Goal: Information Seeking & Learning: Find contact information

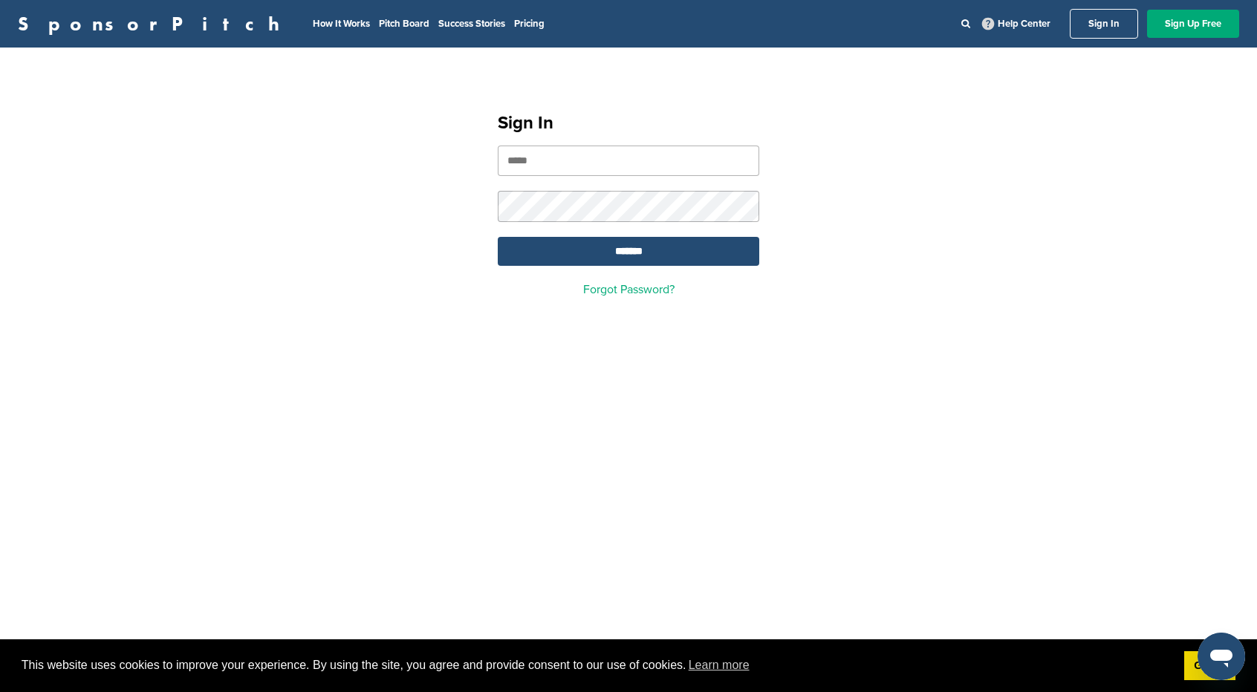
type input "**********"
click at [586, 169] on input "**********" at bounding box center [628, 161] width 261 height 30
click at [528, 241] on input "*******" at bounding box center [628, 251] width 261 height 29
click at [566, 250] on input "*******" at bounding box center [628, 251] width 261 height 29
click at [654, 246] on input "*******" at bounding box center [628, 251] width 261 height 29
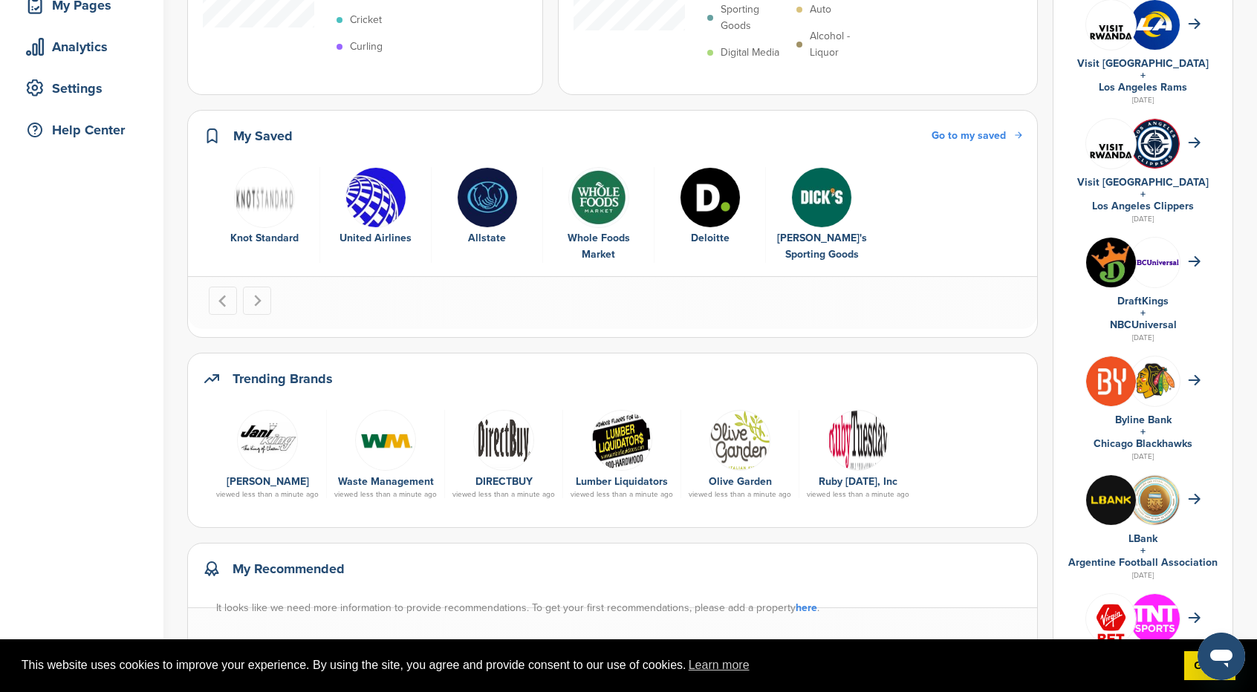
scroll to position [297, 0]
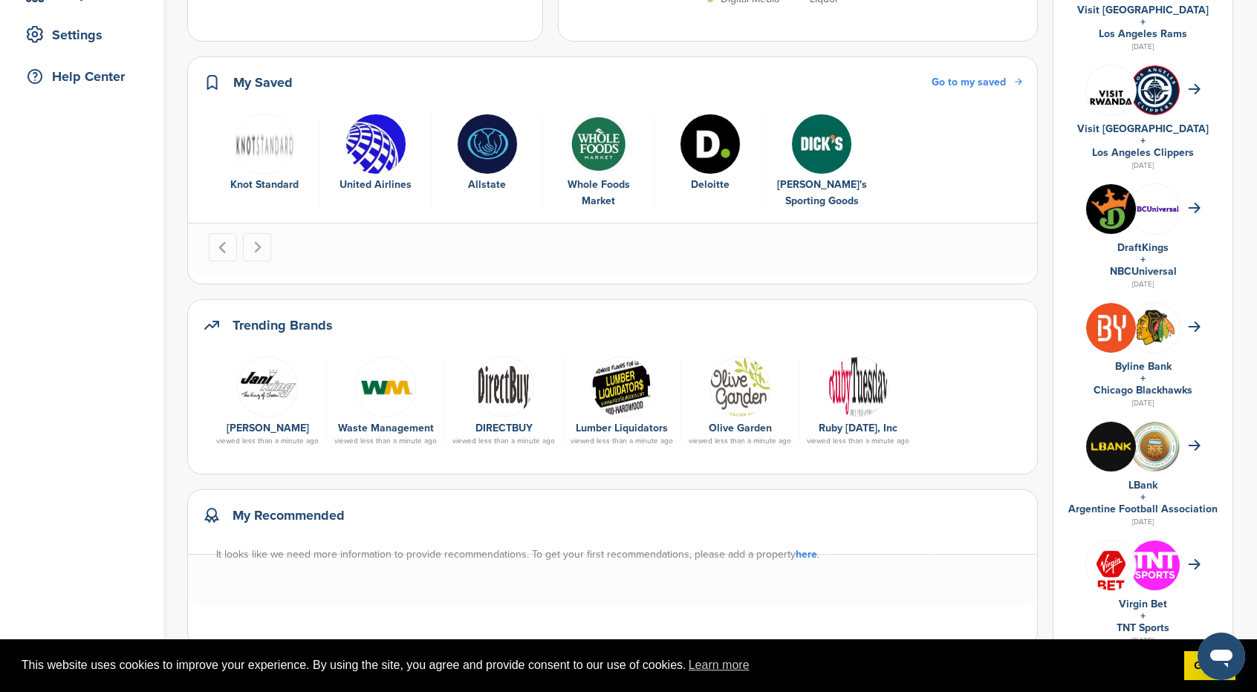
click at [734, 372] on img at bounding box center [739, 387] width 61 height 61
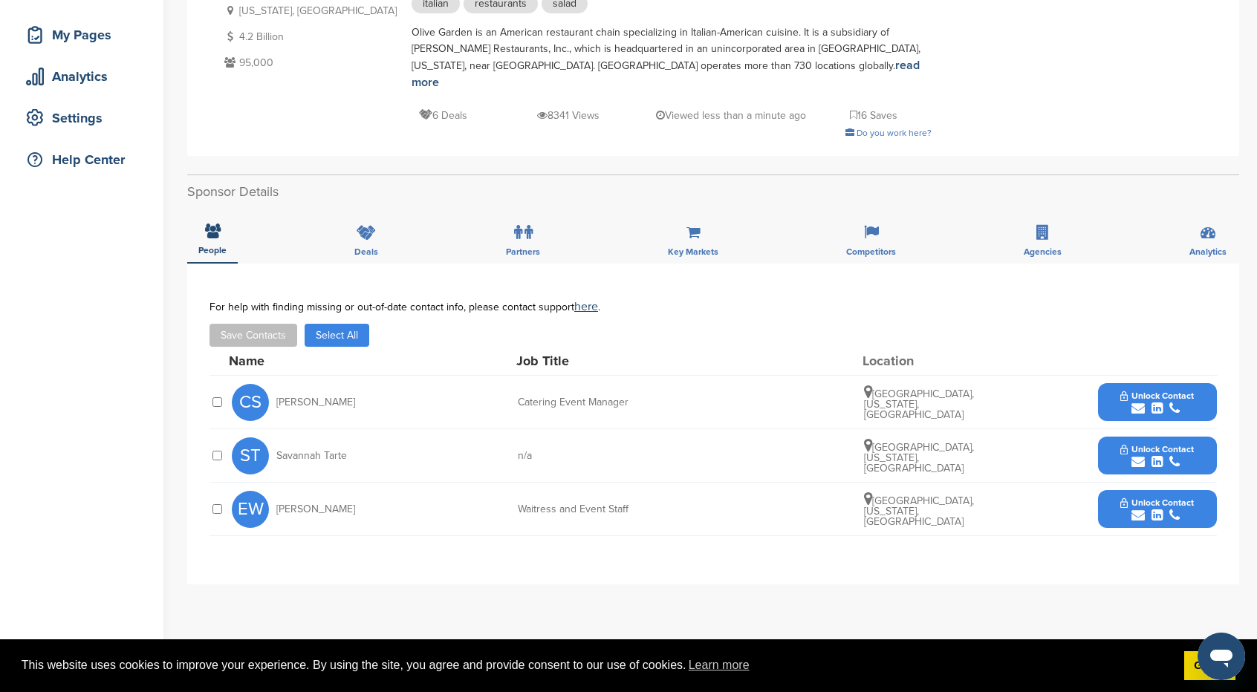
scroll to position [223, 0]
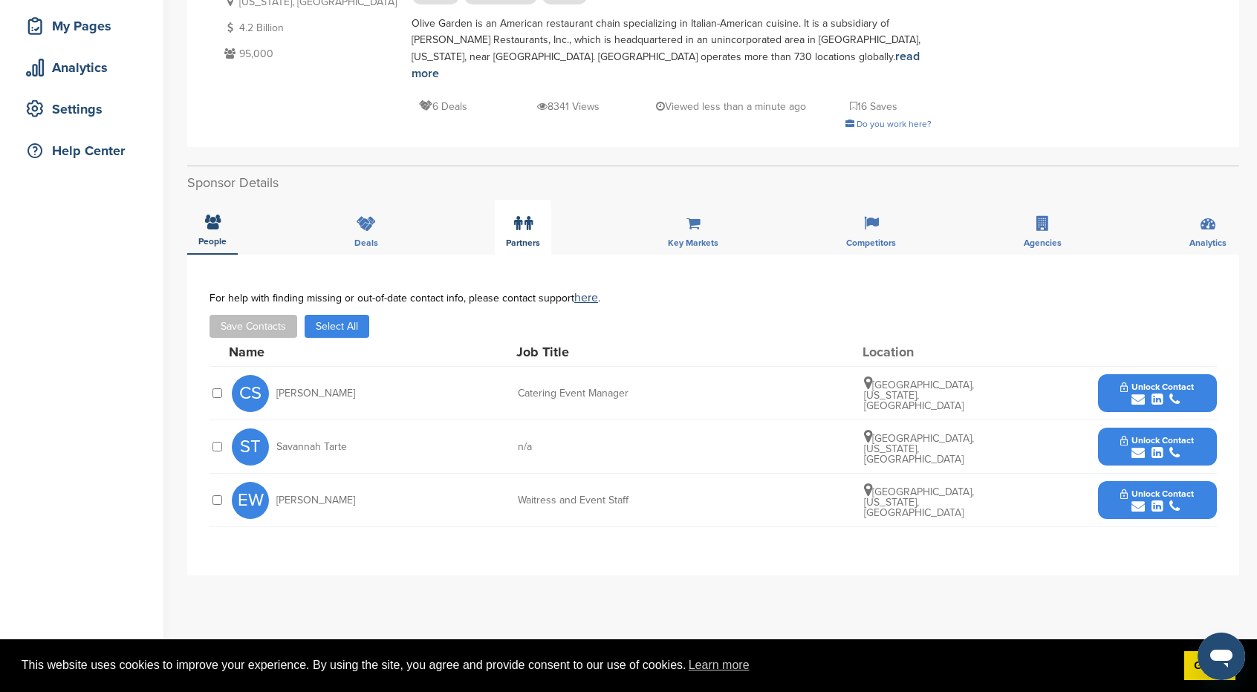
click at [519, 216] on icon at bounding box center [518, 223] width 8 height 15
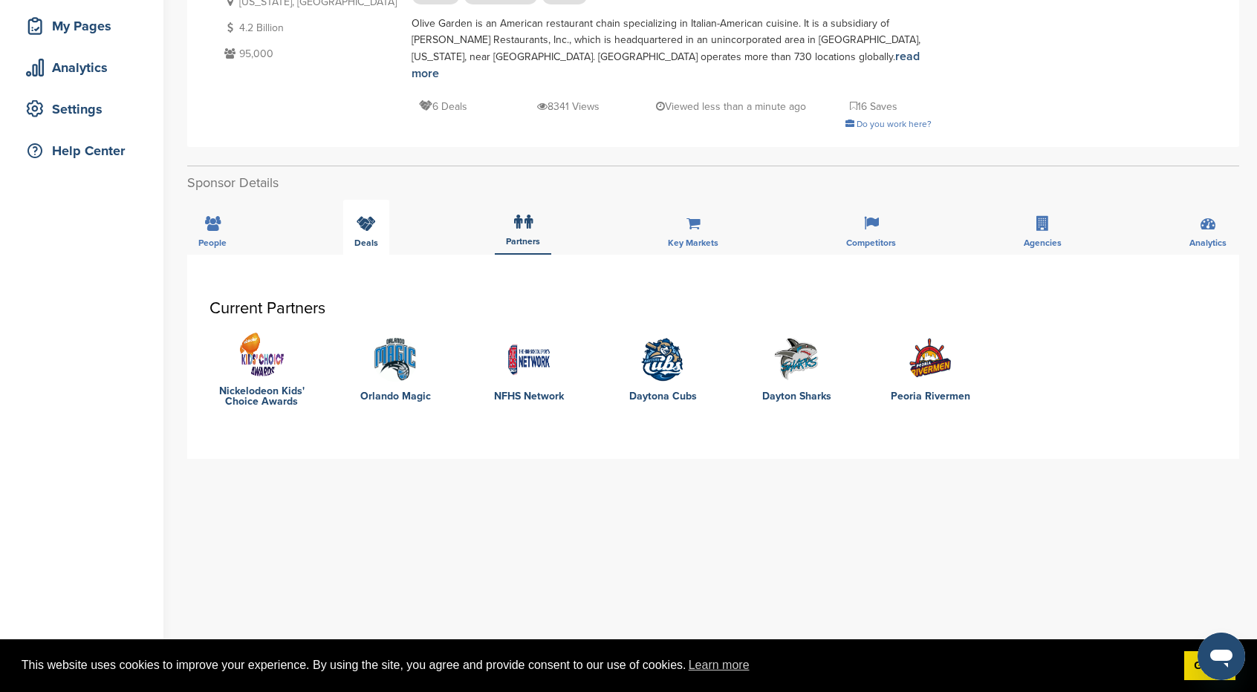
click at [357, 238] on span "Deals" at bounding box center [366, 242] width 24 height 9
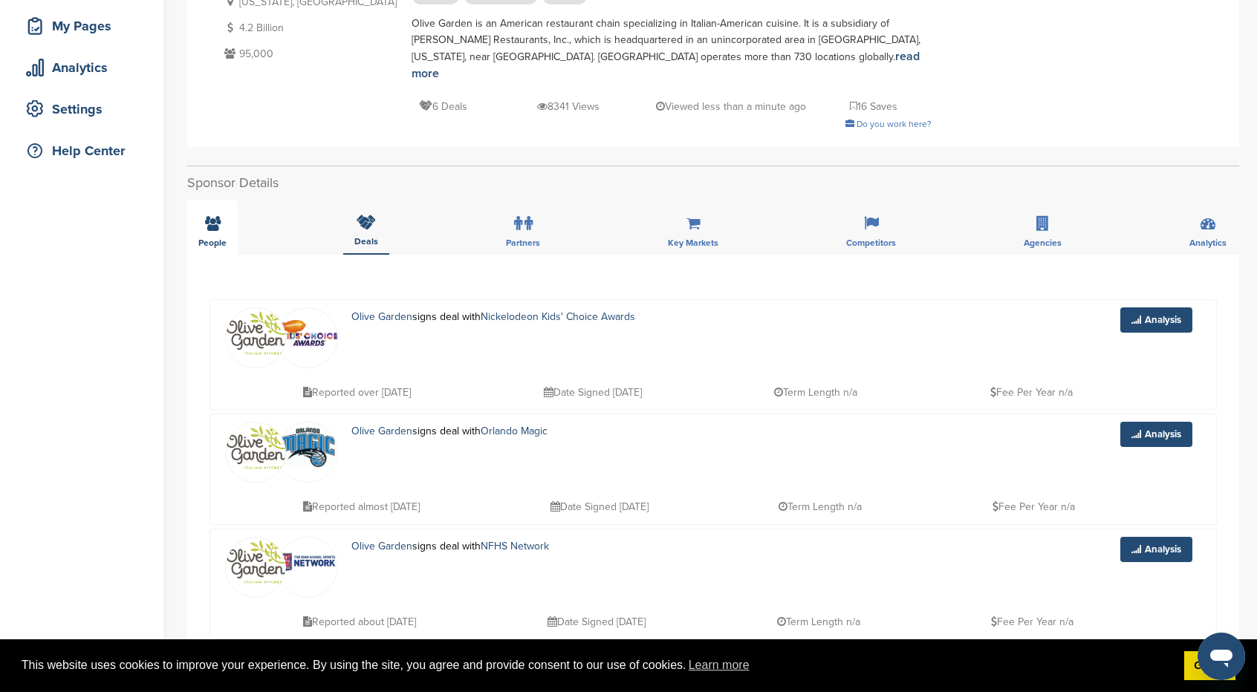
click at [198, 220] on div "People" at bounding box center [212, 227] width 51 height 55
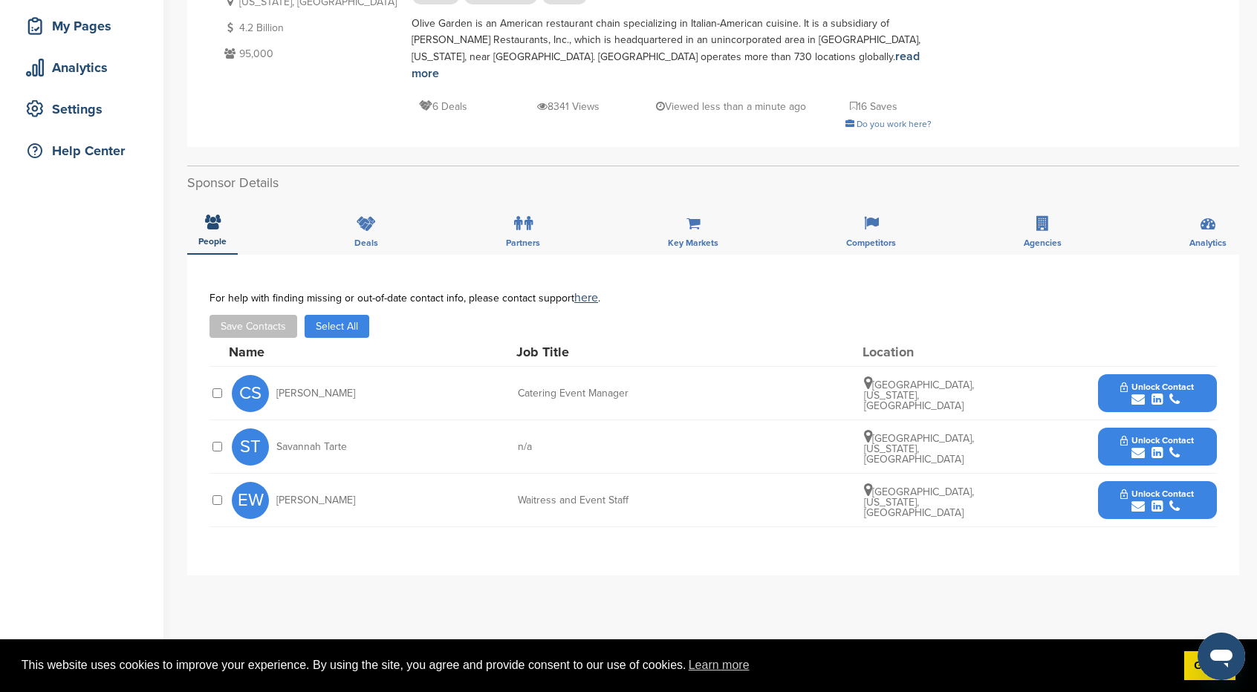
click at [524, 442] on div "n/a" at bounding box center [629, 447] width 223 height 10
click at [571, 495] on div "Waitress and Event Staff" at bounding box center [629, 500] width 223 height 10
click at [296, 442] on span "Savannah Tarte" at bounding box center [311, 447] width 71 height 10
click at [1165, 435] on span "Unlock Contact" at bounding box center [1157, 440] width 74 height 10
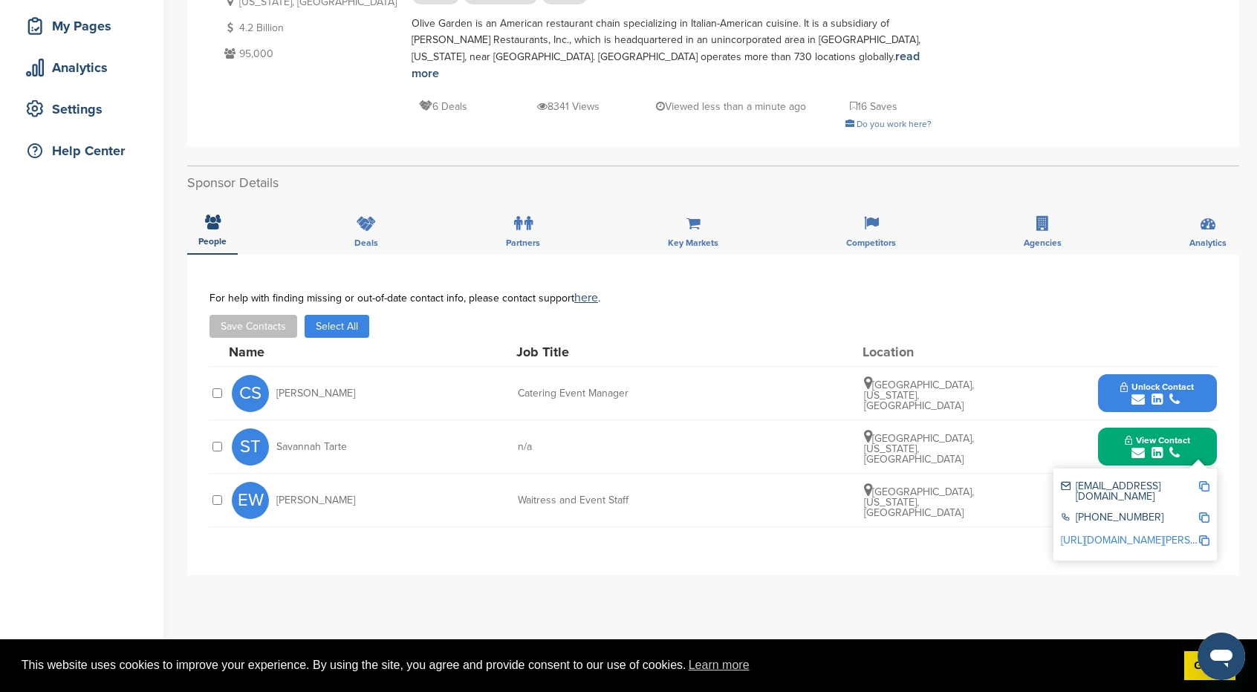
click at [1143, 534] on link "http://www.linkedin.com/in/savannah-la-tarte-communications" at bounding box center [1151, 540] width 181 height 13
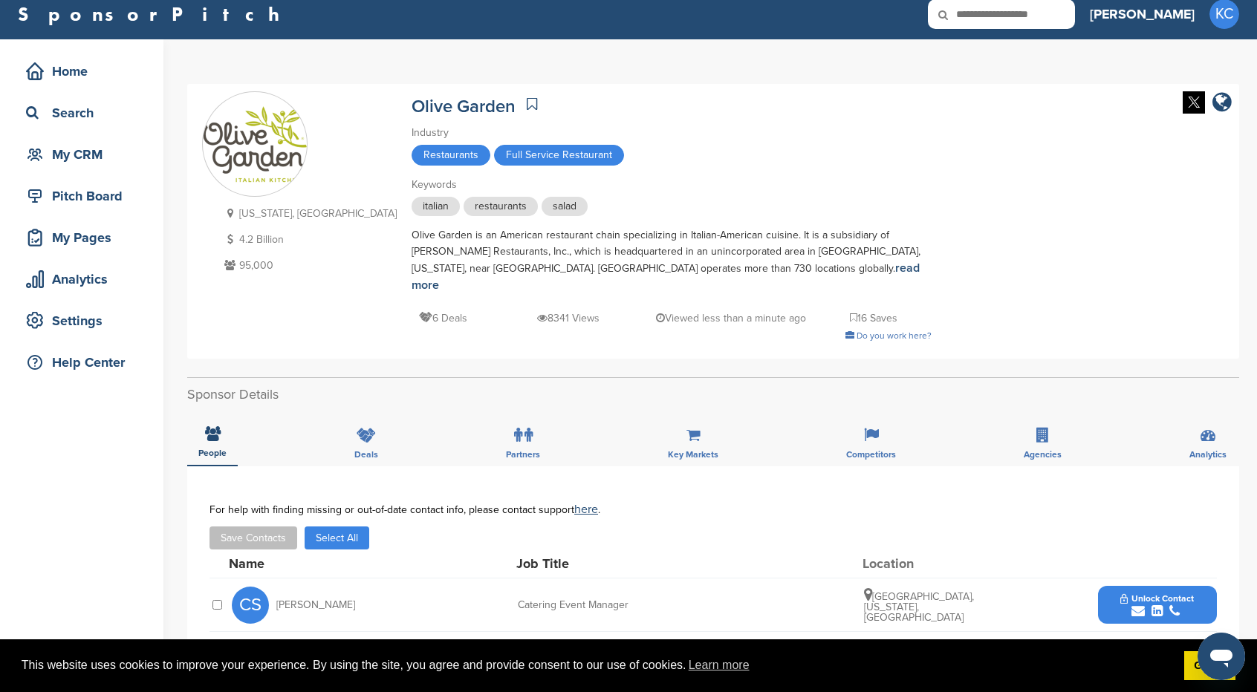
scroll to position [0, 0]
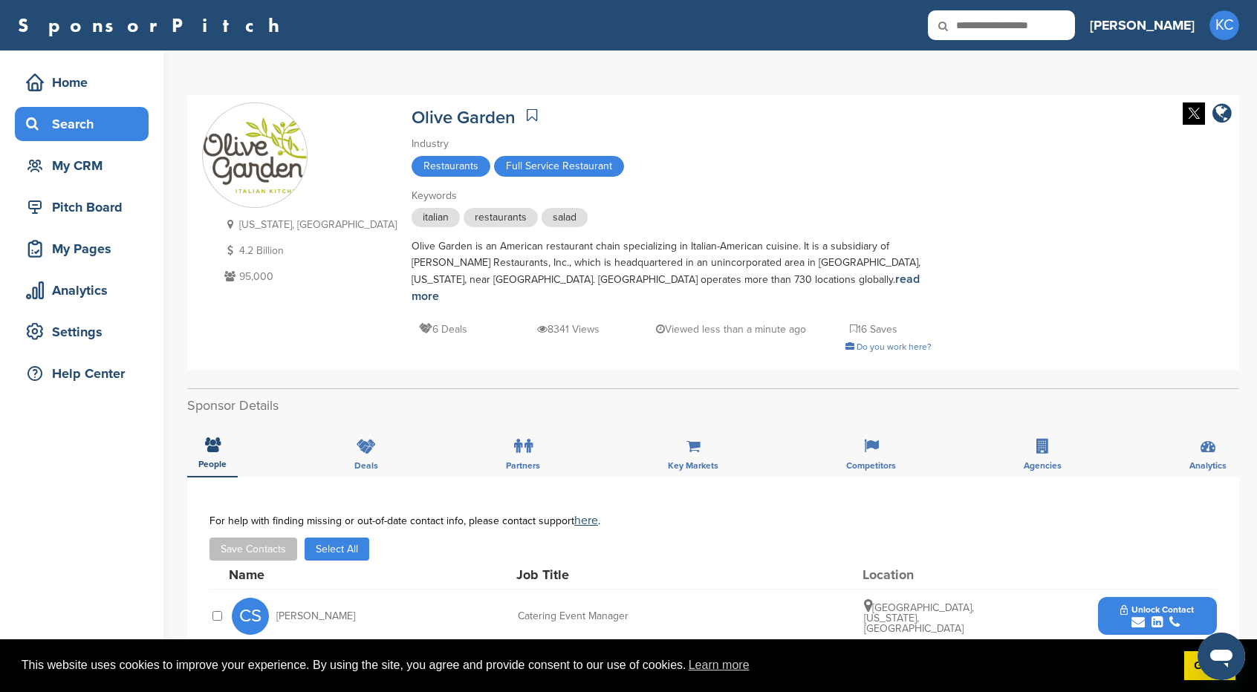
click at [126, 125] on div "Search" at bounding box center [85, 124] width 126 height 27
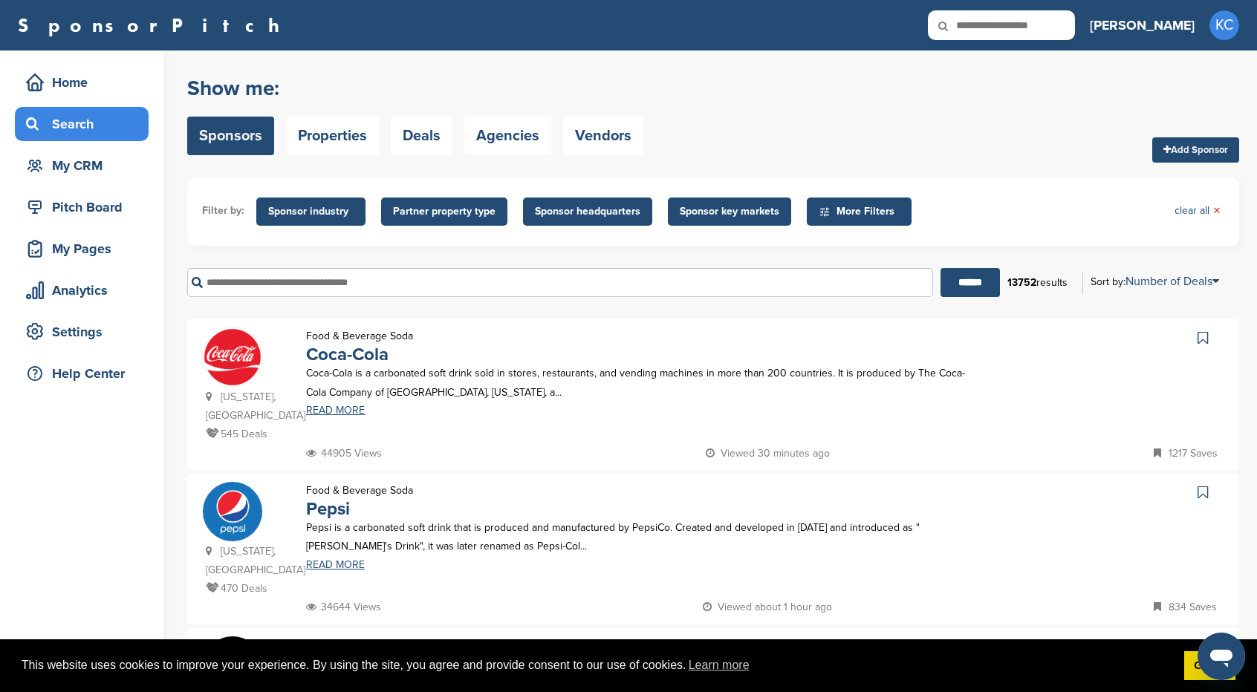
drag, startPoint x: 0, startPoint y: 0, endPoint x: 1050, endPoint y: 29, distance: 1050.8
click at [1050, 29] on input "text" at bounding box center [1001, 25] width 147 height 30
type input "**********"
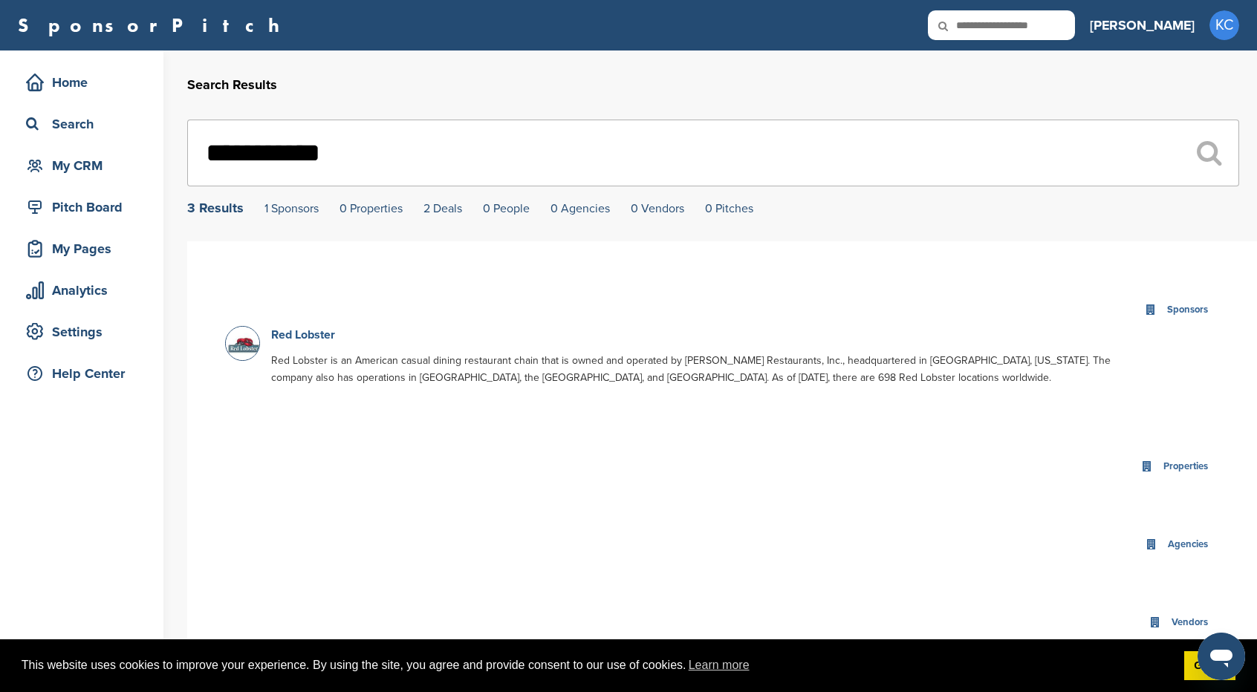
click at [310, 338] on link "Red Lobster" at bounding box center [303, 335] width 64 height 15
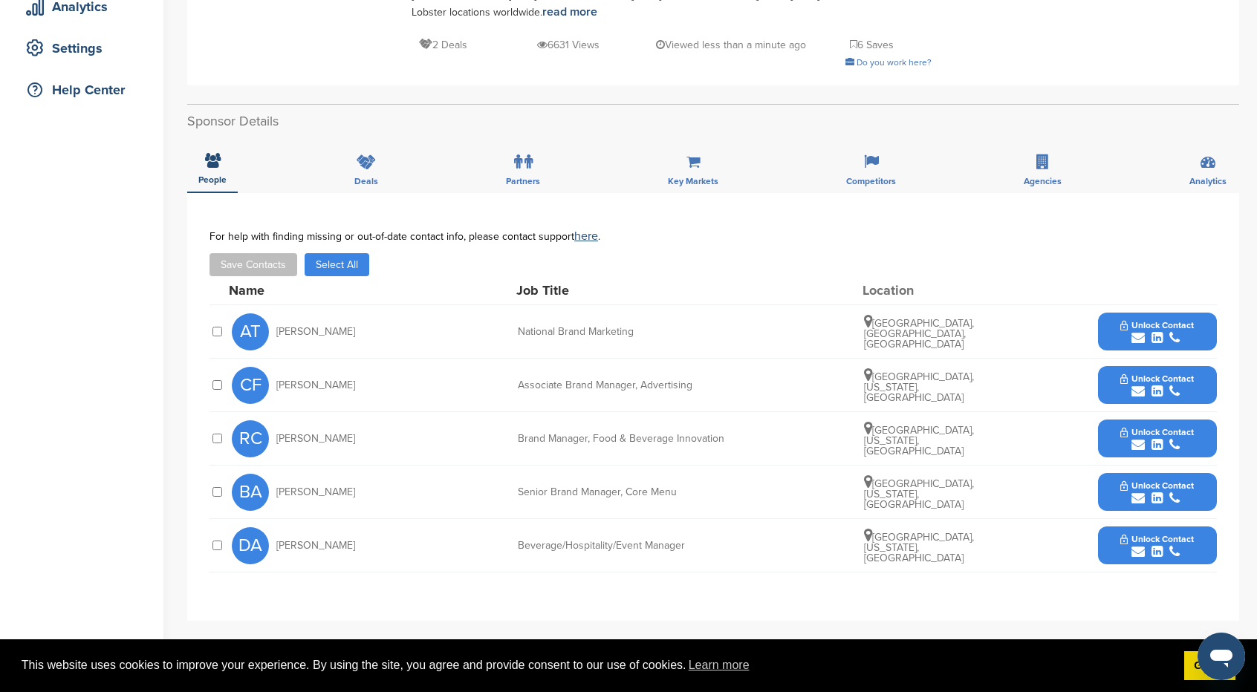
scroll to position [297, 0]
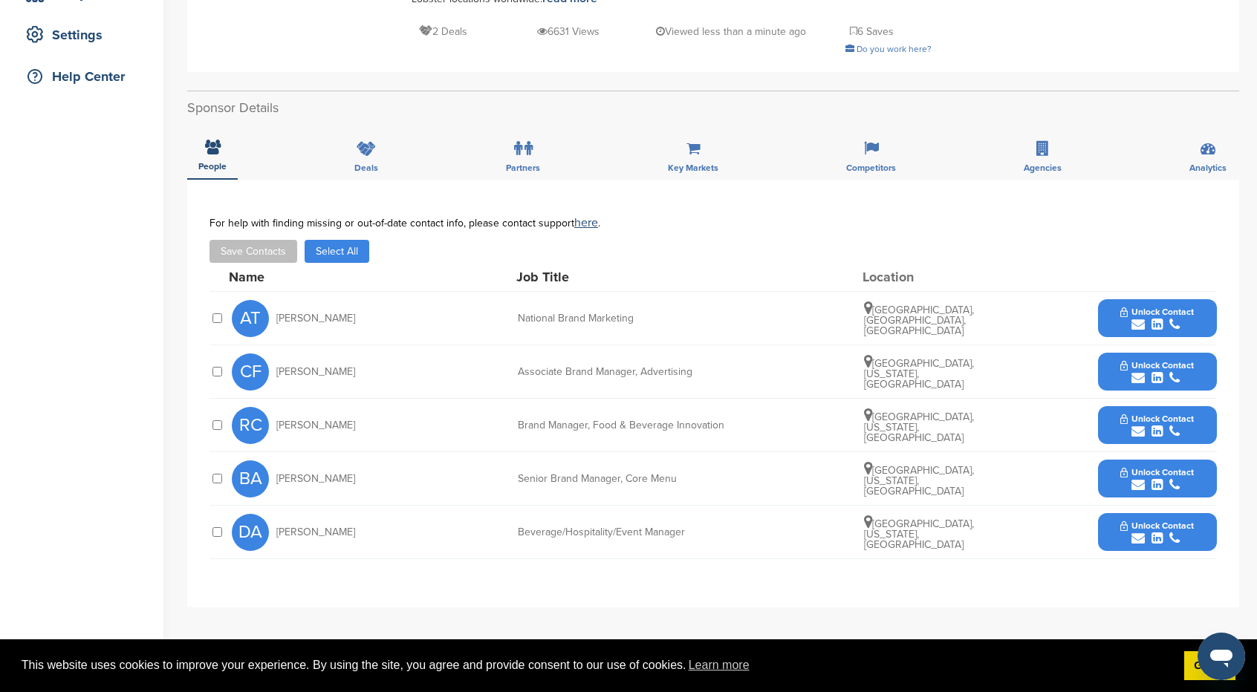
click at [1114, 351] on button "Unlock Contact" at bounding box center [1156, 372] width 109 height 45
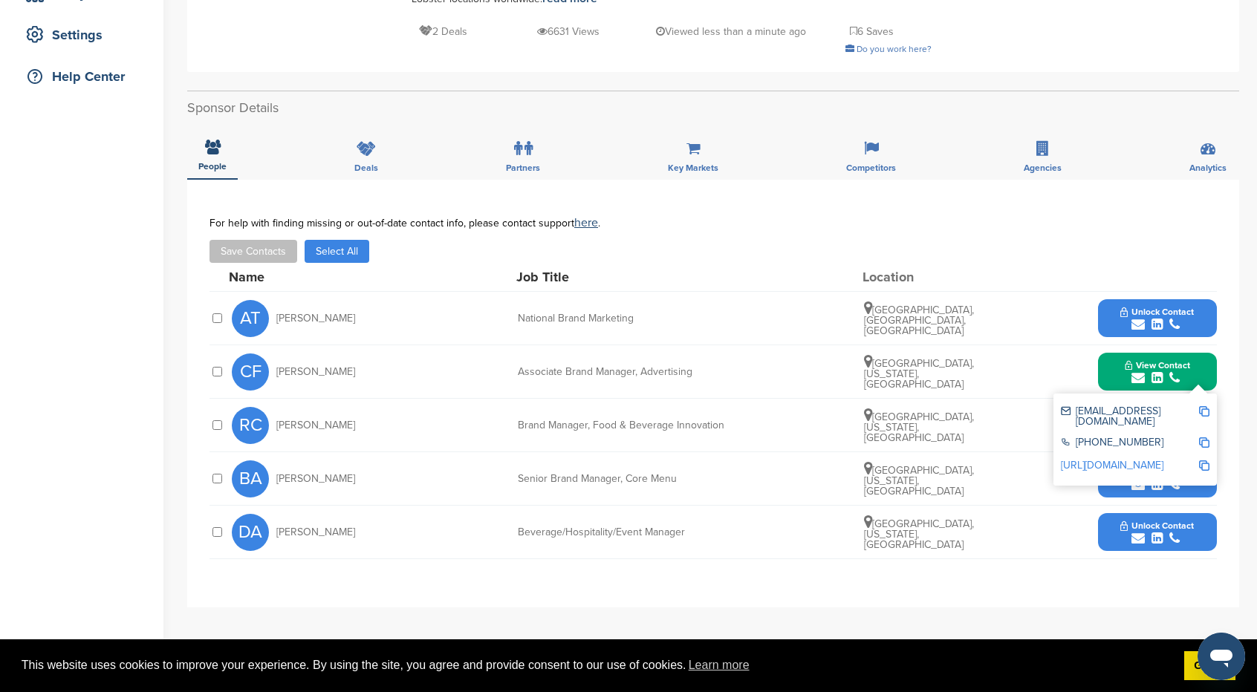
click at [1139, 459] on link "http://www.linkedin.com/in/cassidyfishman" at bounding box center [1112, 465] width 103 height 13
drag, startPoint x: 603, startPoint y: 302, endPoint x: 611, endPoint y: 301, distance: 7.6
click at [609, 313] on div "National Brand Marketing" at bounding box center [629, 318] width 223 height 10
click at [1157, 307] on span "Unlock Contact" at bounding box center [1157, 312] width 74 height 10
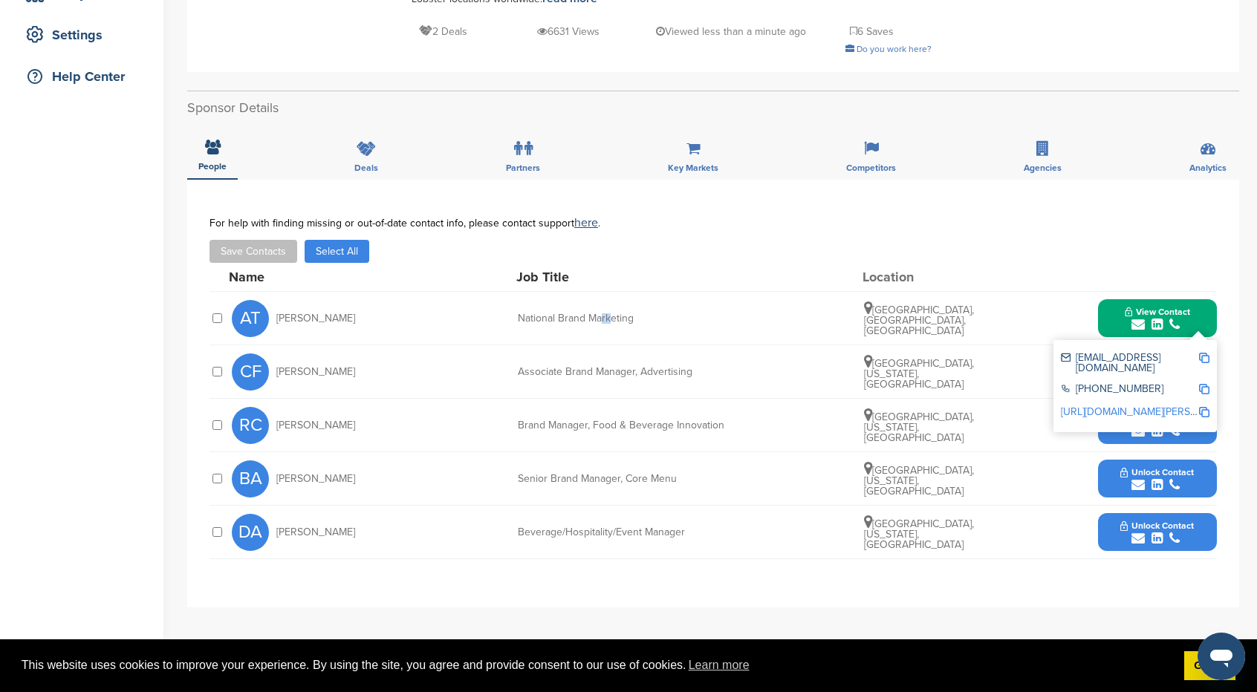
click at [1134, 406] on link "http://www.linkedin.com/in/angela-tsiampas-a1700812" at bounding box center [1151, 412] width 181 height 13
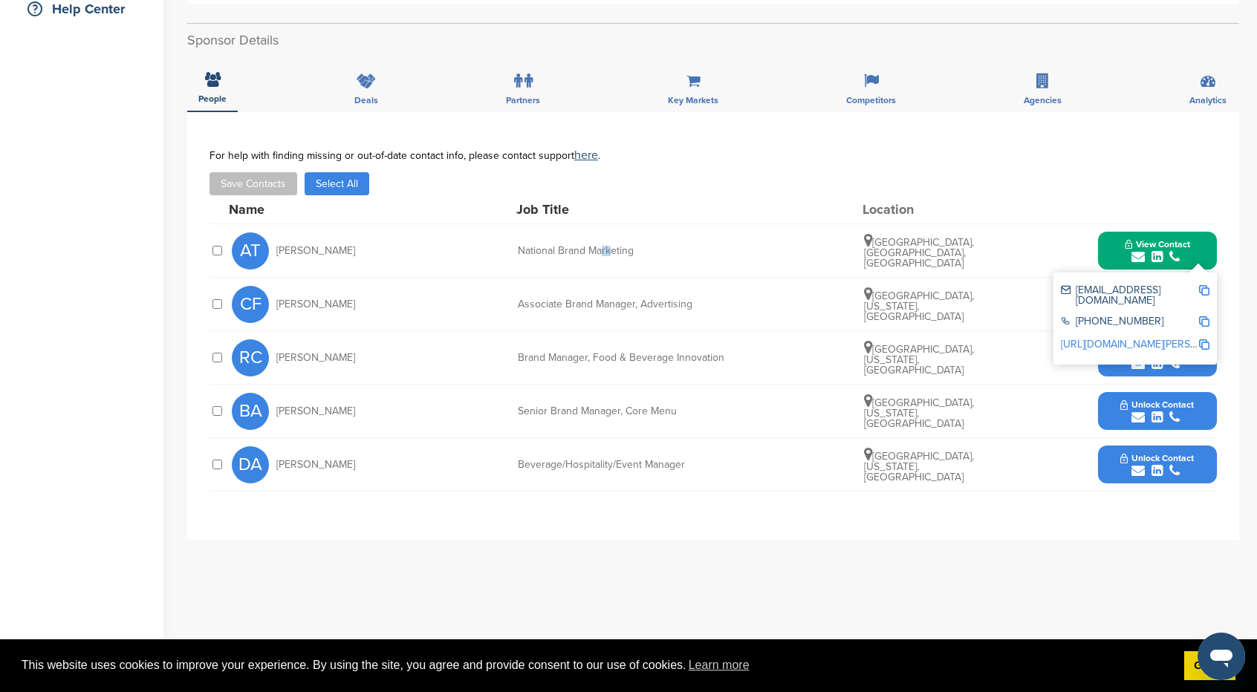
scroll to position [371, 0]
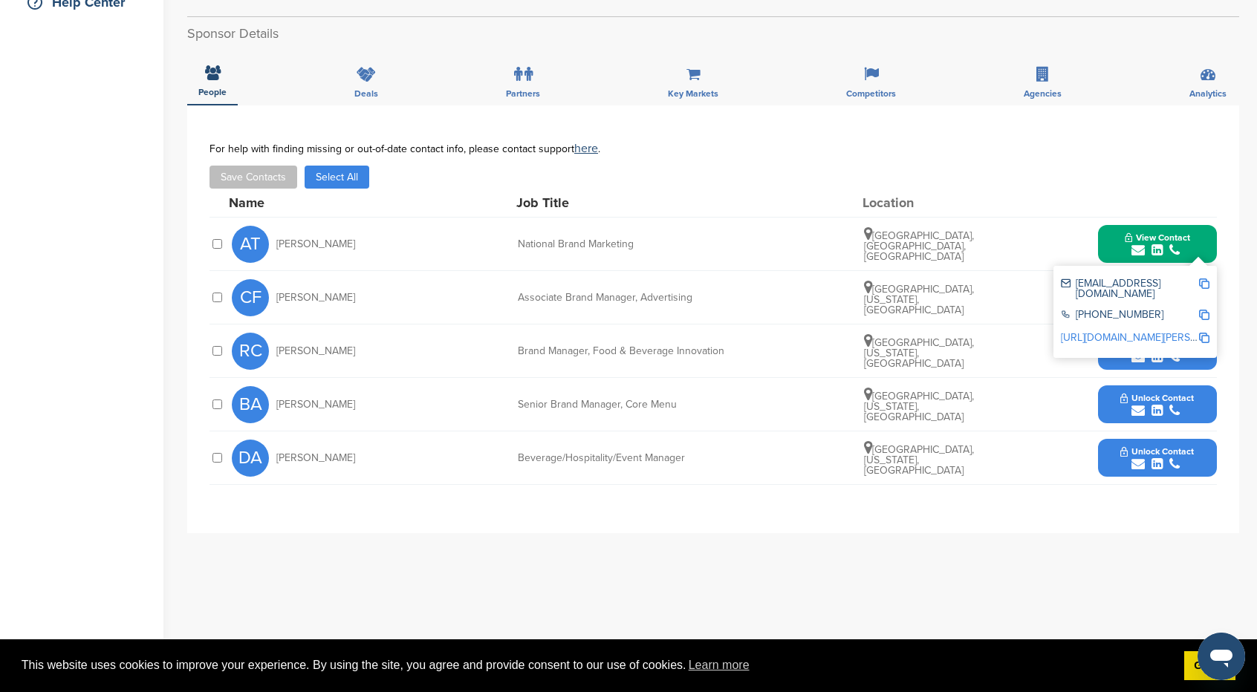
click at [953, 166] on div "Save Contacts Select All" at bounding box center [712, 177] width 1007 height 23
click at [894, 166] on div "Save Contacts Select All" at bounding box center [712, 177] width 1007 height 23
click at [1011, 143] on div "For help with finding missing or out-of-date contact info, please contact suppo…" at bounding box center [712, 149] width 1007 height 12
click at [1233, 270] on div "**********" at bounding box center [713, 319] width 1052 height 428
click at [1227, 274] on div "**********" at bounding box center [713, 319] width 1052 height 428
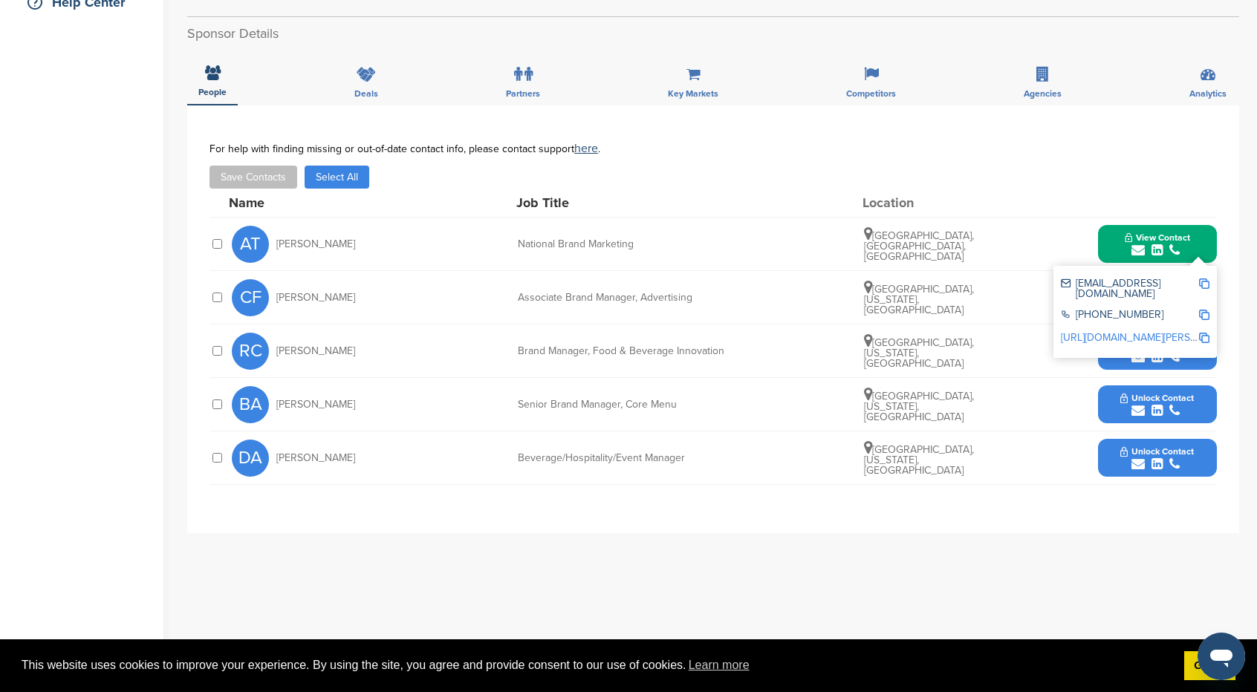
click at [1080, 166] on div "Save Contacts Select All" at bounding box center [712, 177] width 1007 height 23
drag, startPoint x: 990, startPoint y: 492, endPoint x: 988, endPoint y: 480, distance: 12.1
click at [990, 488] on div "**********" at bounding box center [713, 319] width 1052 height 428
drag, startPoint x: 978, startPoint y: 454, endPoint x: 972, endPoint y: 449, distance: 8.0
click at [975, 453] on div "DA Debbie Anderson Beverage/Hospitality/Event Manager Rockford, Illinois, Unite…" at bounding box center [724, 458] width 985 height 53
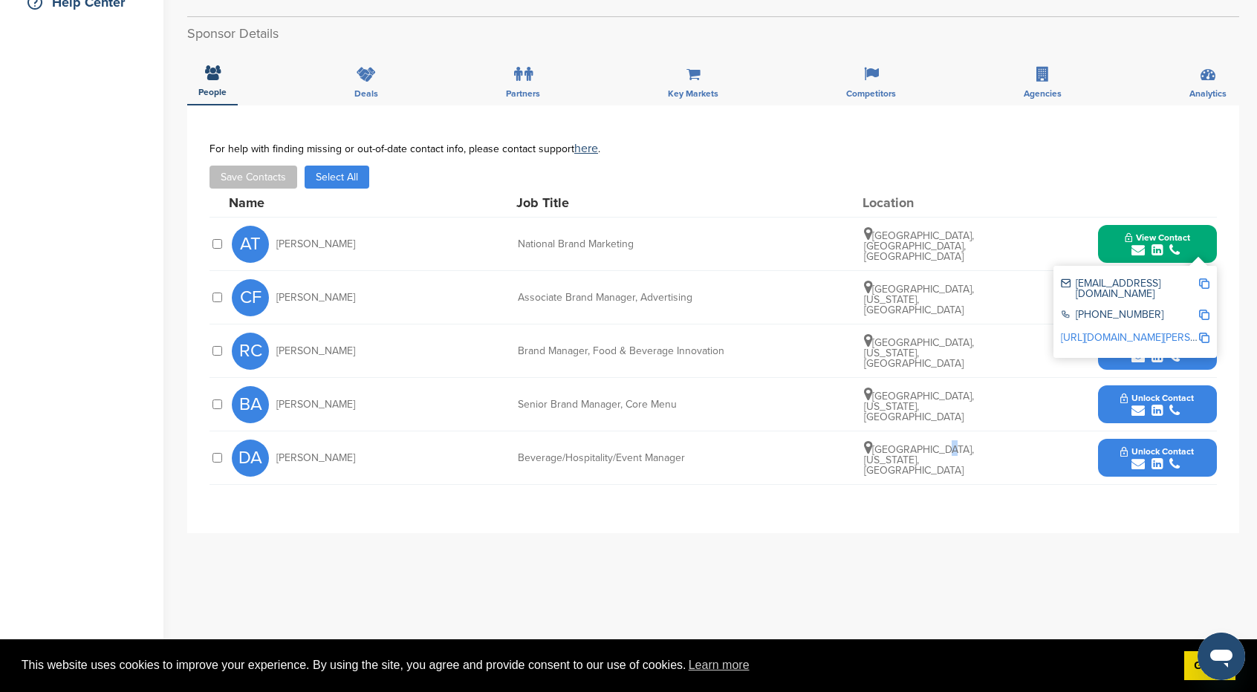
click at [926, 443] on span "Rockford, Illinois, United States" at bounding box center [919, 459] width 110 height 33
drag, startPoint x: 1049, startPoint y: 212, endPoint x: 1065, endPoint y: 210, distance: 16.4
click at [1053, 218] on div "AT Angela Tsiampas National Brand Marketing Toronto, Ontario, Canada View Conta…" at bounding box center [724, 244] width 985 height 53
click at [1172, 218] on div "AT Angela Tsiampas National Brand Marketing Toronto, Ontario, Canada View Conta…" at bounding box center [724, 244] width 985 height 53
click at [1178, 233] on span "View Contact" at bounding box center [1157, 238] width 65 height 10
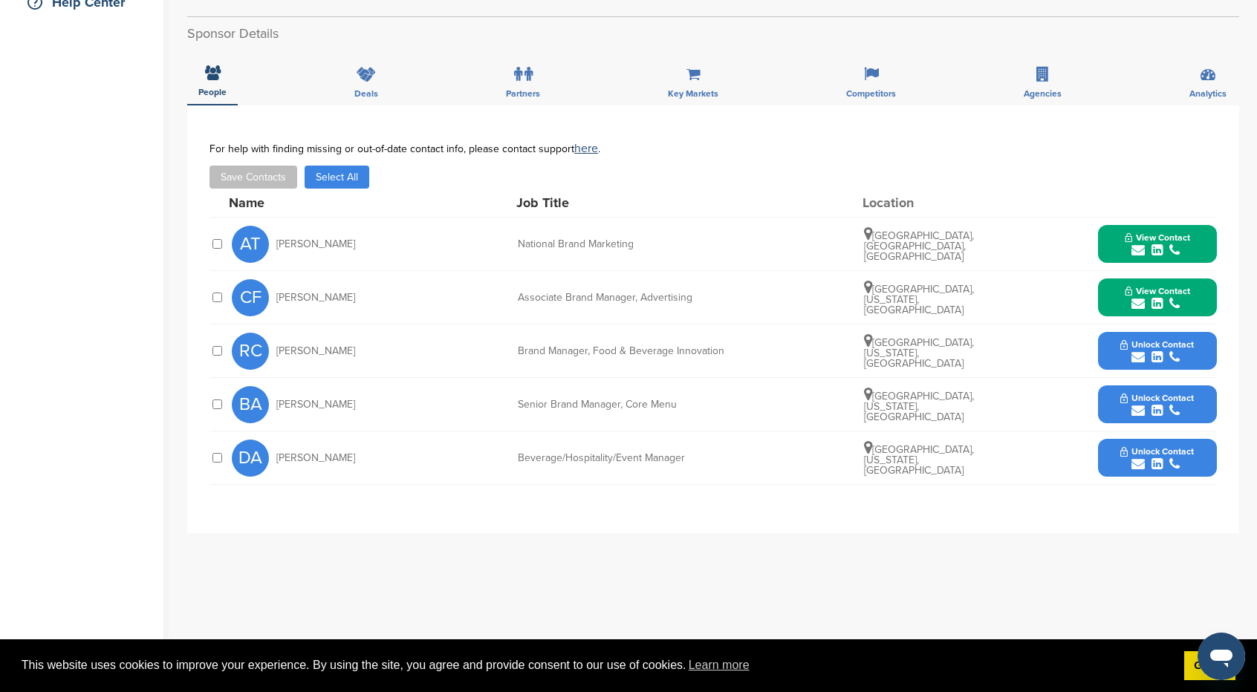
click at [1142, 244] on icon "submit" at bounding box center [1137, 250] width 13 height 13
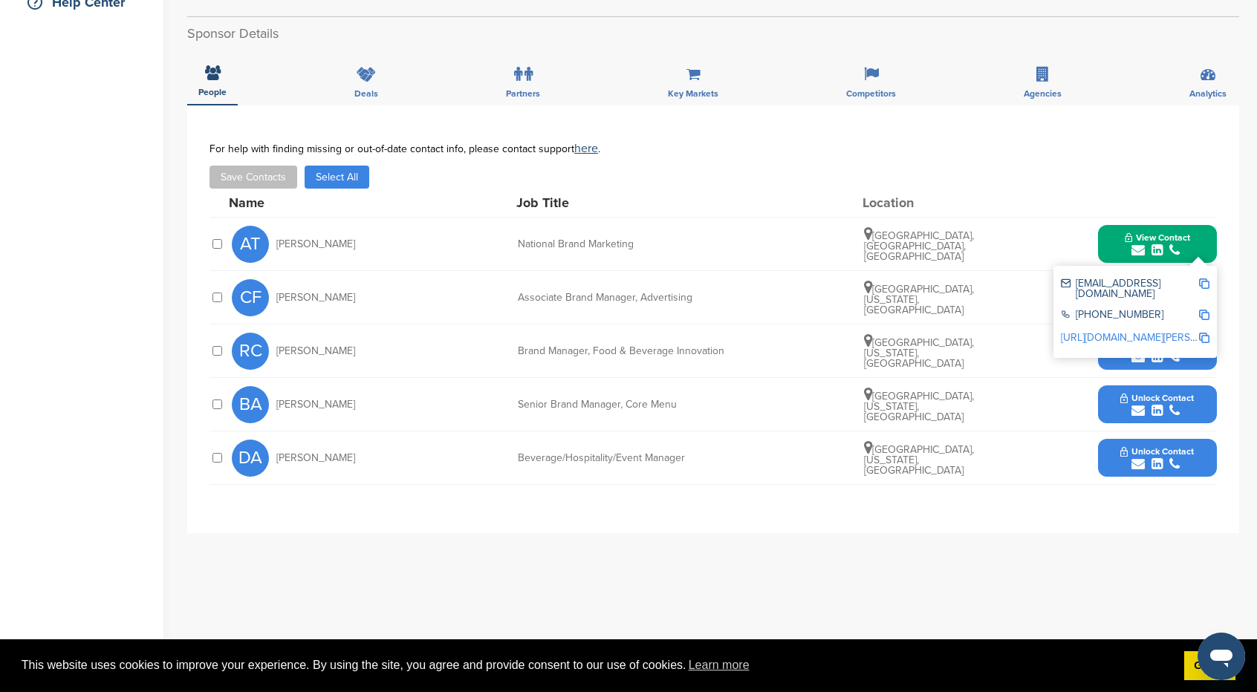
click at [1203, 279] on img at bounding box center [1204, 284] width 10 height 10
click at [803, 238] on div "AT Angela Tsiampas National Brand Marketing Toronto, Ontario, Canada View Conta…" at bounding box center [724, 244] width 985 height 53
click at [1202, 222] on button "View Contact" at bounding box center [1157, 244] width 101 height 45
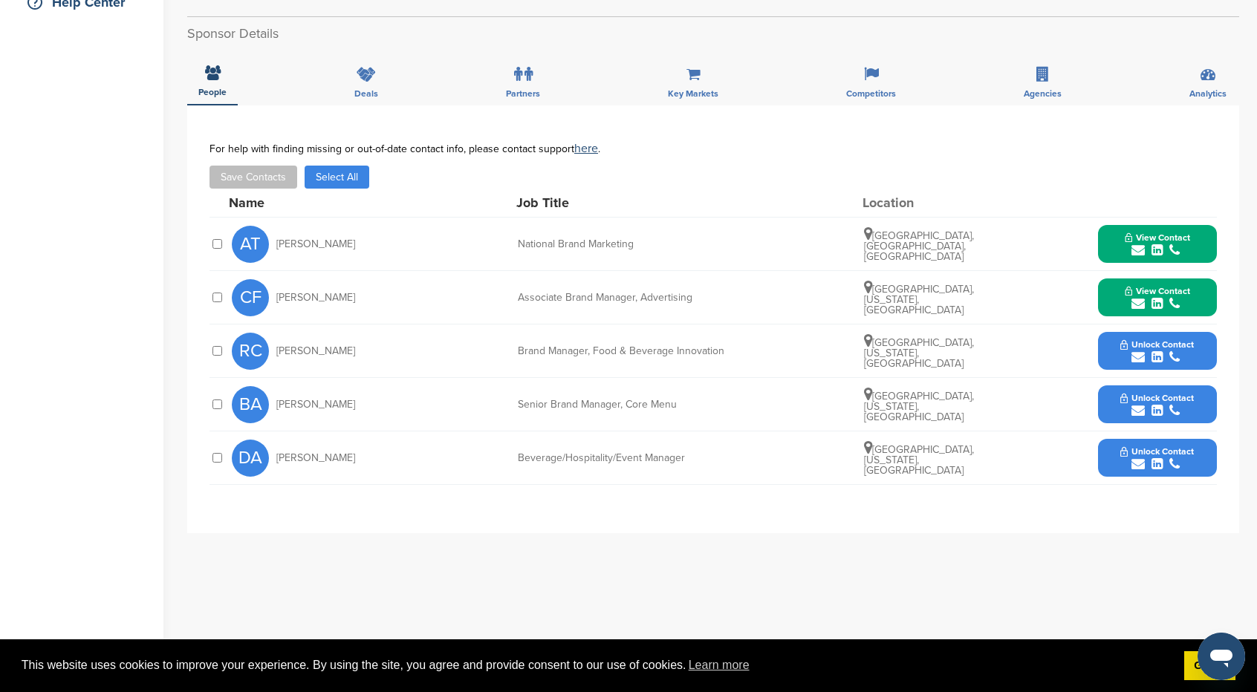
click at [1200, 276] on button "View Contact" at bounding box center [1157, 298] width 101 height 45
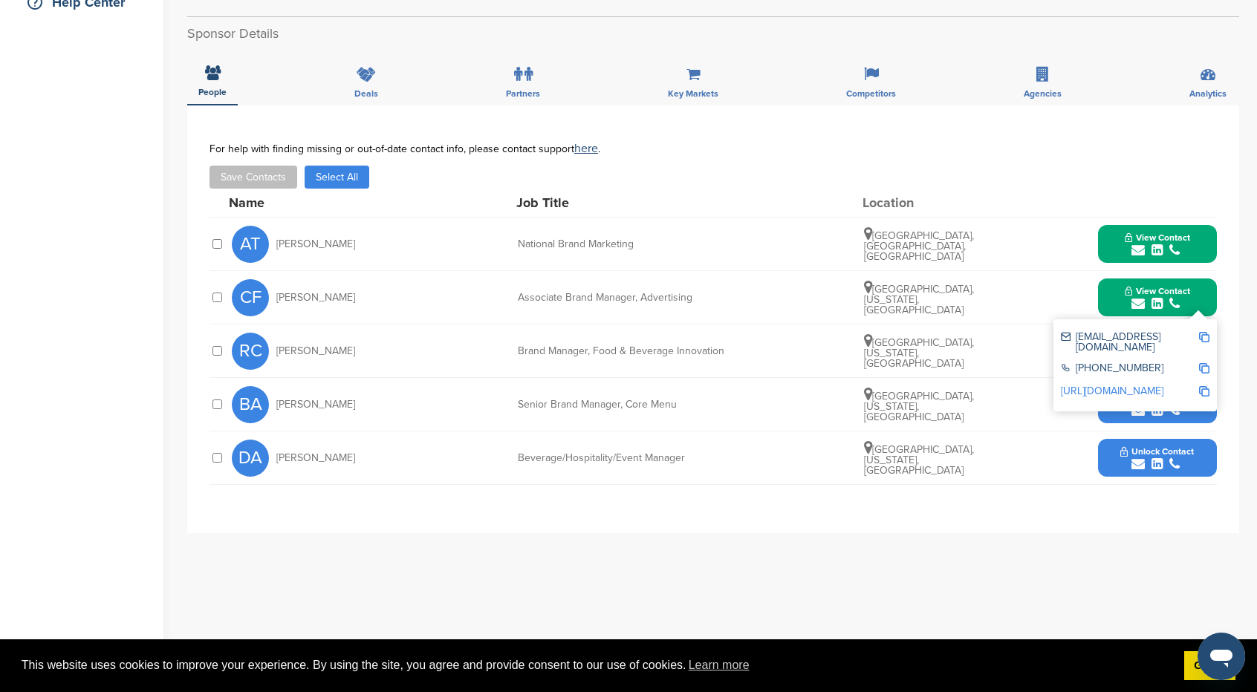
click at [1208, 332] on img at bounding box center [1204, 337] width 10 height 10
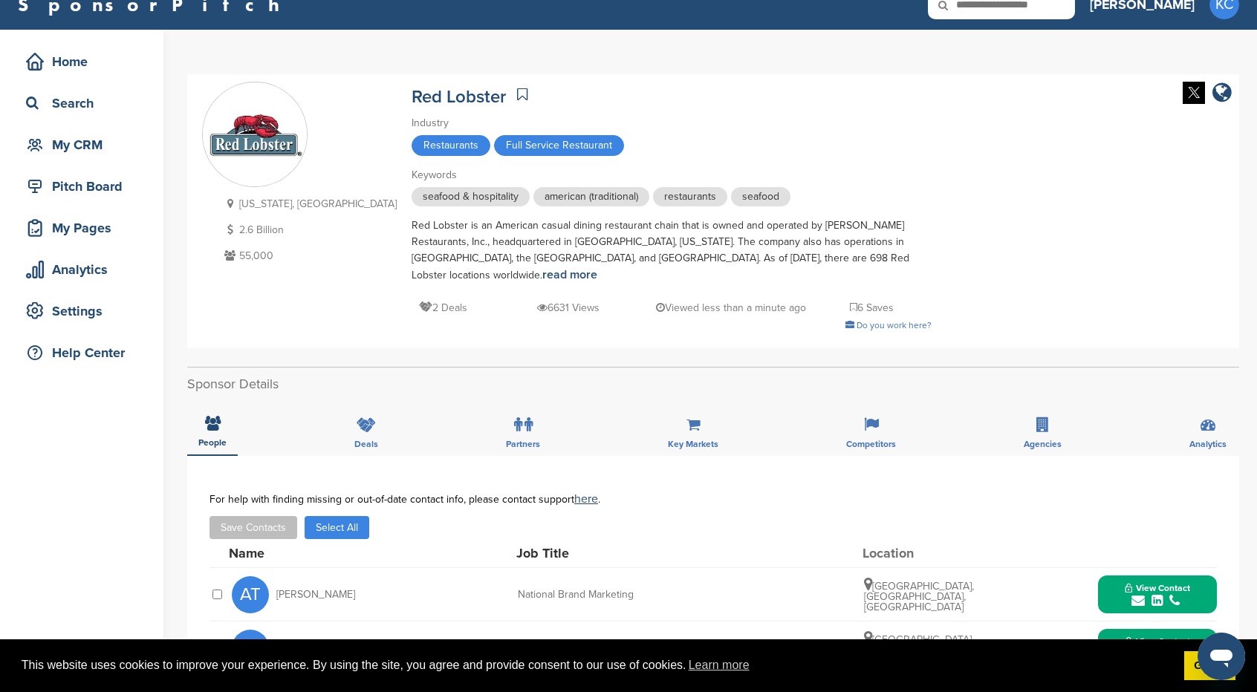
scroll to position [0, 0]
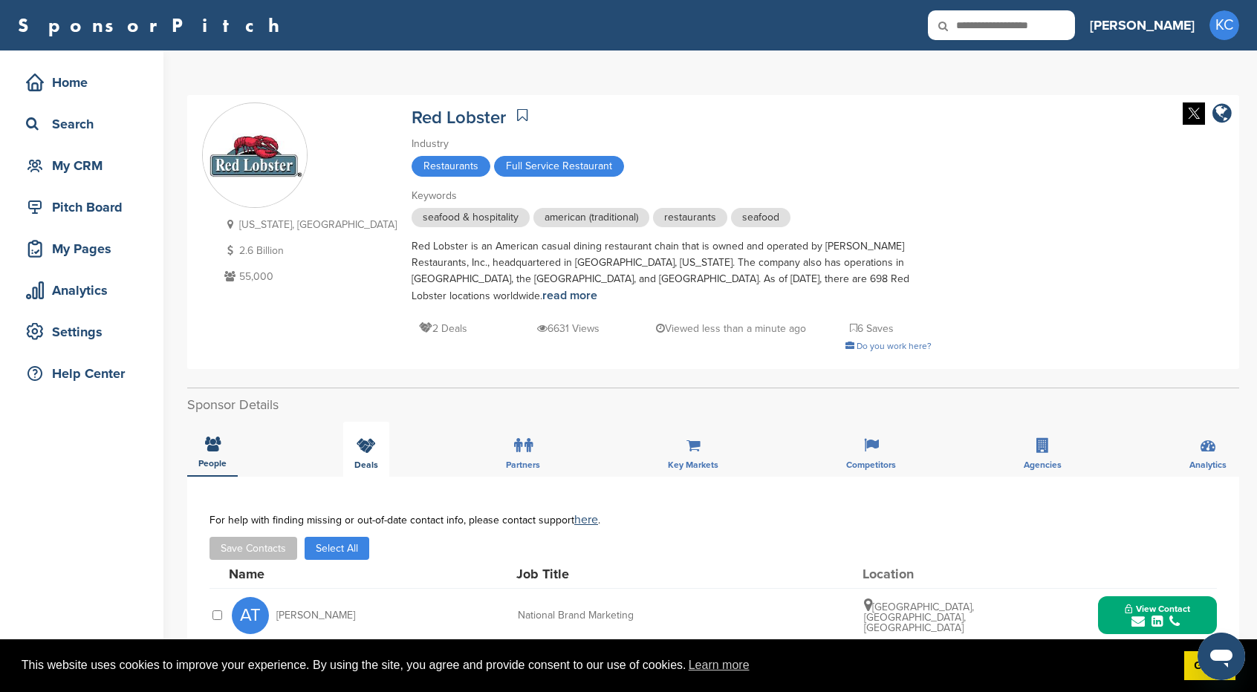
click at [352, 426] on div "Deals" at bounding box center [366, 449] width 46 height 55
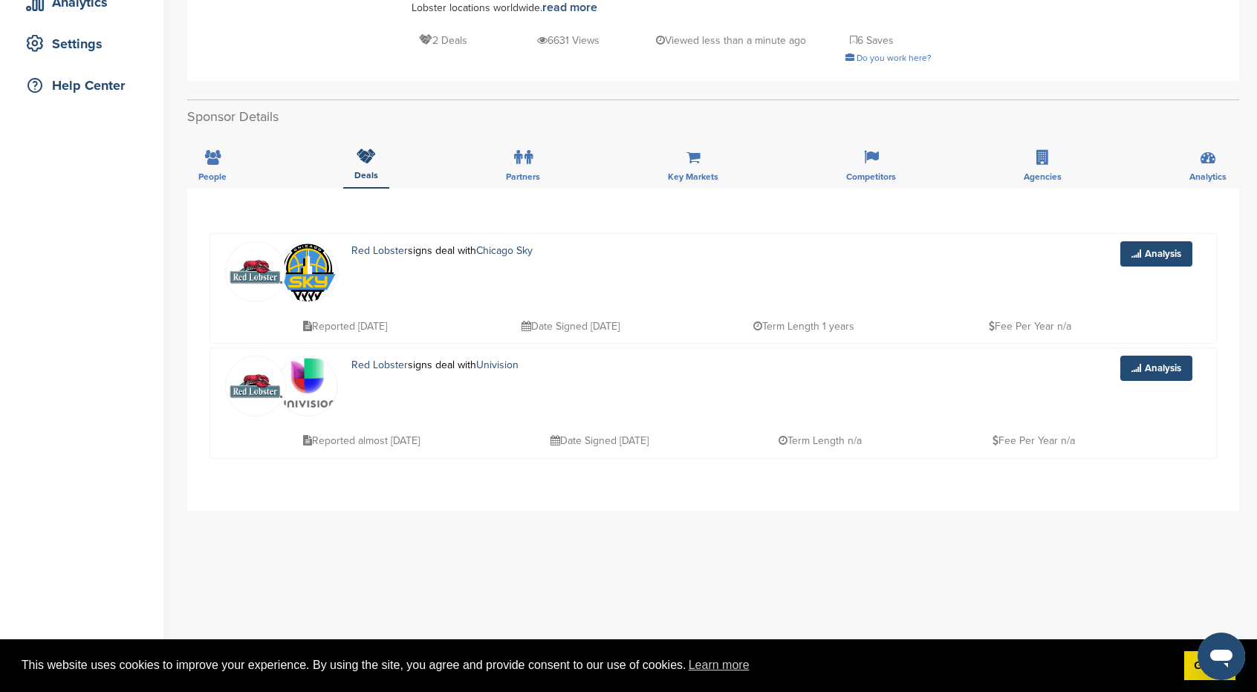
scroll to position [297, 0]
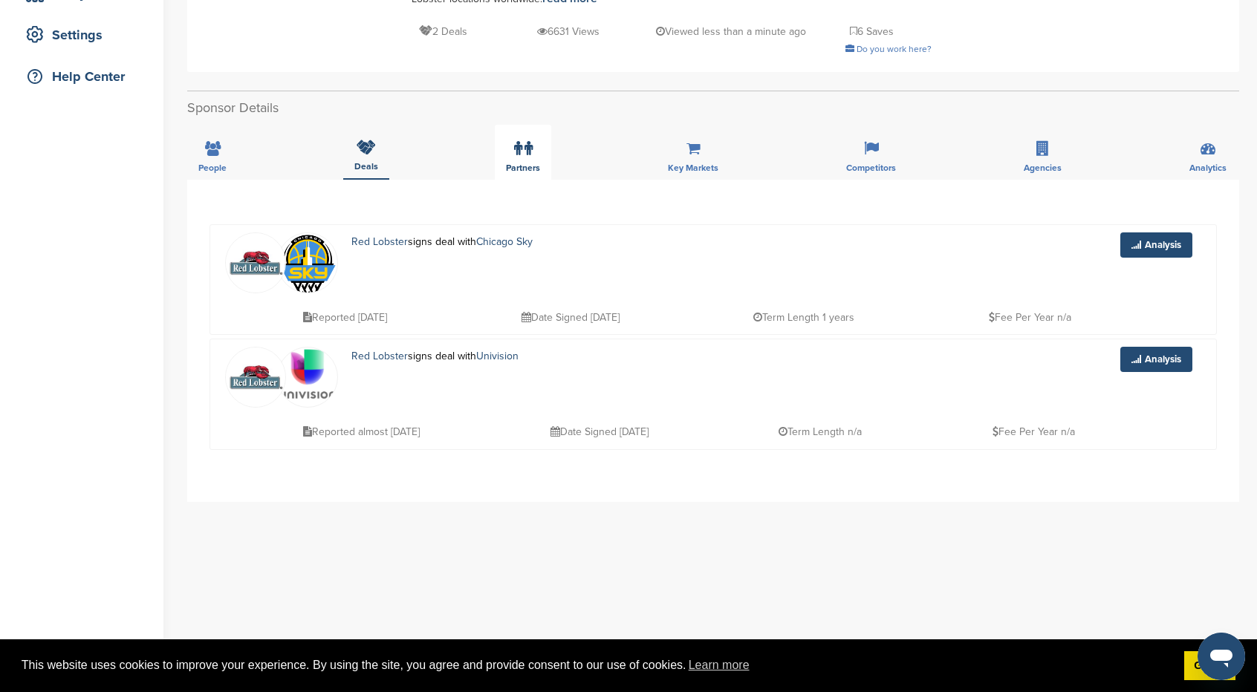
click at [523, 134] on label at bounding box center [523, 149] width 19 height 30
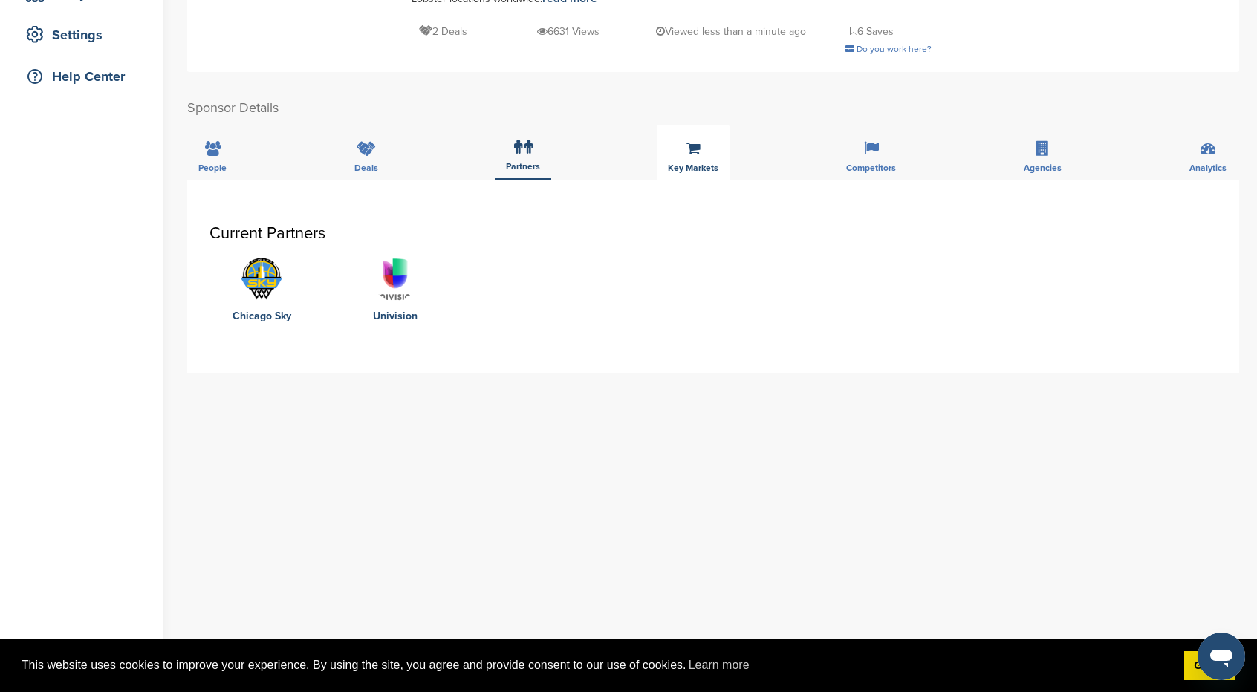
click at [695, 140] on div "Key Markets" at bounding box center [693, 152] width 73 height 55
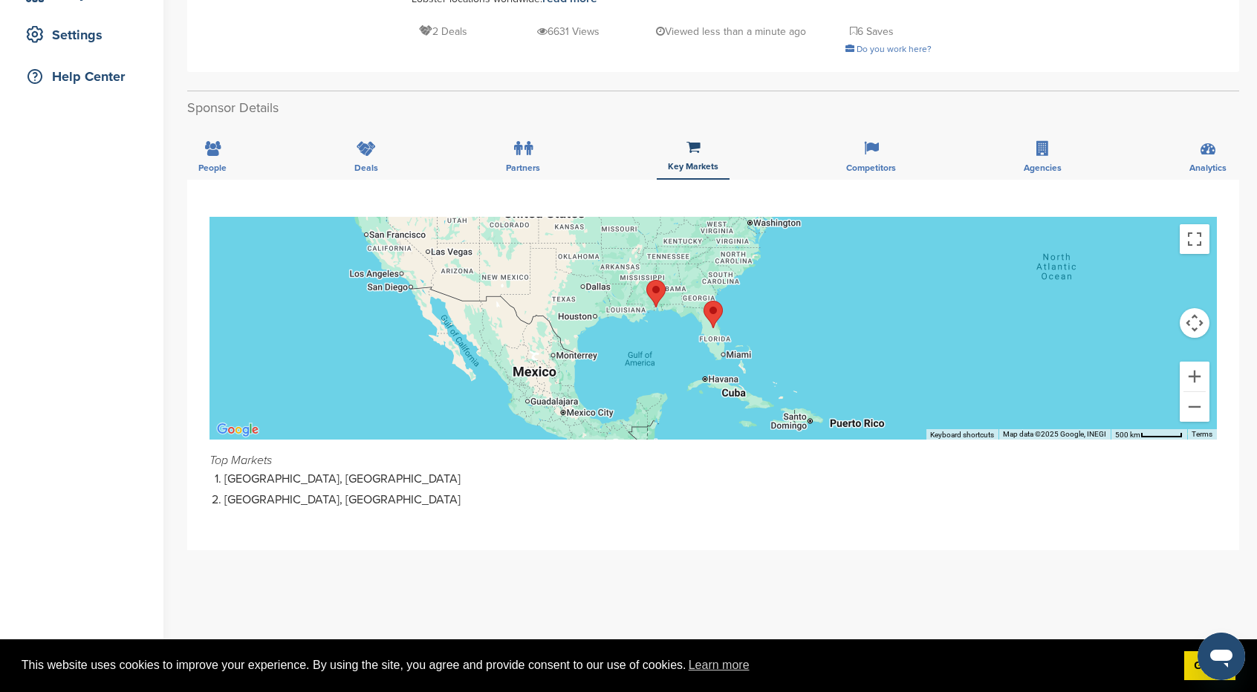
click at [242, 493] on li "Mobile, USA" at bounding box center [720, 501] width 992 height 16
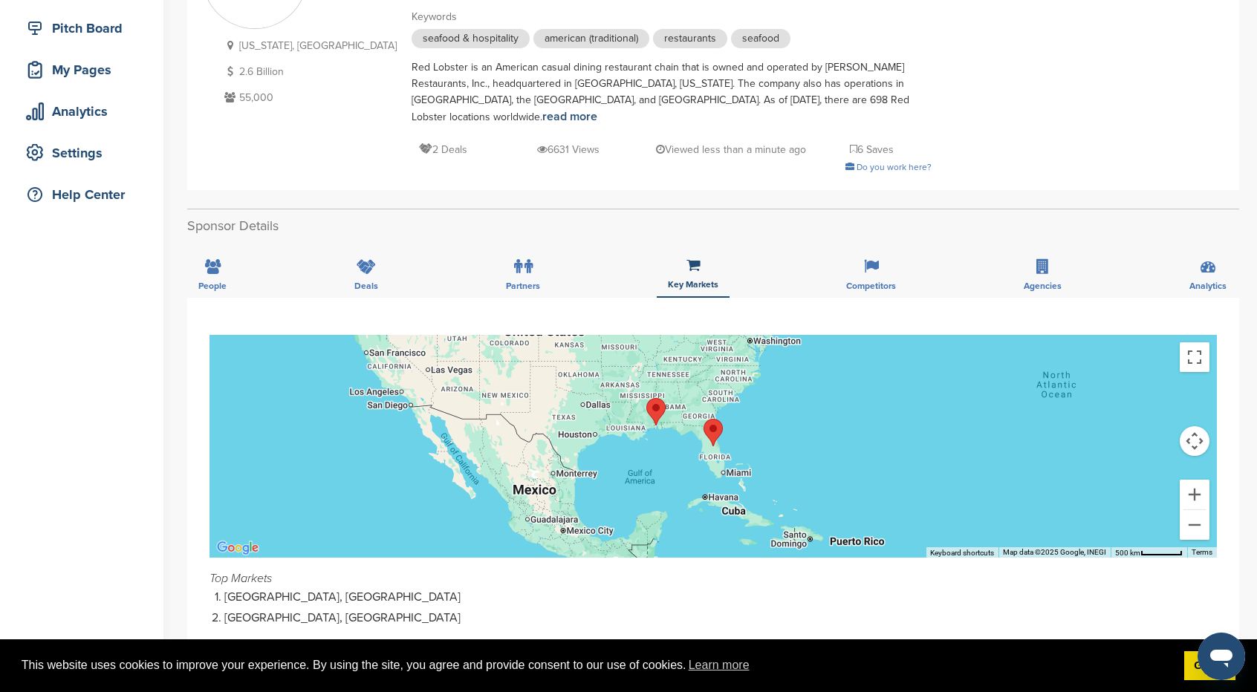
scroll to position [223, 0]
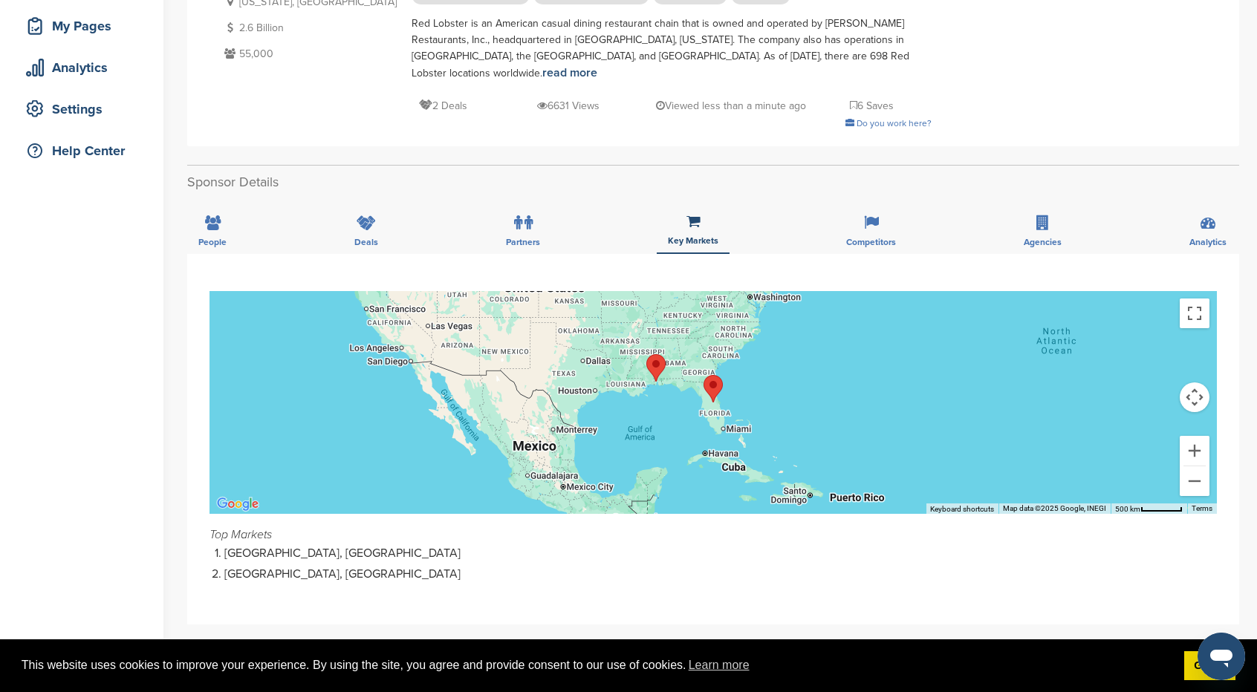
click at [646, 354] on area "Mobile" at bounding box center [646, 354] width 0 height 0
click at [884, 209] on div "Competitors" at bounding box center [871, 226] width 72 height 55
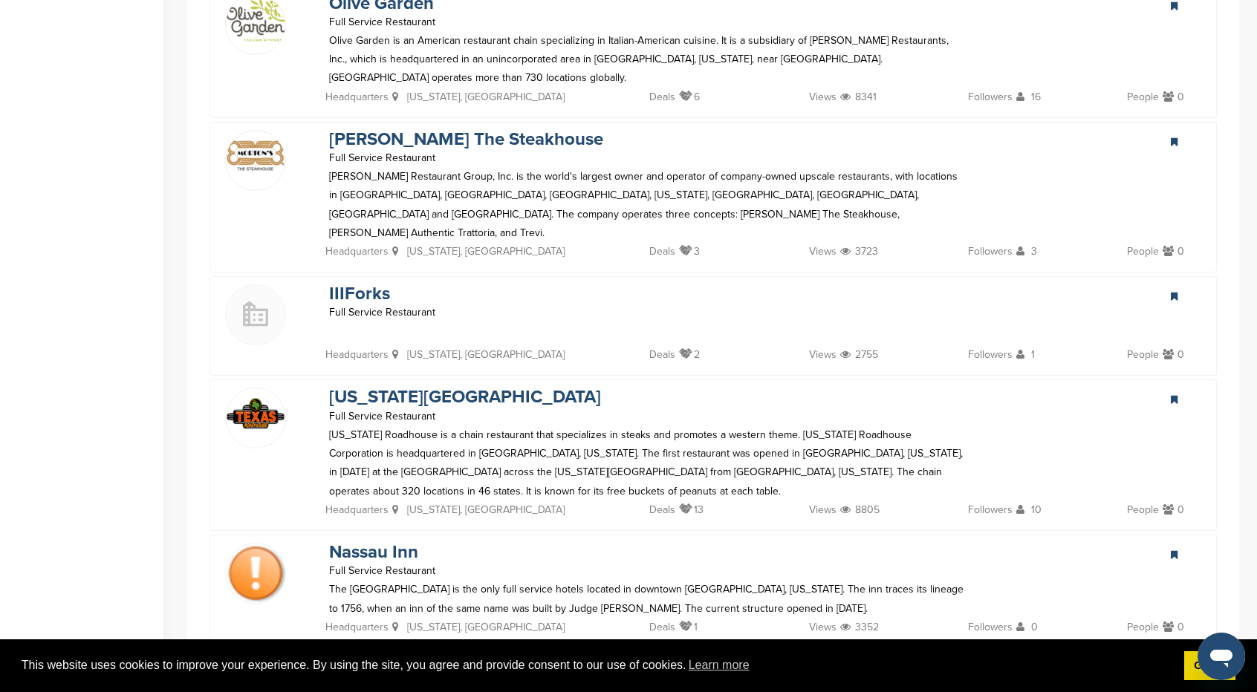
scroll to position [817, 0]
click at [418, 385] on link "Texas Roadhouse" at bounding box center [465, 396] width 272 height 22
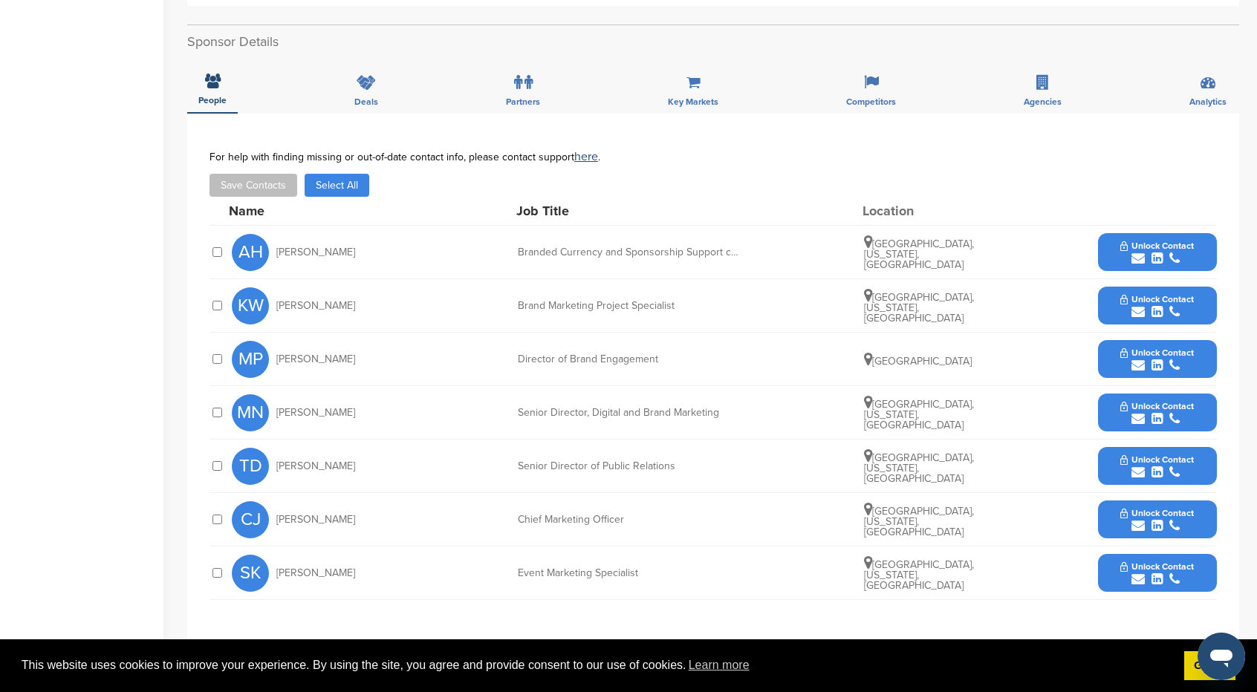
scroll to position [520, 0]
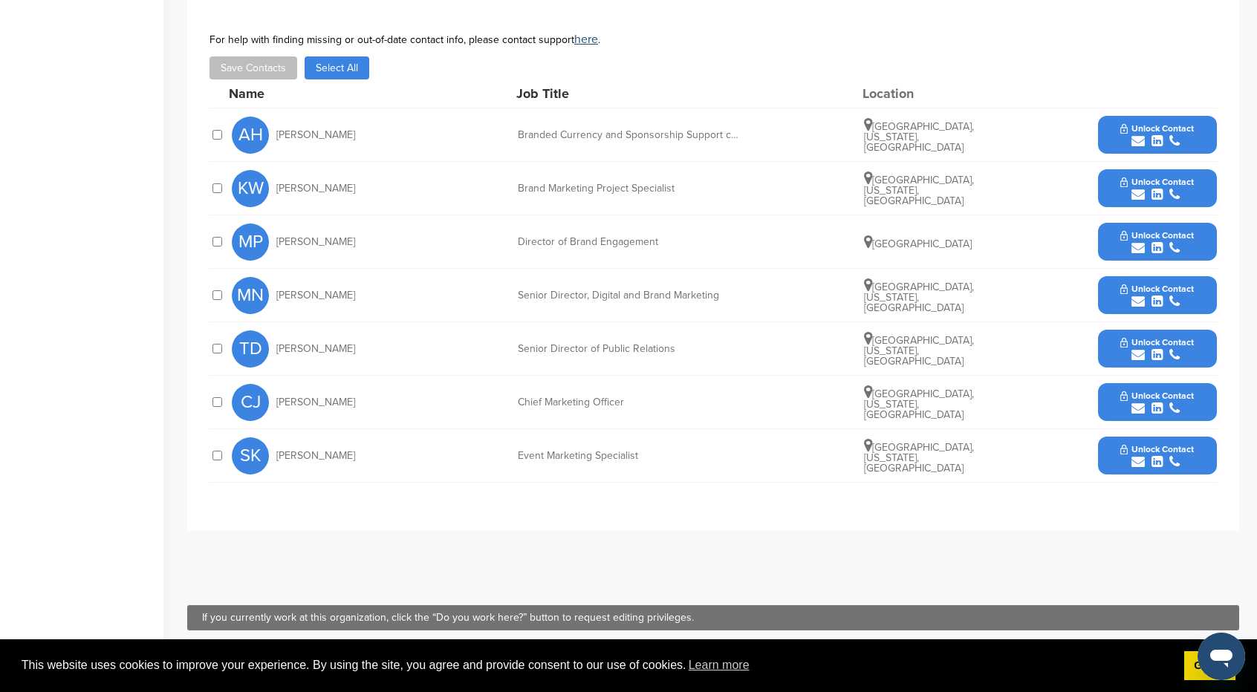
click at [1139, 134] on icon "submit" at bounding box center [1137, 140] width 13 height 13
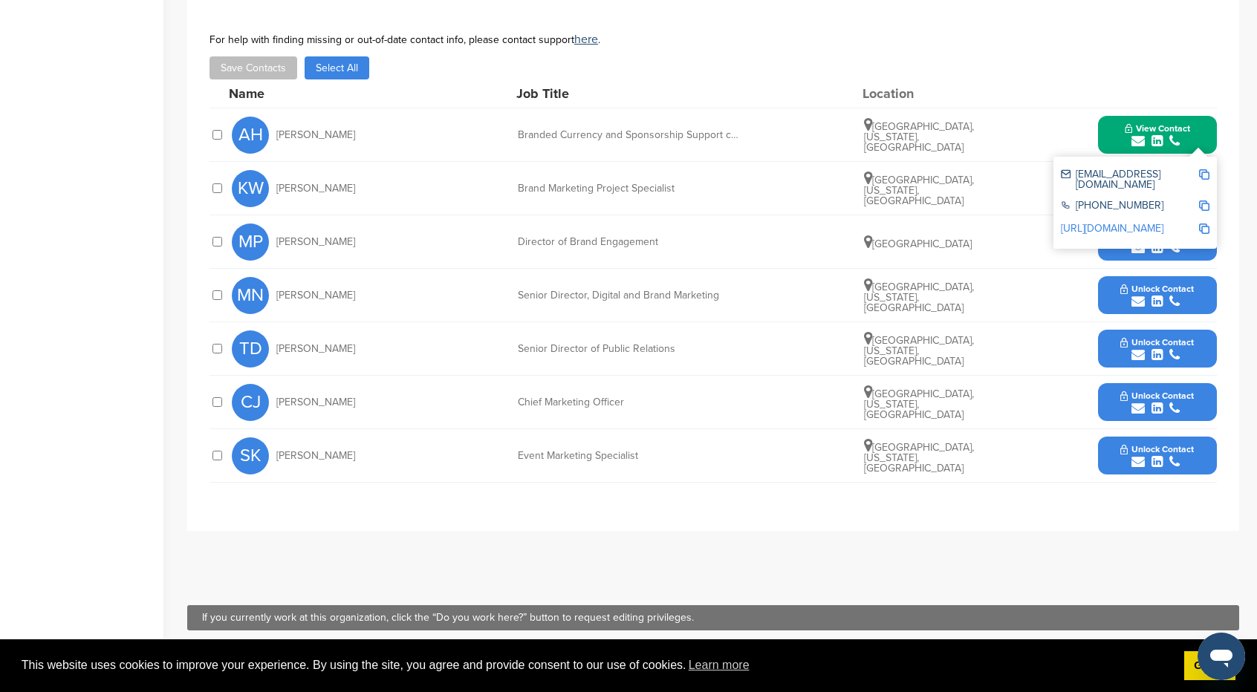
click at [1177, 444] on span "Unlock Contact" at bounding box center [1157, 449] width 74 height 10
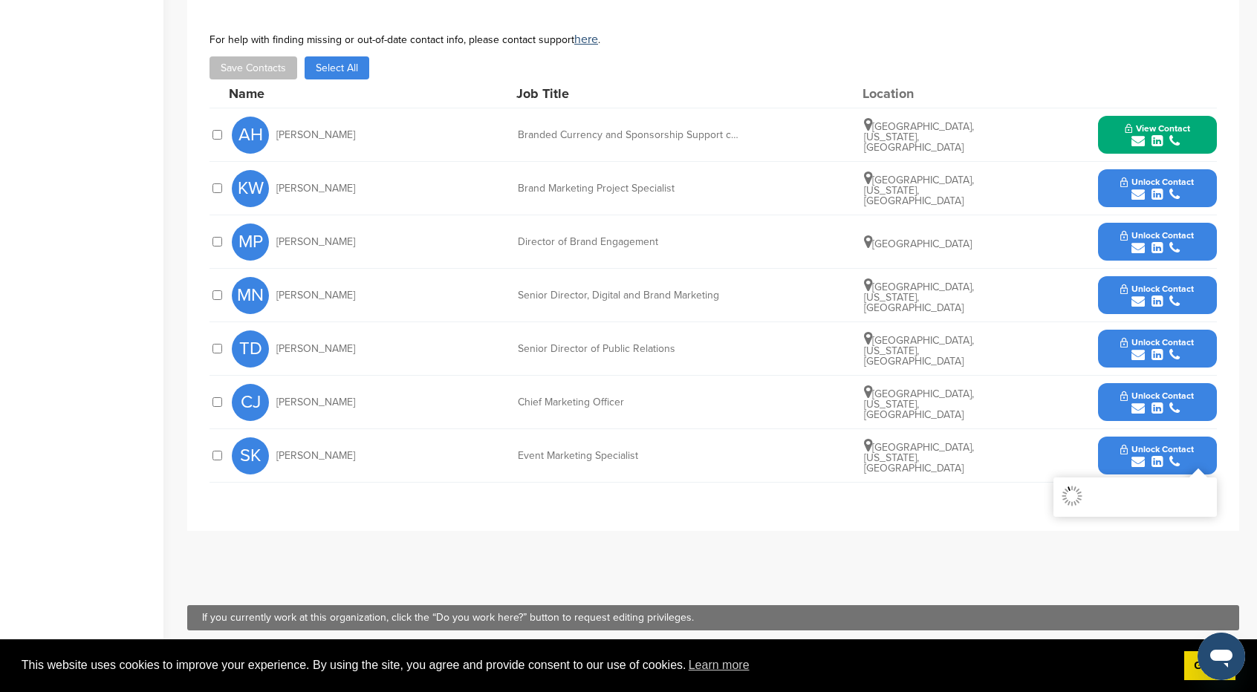
click at [1184, 391] on span "Unlock Contact" at bounding box center [1157, 396] width 74 height 10
drag, startPoint x: 1177, startPoint y: 328, endPoint x: 1173, endPoint y: 311, distance: 16.8
click at [1176, 337] on span "Unlock Contact" at bounding box center [1157, 342] width 74 height 10
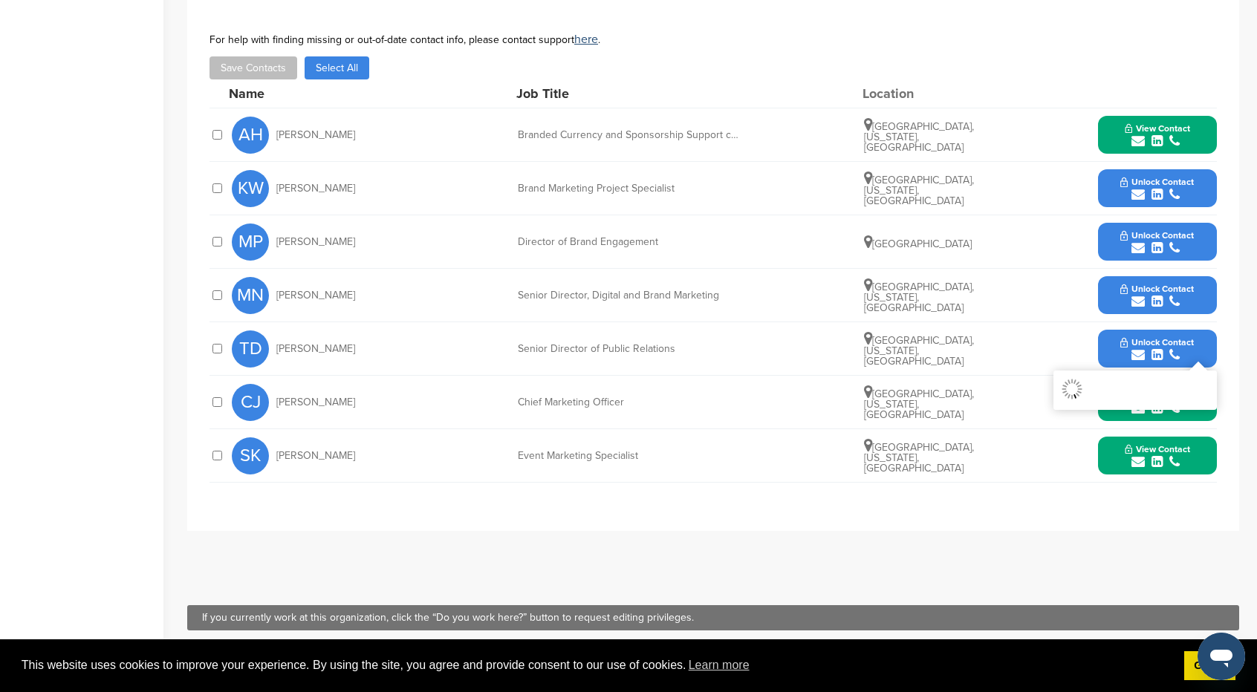
click at [1171, 295] on icon "submit" at bounding box center [1174, 301] width 10 height 13
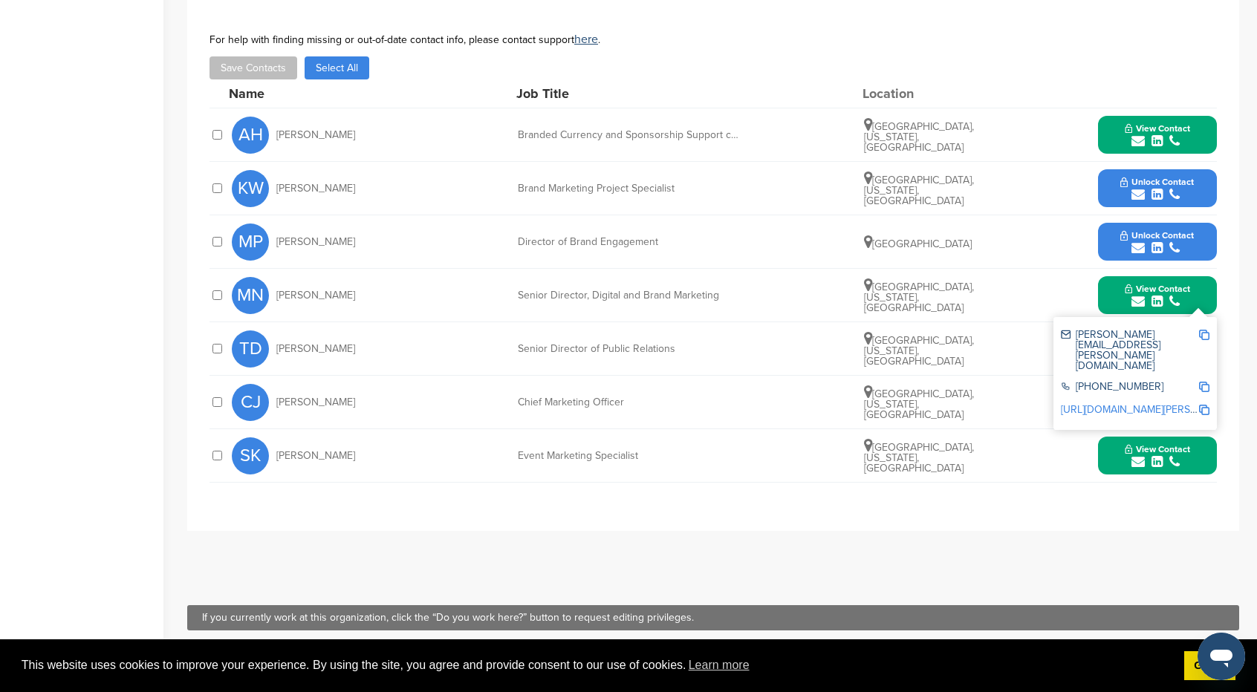
click at [1168, 244] on button "Unlock Contact" at bounding box center [1156, 242] width 109 height 45
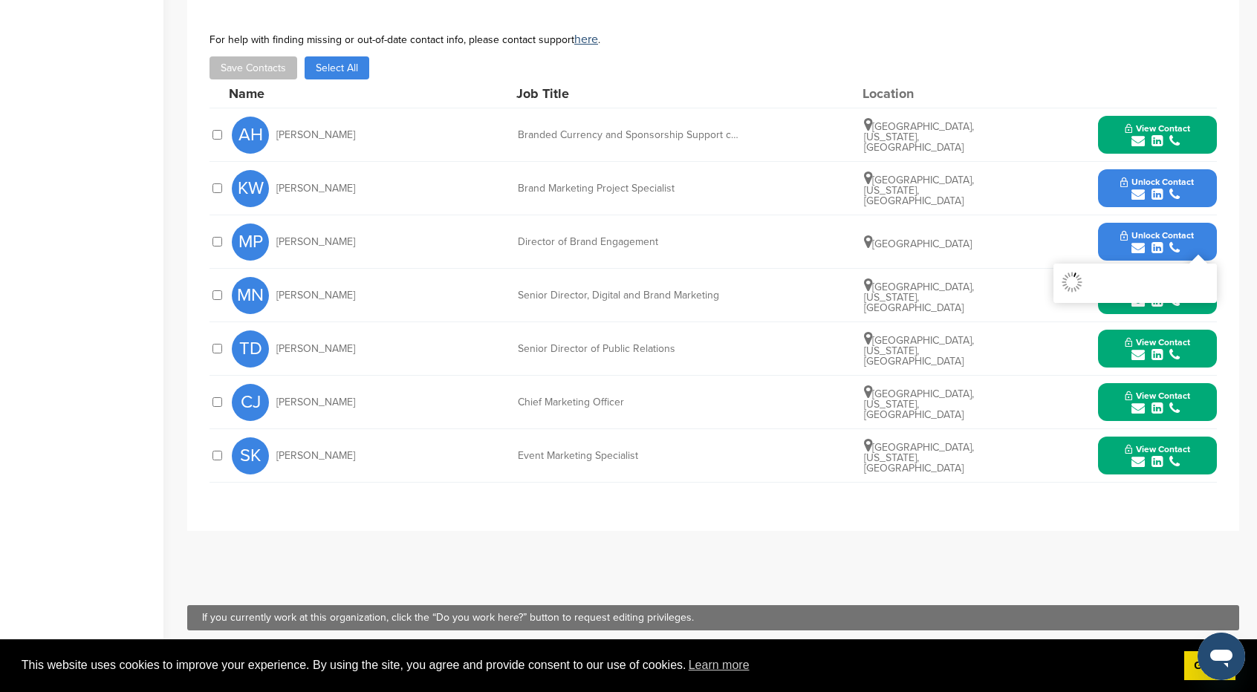
click at [1165, 188] on div "submit" at bounding box center [1157, 195] width 74 height 14
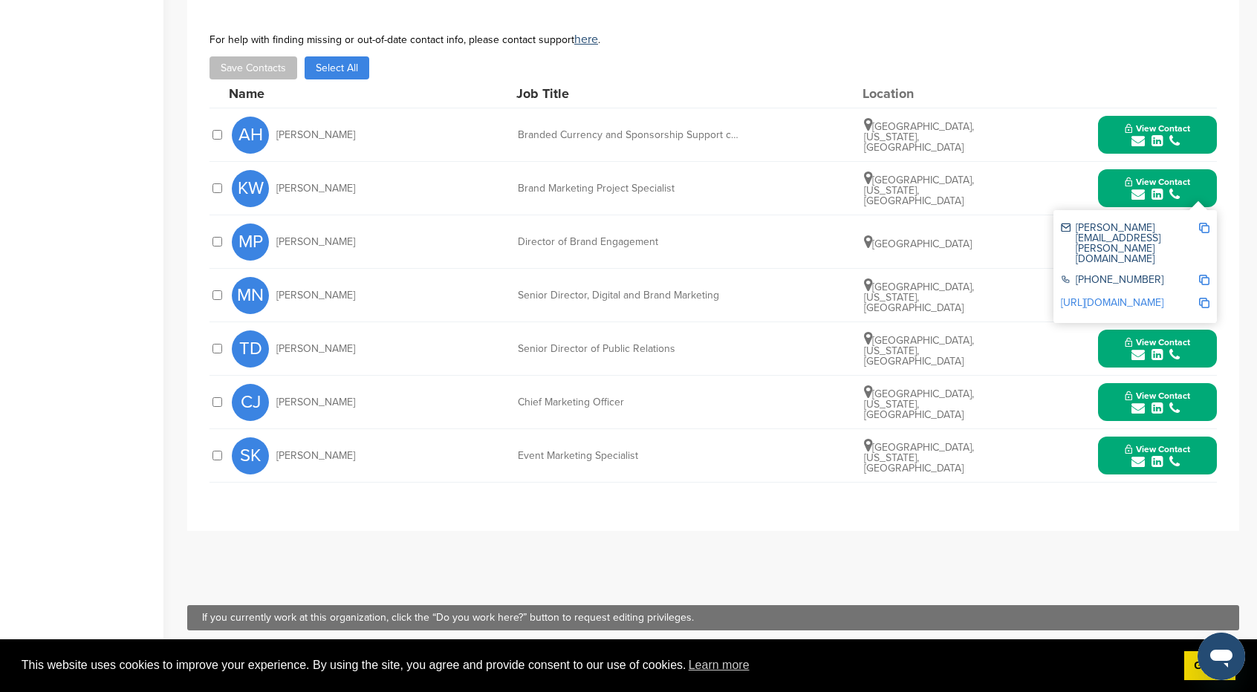
click at [1166, 134] on div "submit" at bounding box center [1157, 141] width 65 height 14
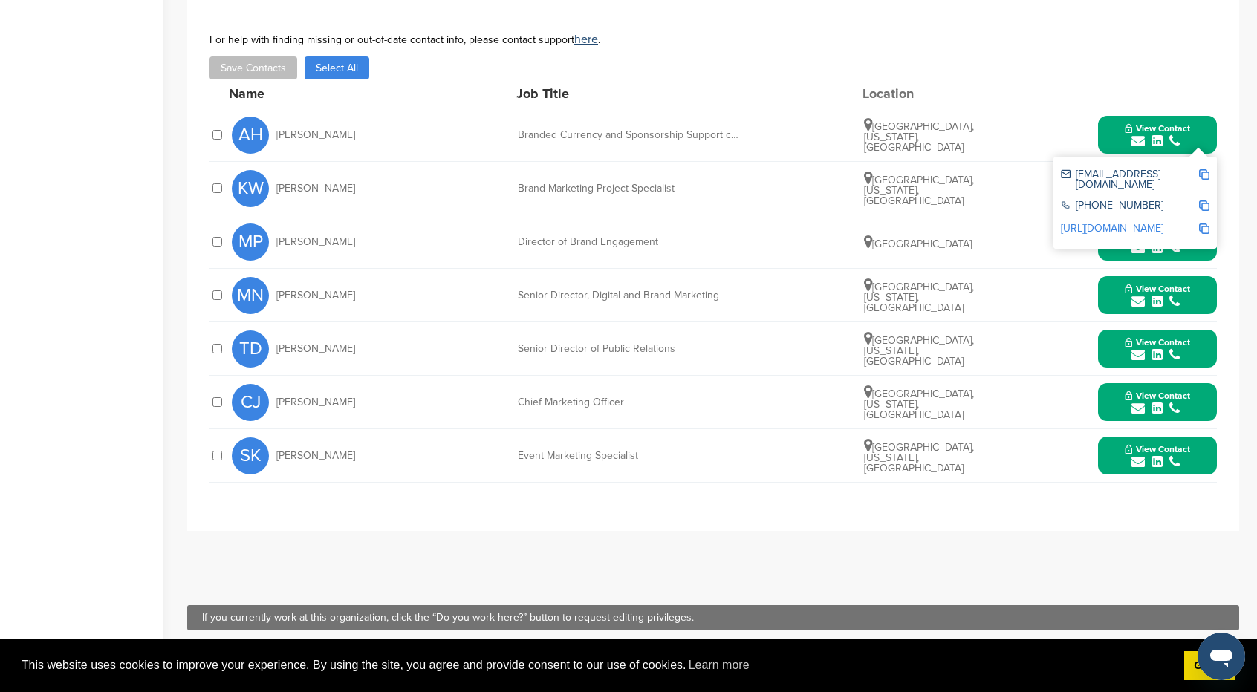
click at [1206, 169] on img at bounding box center [1204, 174] width 10 height 10
click at [979, 163] on div "KW Karen Weaver Brand Marketing Project Specialist Louisville, Kentucky, United…" at bounding box center [724, 188] width 985 height 53
click at [1193, 127] on button "View Contact" at bounding box center [1157, 135] width 101 height 45
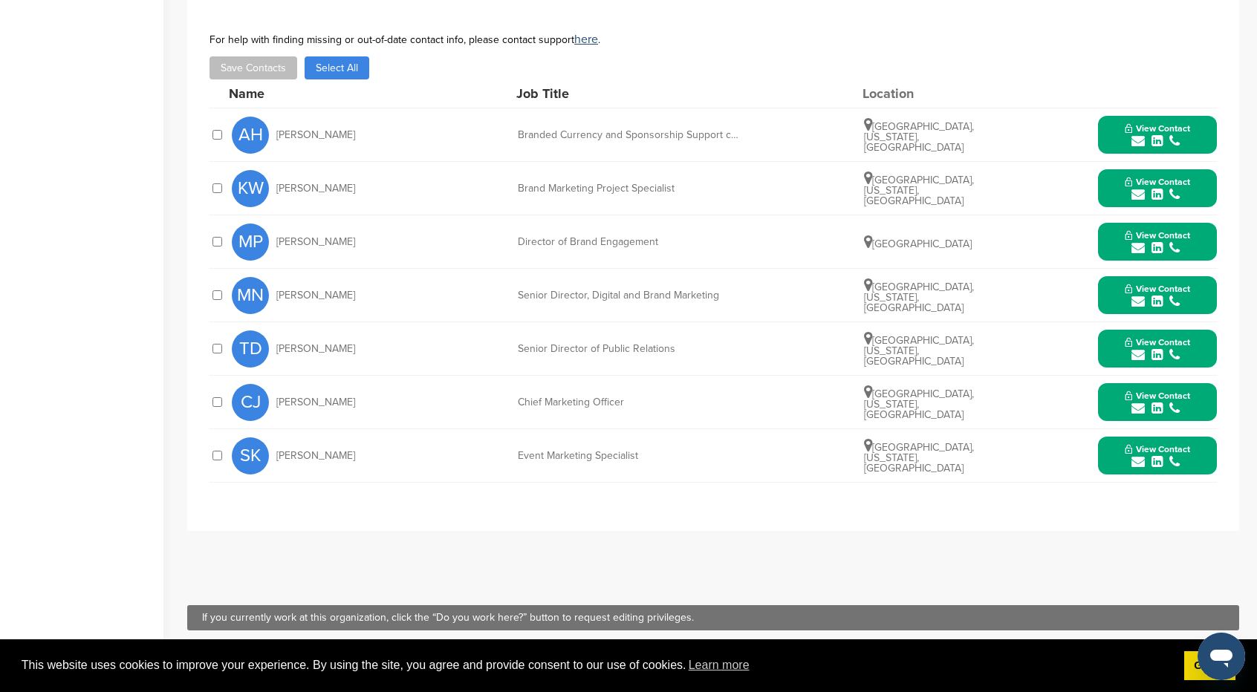
click at [1200, 173] on button "View Contact" at bounding box center [1157, 188] width 101 height 45
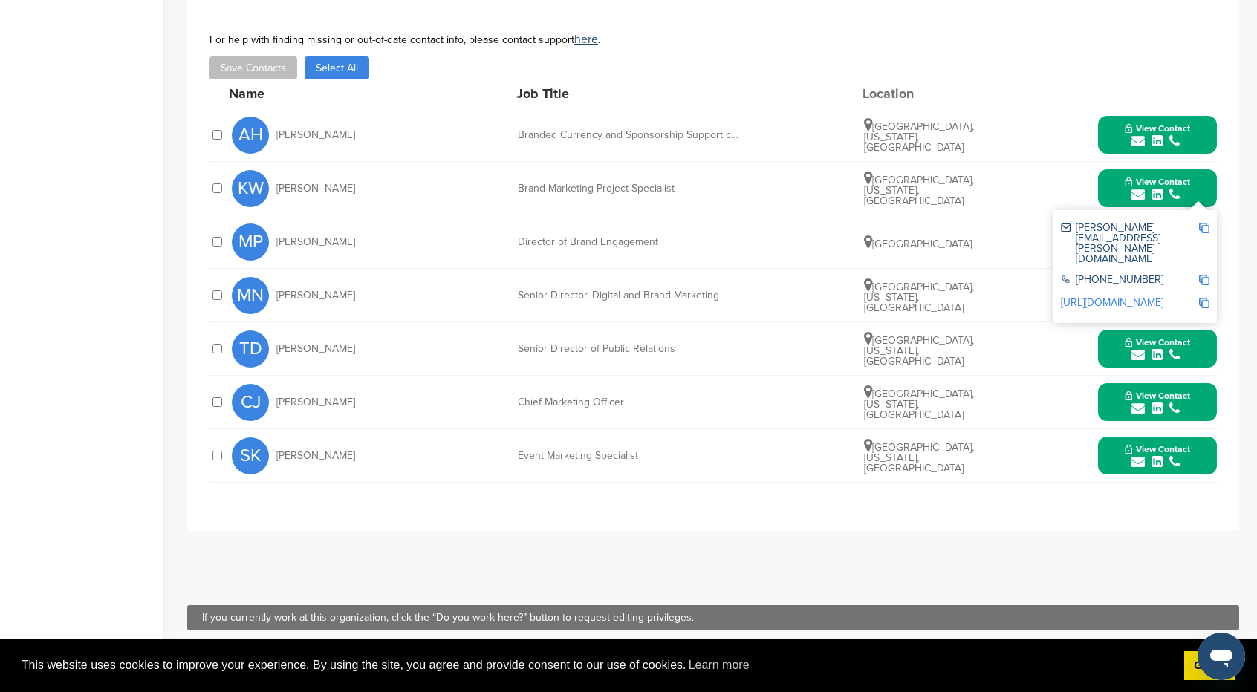
click at [1205, 223] on img at bounding box center [1204, 228] width 10 height 10
click at [653, 237] on div "Director of Brand Engagement" at bounding box center [629, 242] width 223 height 10
click at [1033, 230] on div "MP Mary Palmer Director of Brand Engagement United States View Contact maryann.…" at bounding box center [724, 241] width 985 height 53
click at [1129, 295] on div "submit" at bounding box center [1157, 302] width 65 height 14
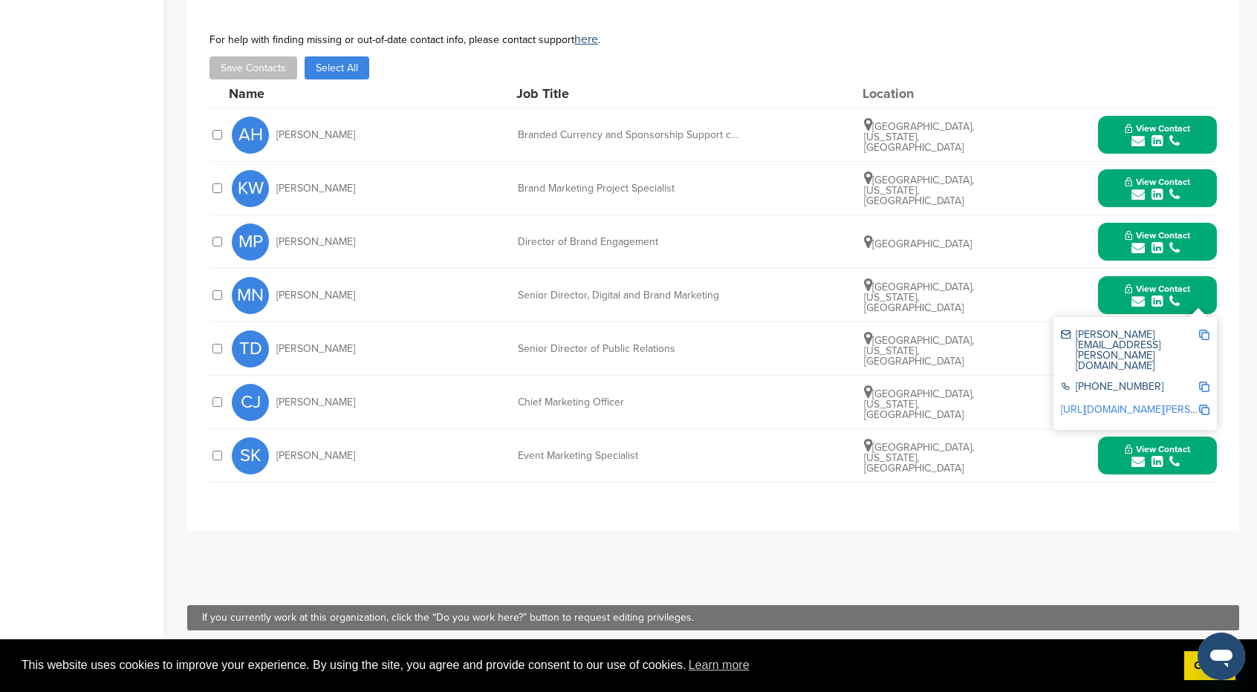
click at [1154, 241] on icon "submit" at bounding box center [1156, 247] width 11 height 13
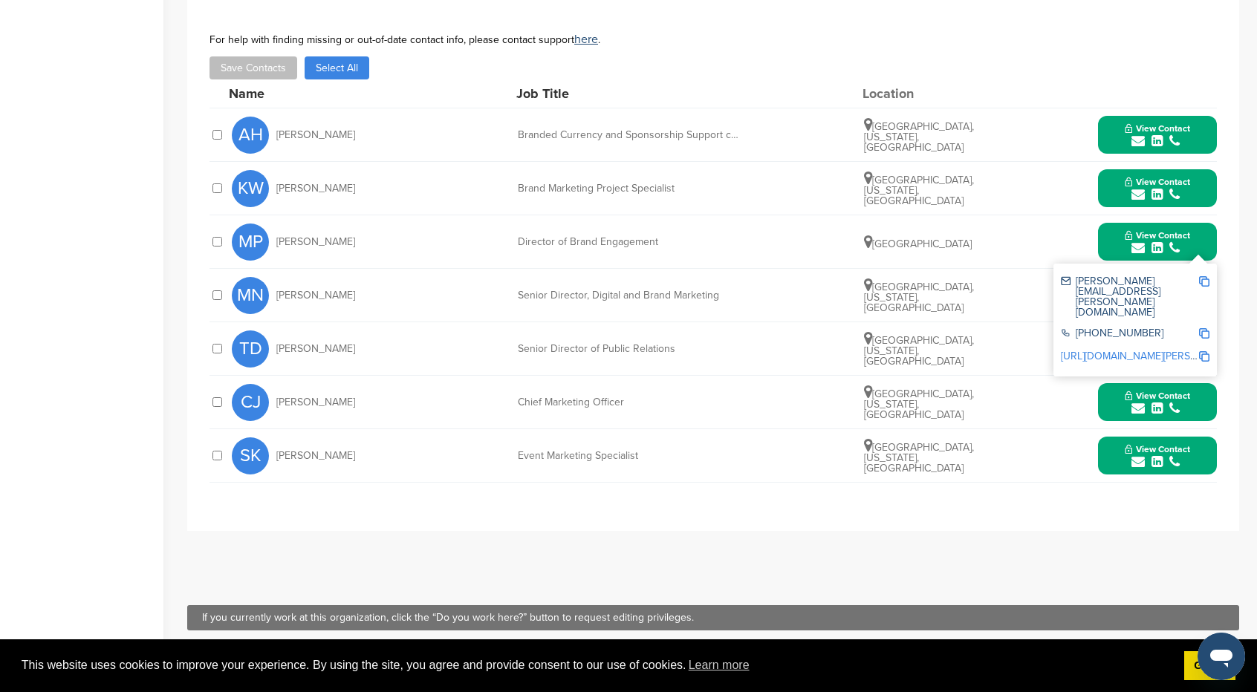
click at [1207, 351] on img at bounding box center [1204, 356] width 10 height 10
click at [1163, 350] on link "http://www.linkedin.com/in/mary-ann-palmer-311198144" at bounding box center [1151, 356] width 181 height 13
click at [949, 338] on div "Louisville, Kentucky, United States" at bounding box center [919, 349] width 111 height 36
click at [1111, 335] on button "View Contact" at bounding box center [1157, 349] width 101 height 45
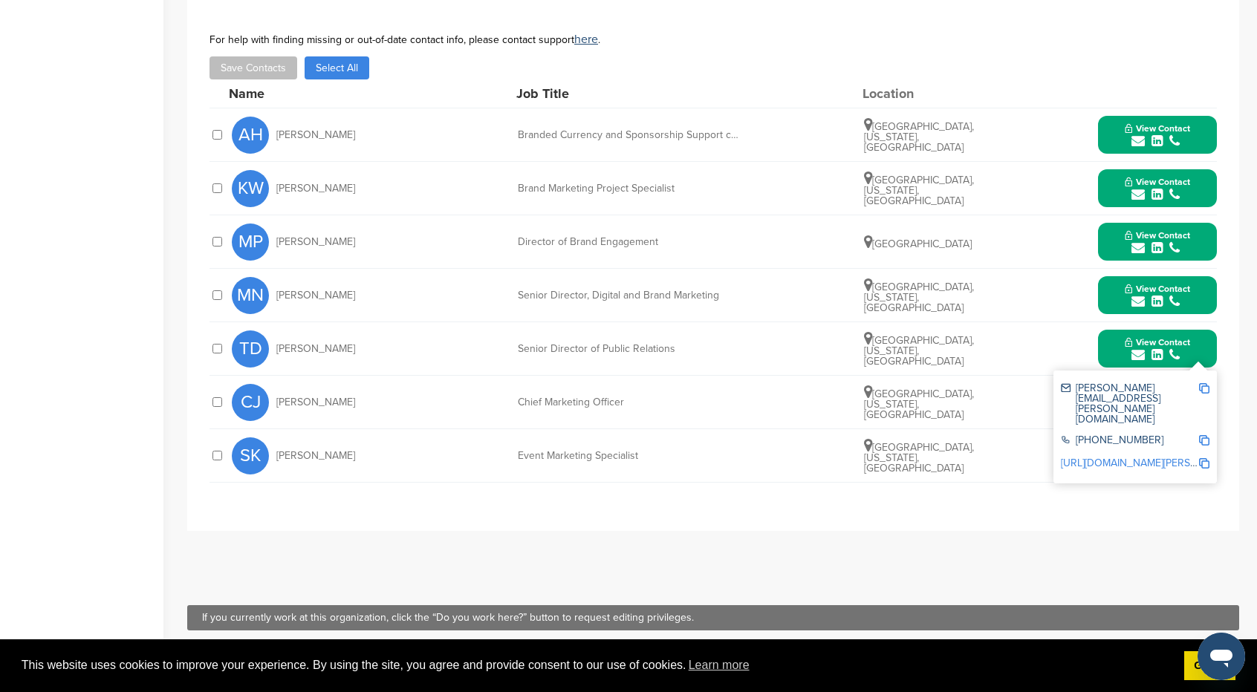
click at [1181, 295] on div "submit" at bounding box center [1157, 302] width 65 height 14
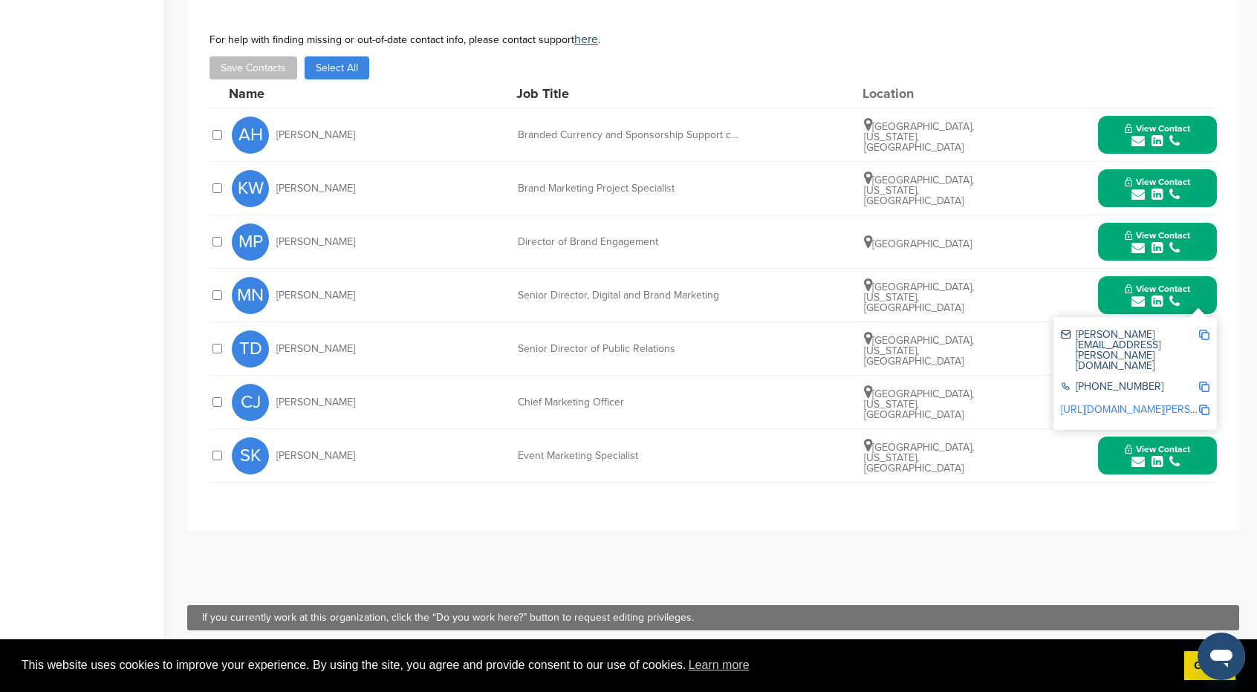
click at [1166, 403] on link "http://www.linkedin.com/in/mary-newell-63094367" at bounding box center [1151, 409] width 181 height 13
click at [1202, 330] on img at bounding box center [1204, 335] width 10 height 10
click at [1176, 241] on icon "submit" at bounding box center [1174, 247] width 10 height 13
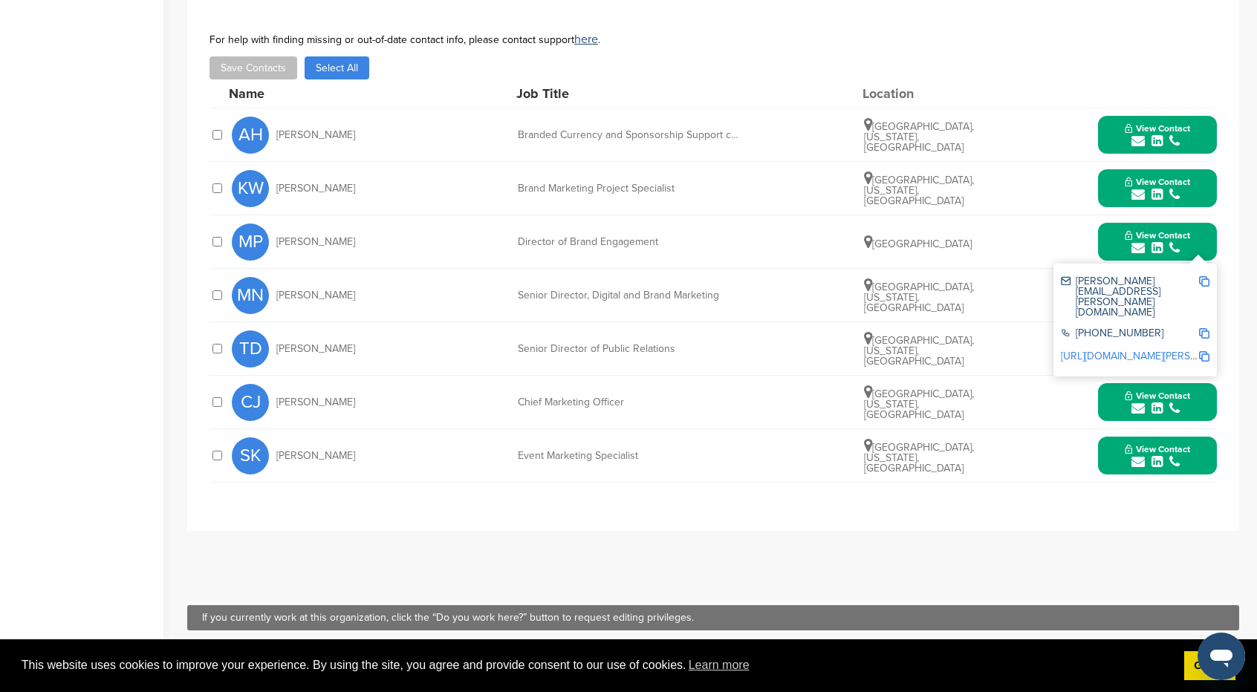
click at [1207, 276] on img at bounding box center [1204, 281] width 10 height 10
click at [628, 339] on div "TD Travis Doster Senior Director of Public Relations Louisville, Kentucky, Unit…" at bounding box center [724, 348] width 985 height 53
click at [845, 322] on div "TD Travis Doster Senior Director of Public Relations Louisville, Kentucky, Unit…" at bounding box center [724, 348] width 985 height 53
click at [1149, 348] on div "submit" at bounding box center [1157, 355] width 65 height 14
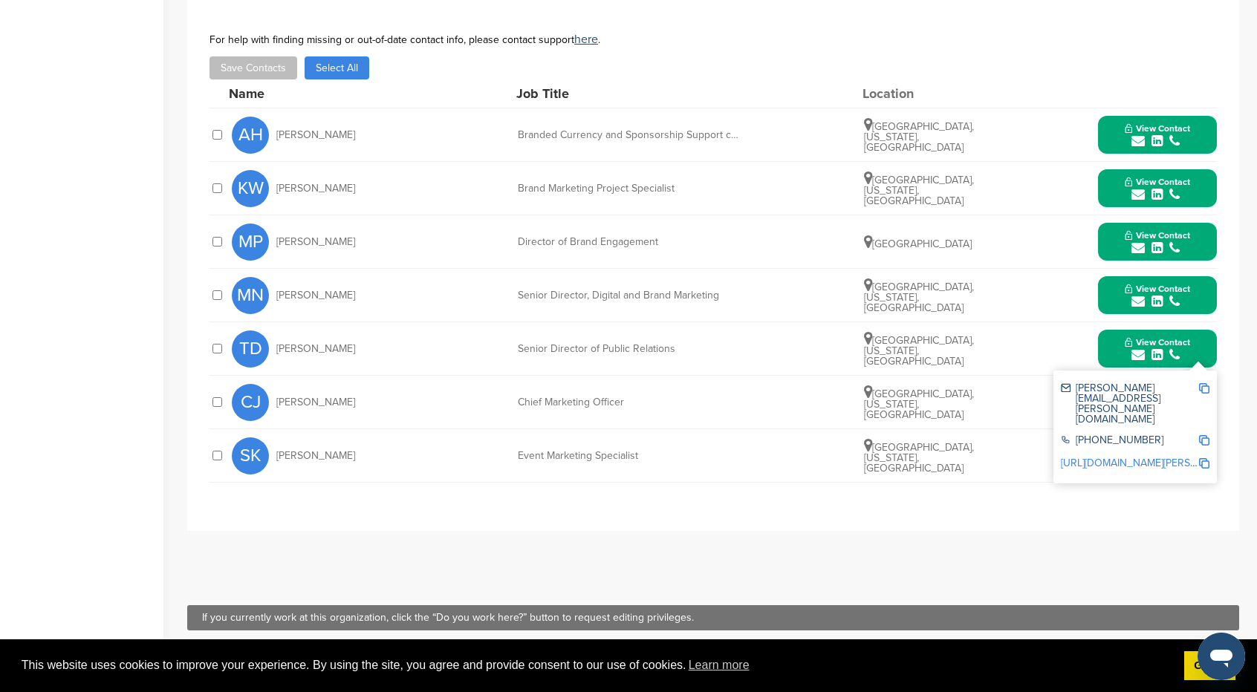
click at [1203, 383] on img at bounding box center [1204, 388] width 10 height 10
click at [988, 378] on div "CJ Chris Jacobsen Chief Marketing Officer Louisville, Kentucky, United States V…" at bounding box center [724, 402] width 985 height 53
click at [1135, 455] on icon "submit" at bounding box center [1137, 461] width 13 height 13
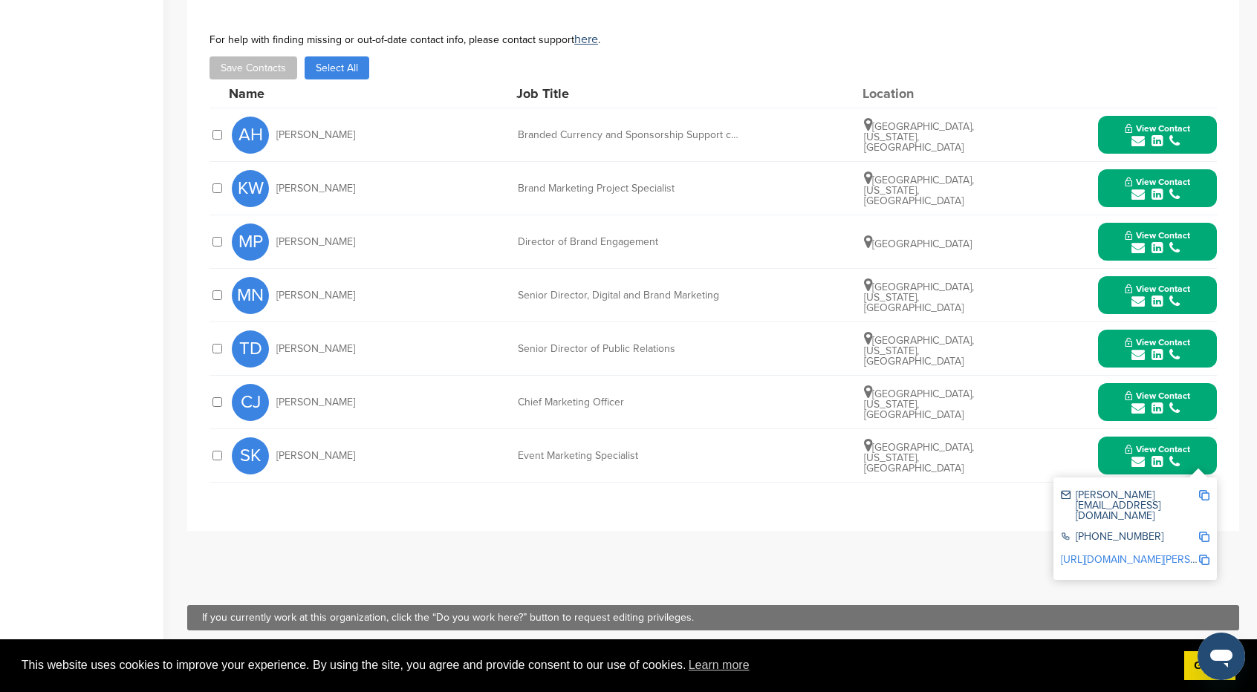
click at [1162, 402] on icon "submit" at bounding box center [1156, 408] width 11 height 13
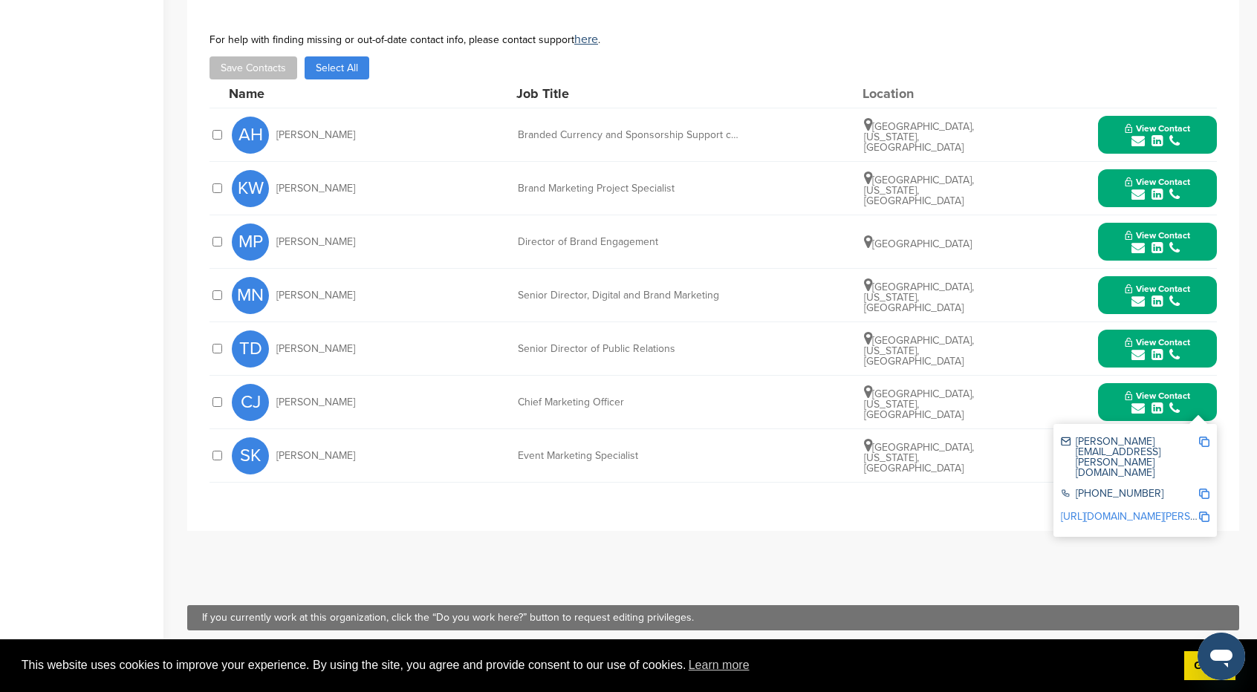
click at [1200, 437] on img at bounding box center [1204, 442] width 10 height 10
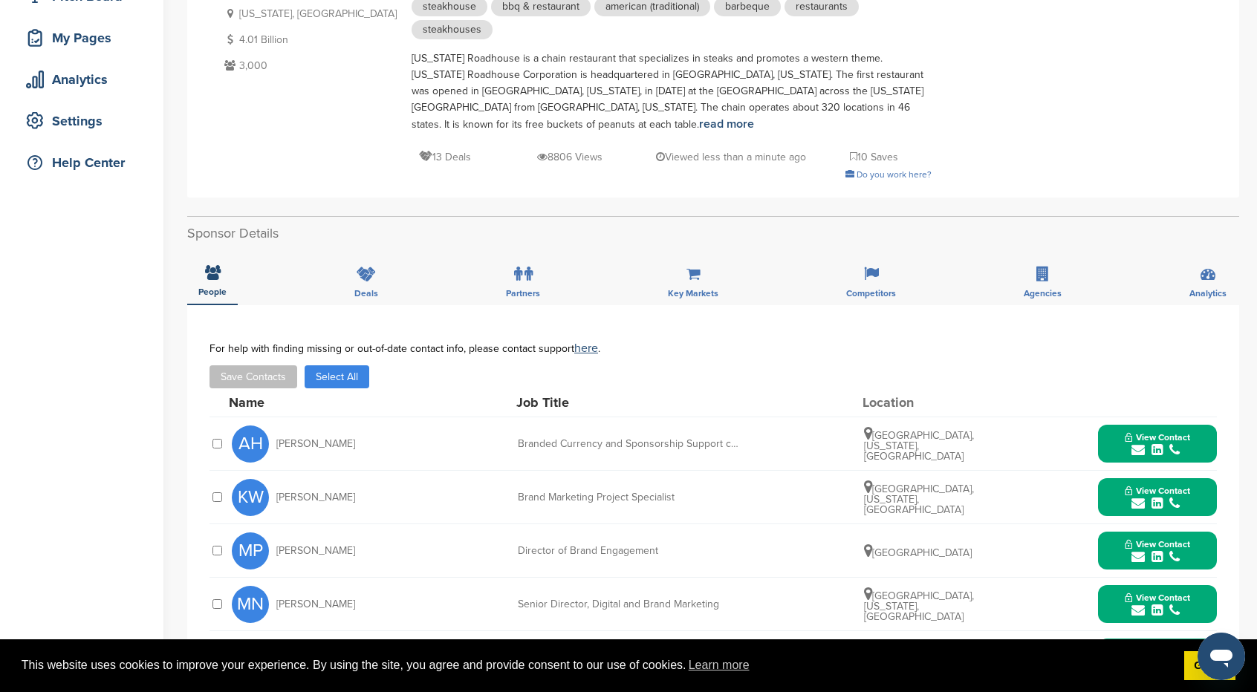
scroll to position [209, 0]
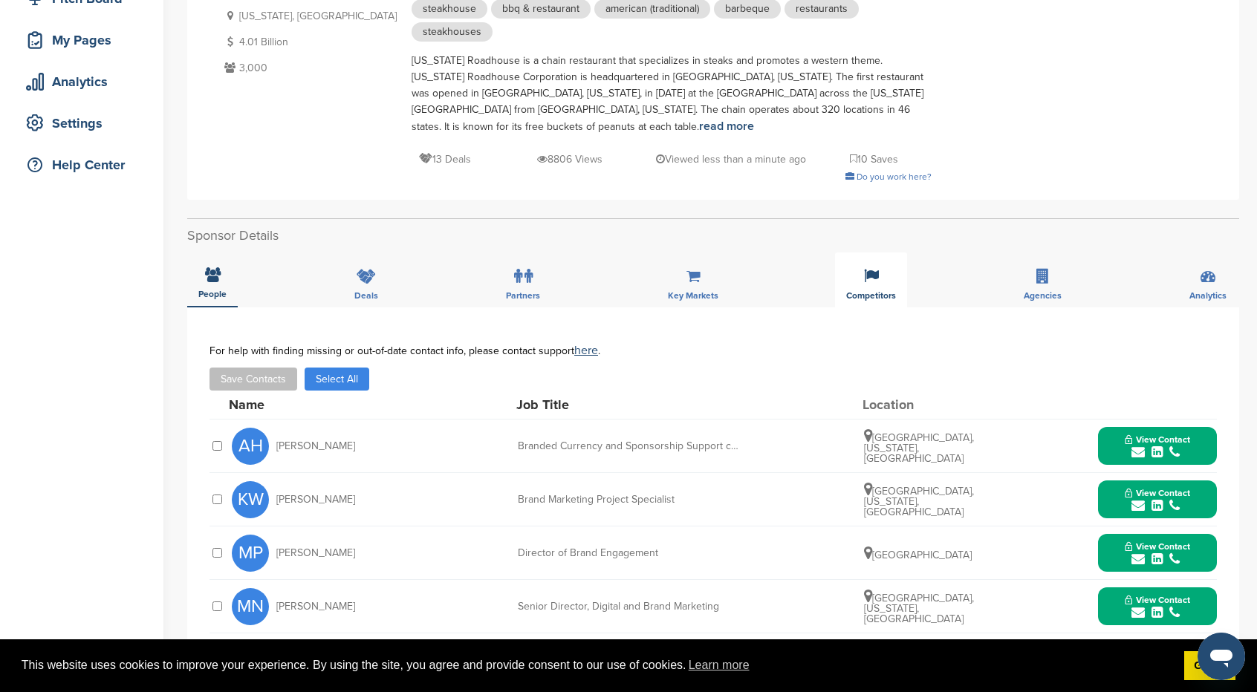
click at [883, 253] on div "Competitors" at bounding box center [871, 280] width 72 height 55
click at [661, 256] on div "Key Markets" at bounding box center [693, 280] width 73 height 55
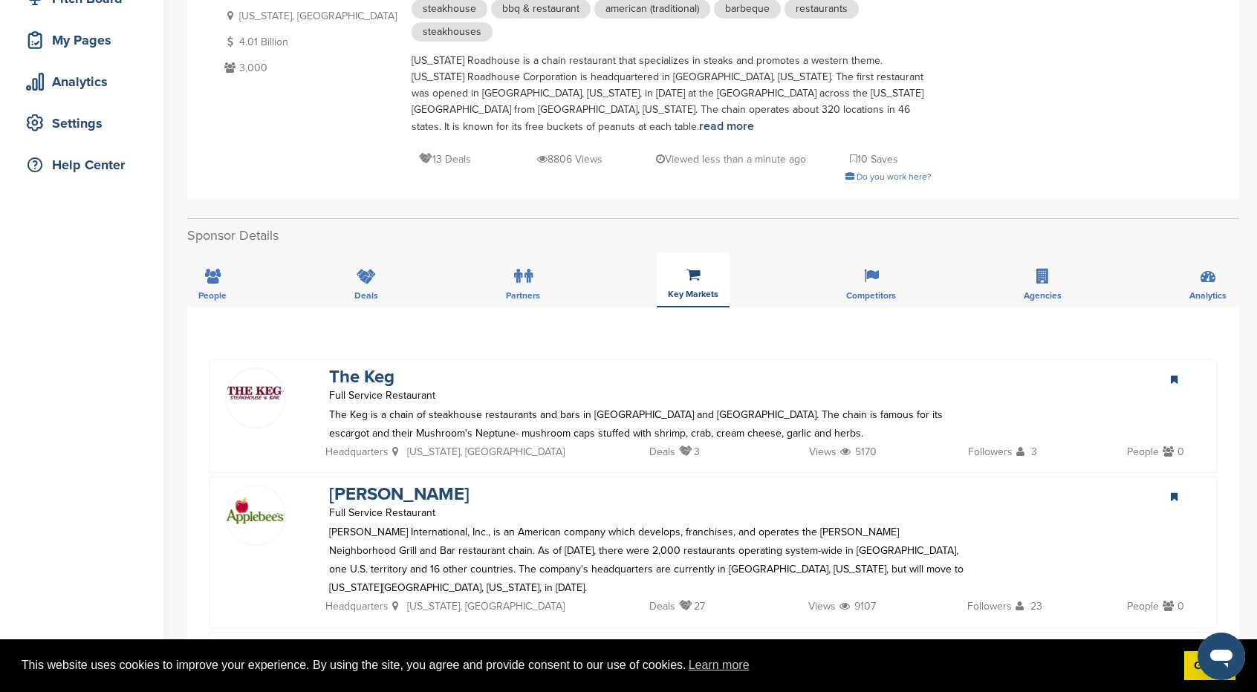
click at [661, 256] on div "Key Markets" at bounding box center [693, 280] width 73 height 55
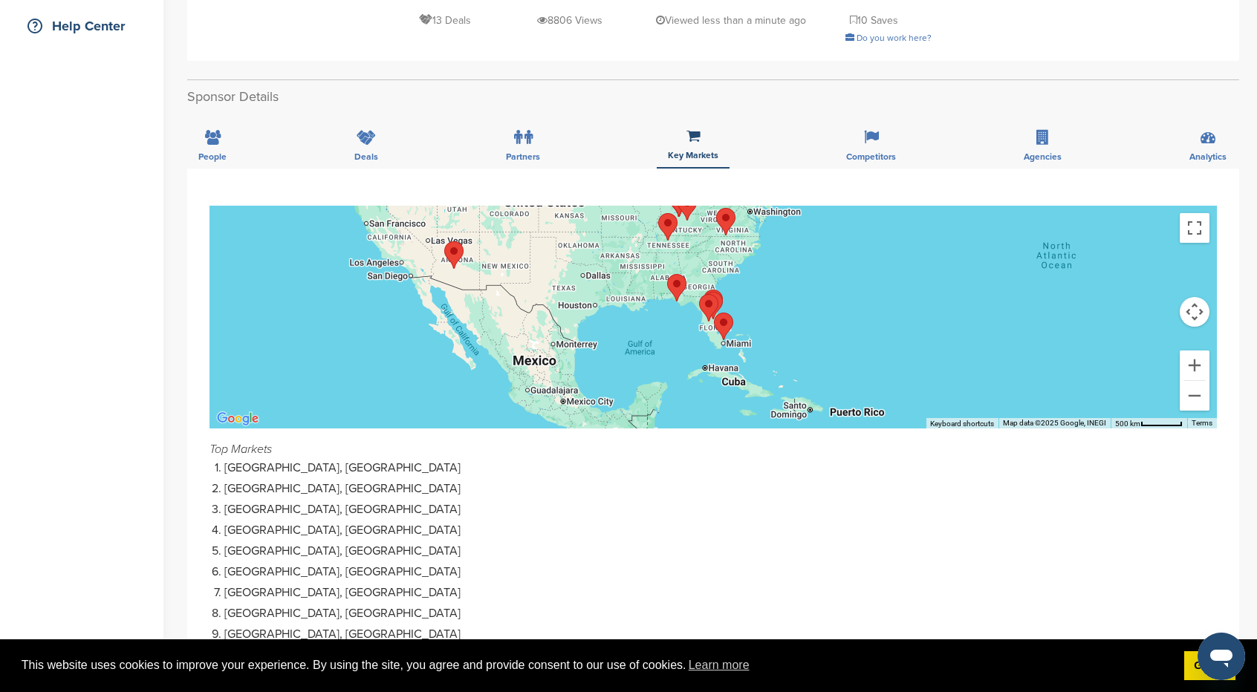
scroll to position [357, 0]
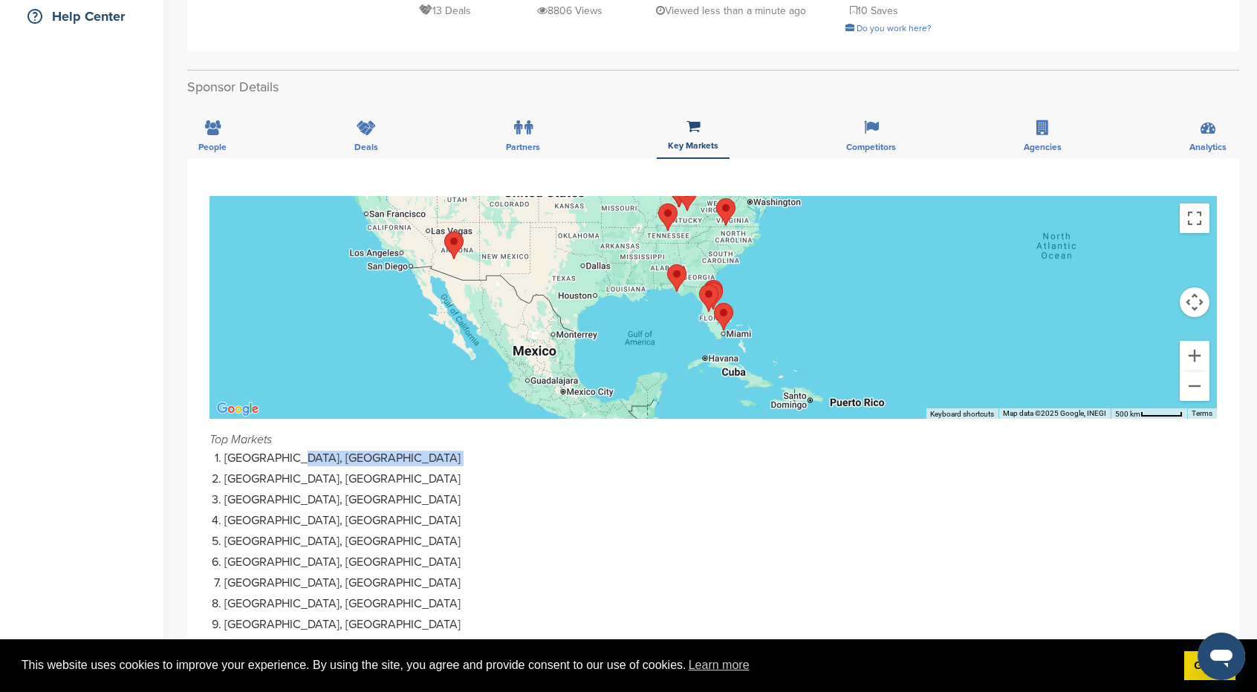
drag, startPoint x: 211, startPoint y: 453, endPoint x: 312, endPoint y: 442, distance: 101.6
click at [312, 442] on div "← Move left → Move right ↑ Move up ↓ Move down + Zoom in - Zoom out Home Jump l…" at bounding box center [713, 427] width 1052 height 537
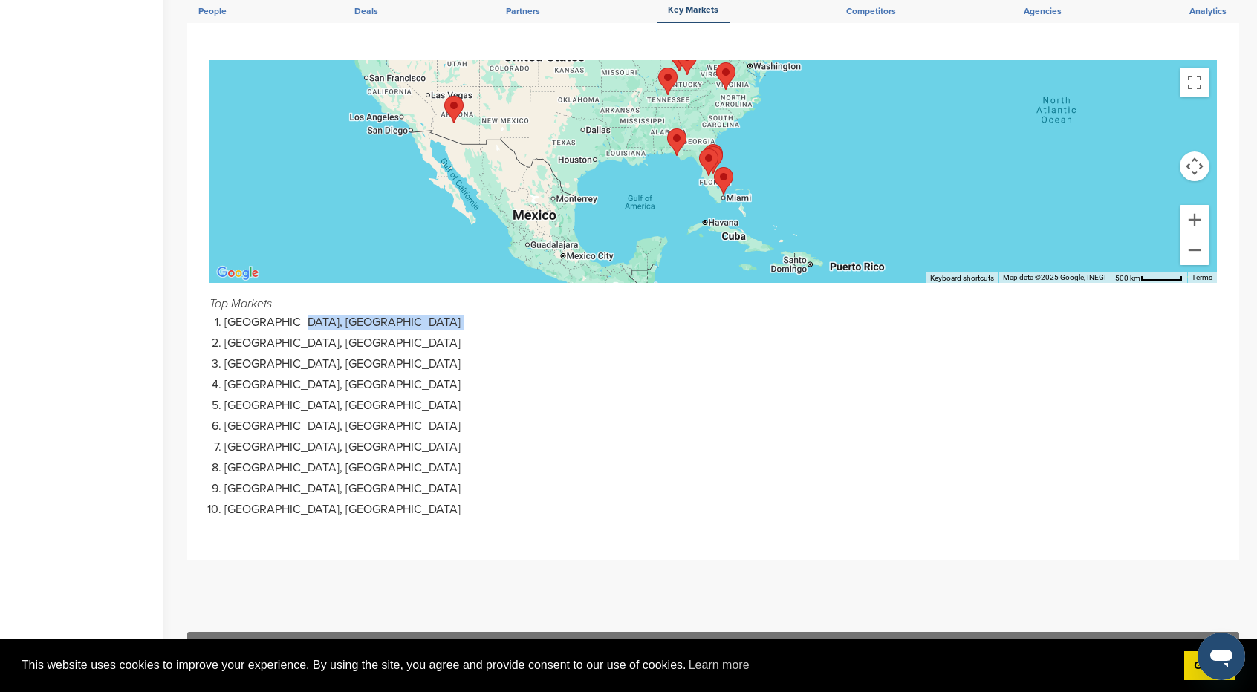
scroll to position [506, 0]
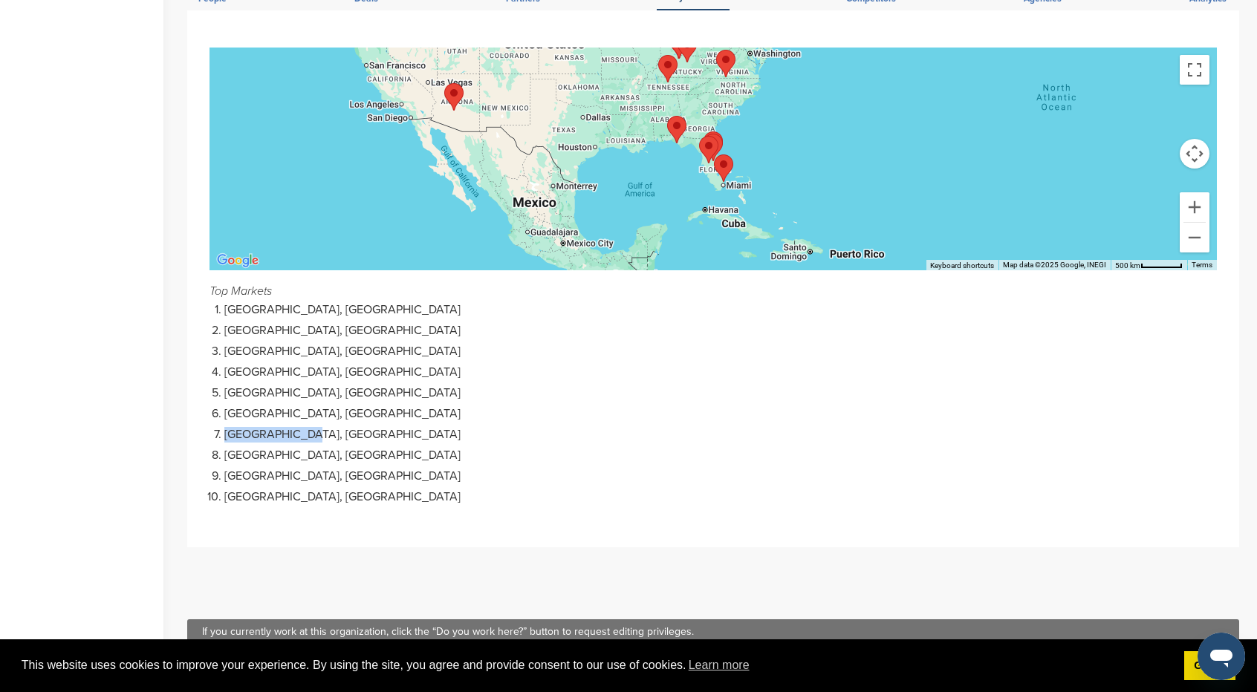
drag, startPoint x: 221, startPoint y: 416, endPoint x: 322, endPoint y: 403, distance: 101.8
click at [334, 408] on ol "Orlando, USA Lexington, USA Lakeland, USA Phoenix, USA Kissimmee, USA Fort Laud…" at bounding box center [720, 403] width 992 height 203
drag, startPoint x: 223, startPoint y: 292, endPoint x: 313, endPoint y: 292, distance: 89.9
click at [319, 302] on li "Orlando, USA" at bounding box center [720, 310] width 992 height 16
drag, startPoint x: 222, startPoint y: 339, endPoint x: 327, endPoint y: 334, distance: 104.9
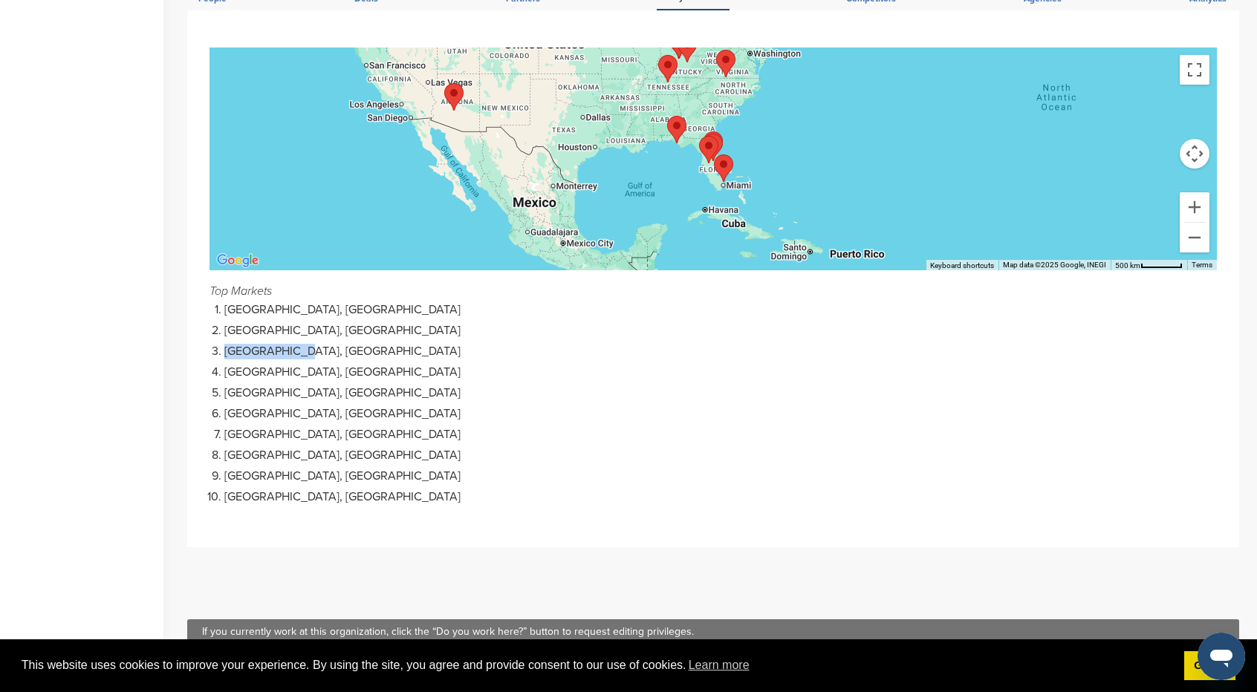
click at [327, 344] on li "Lakeland, USA" at bounding box center [720, 352] width 992 height 16
drag, startPoint x: 220, startPoint y: 415, endPoint x: 361, endPoint y: 422, distance: 141.3
click at [361, 427] on li "Nashville, USA" at bounding box center [720, 435] width 992 height 16
click at [224, 490] on li "Louisville, USA" at bounding box center [720, 498] width 992 height 16
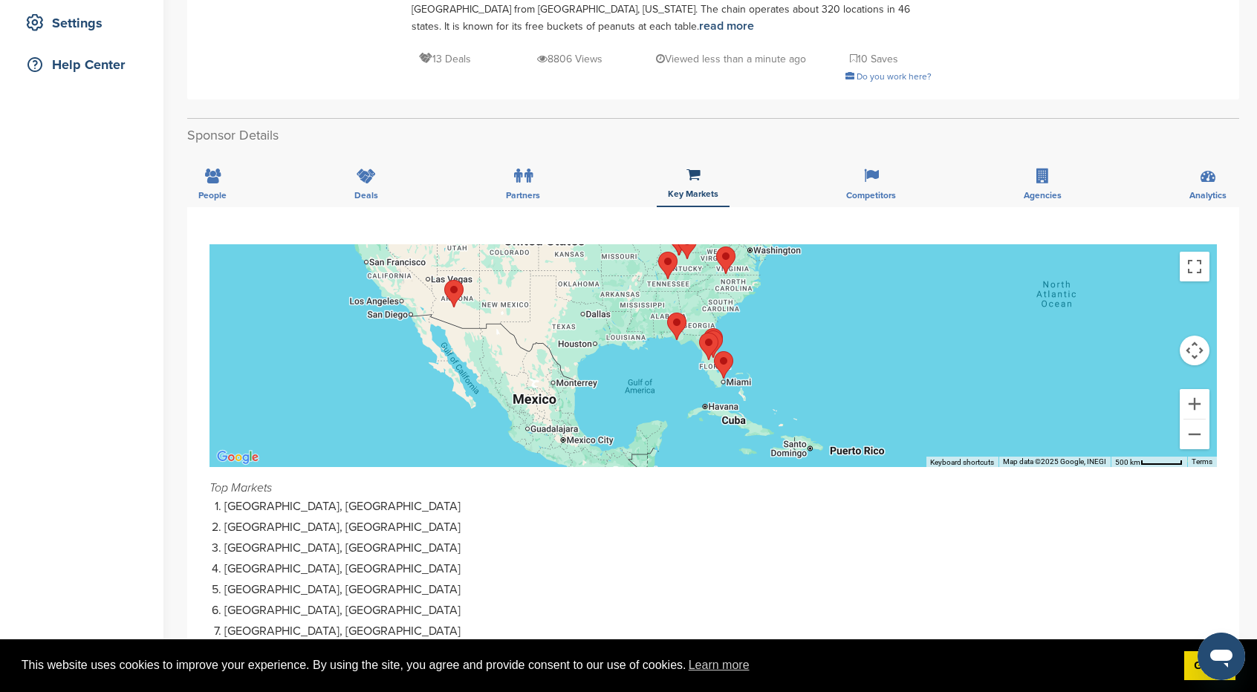
scroll to position [283, 0]
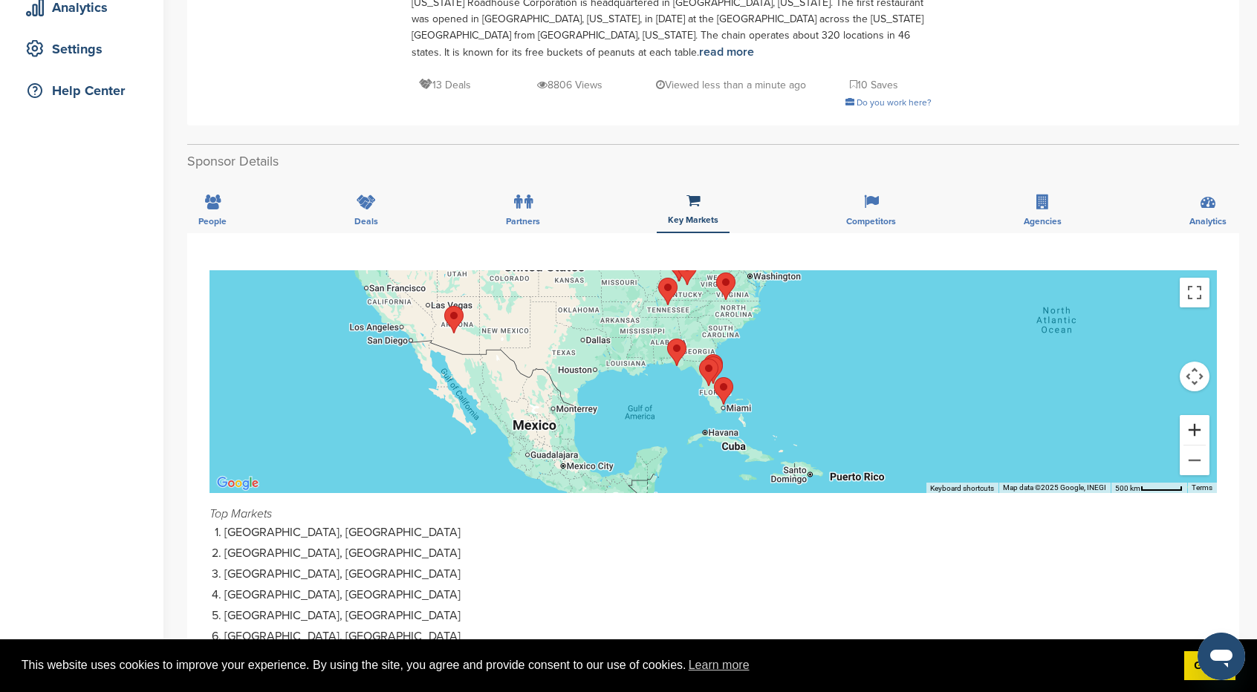
click at [1208, 415] on button "Zoom in" at bounding box center [1195, 430] width 30 height 30
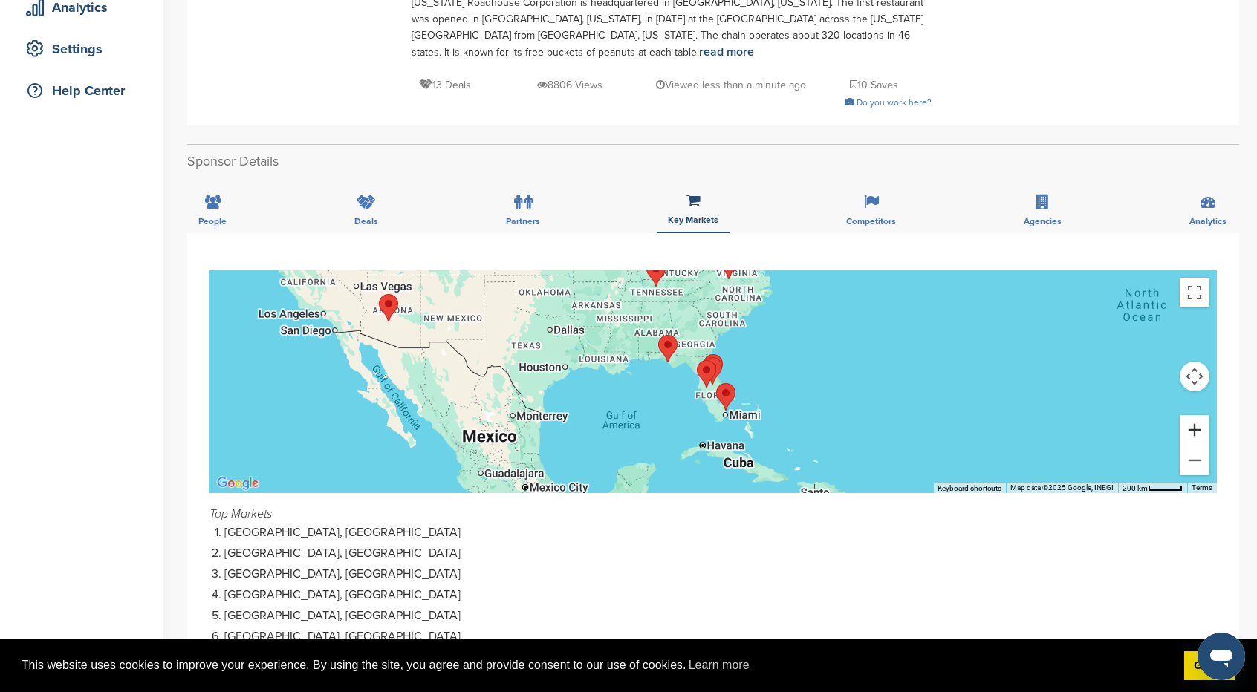
click at [1207, 415] on button "Zoom in" at bounding box center [1195, 430] width 30 height 30
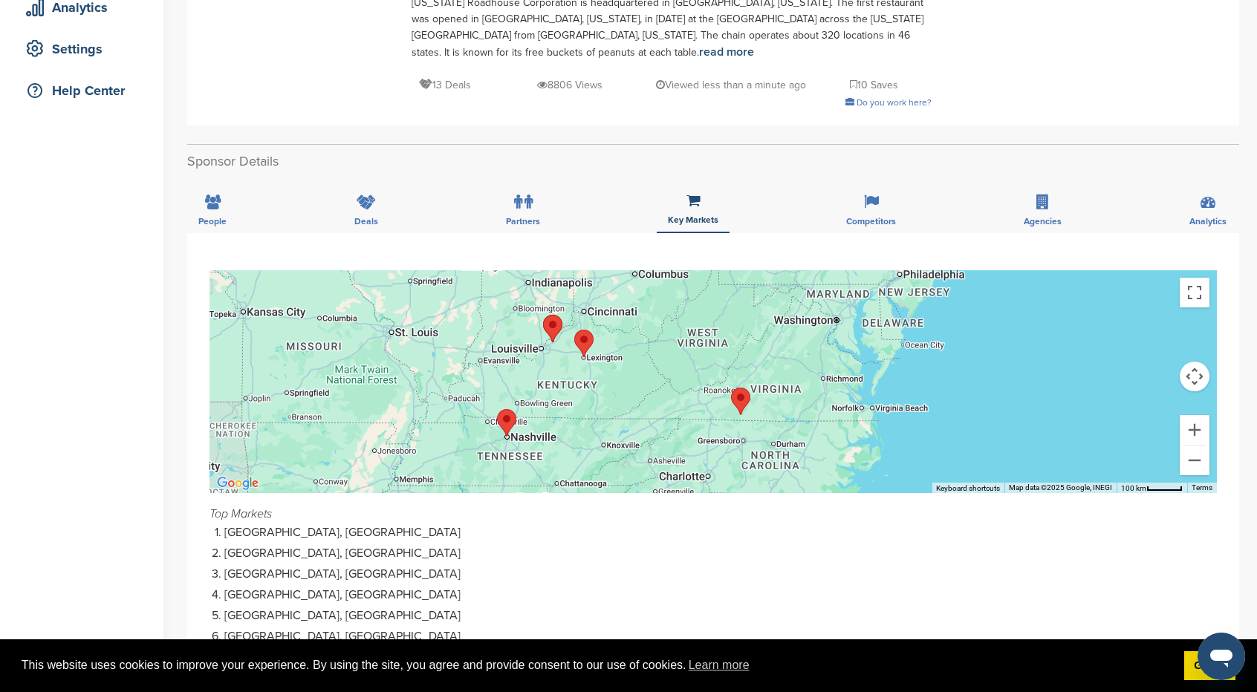
drag, startPoint x: 929, startPoint y: 365, endPoint x: 906, endPoint y: 727, distance: 363.3
click at [906, 409] on html "This website uses cookies to improve your experience. By using the site, you ag…" at bounding box center [628, 63] width 1257 height 692
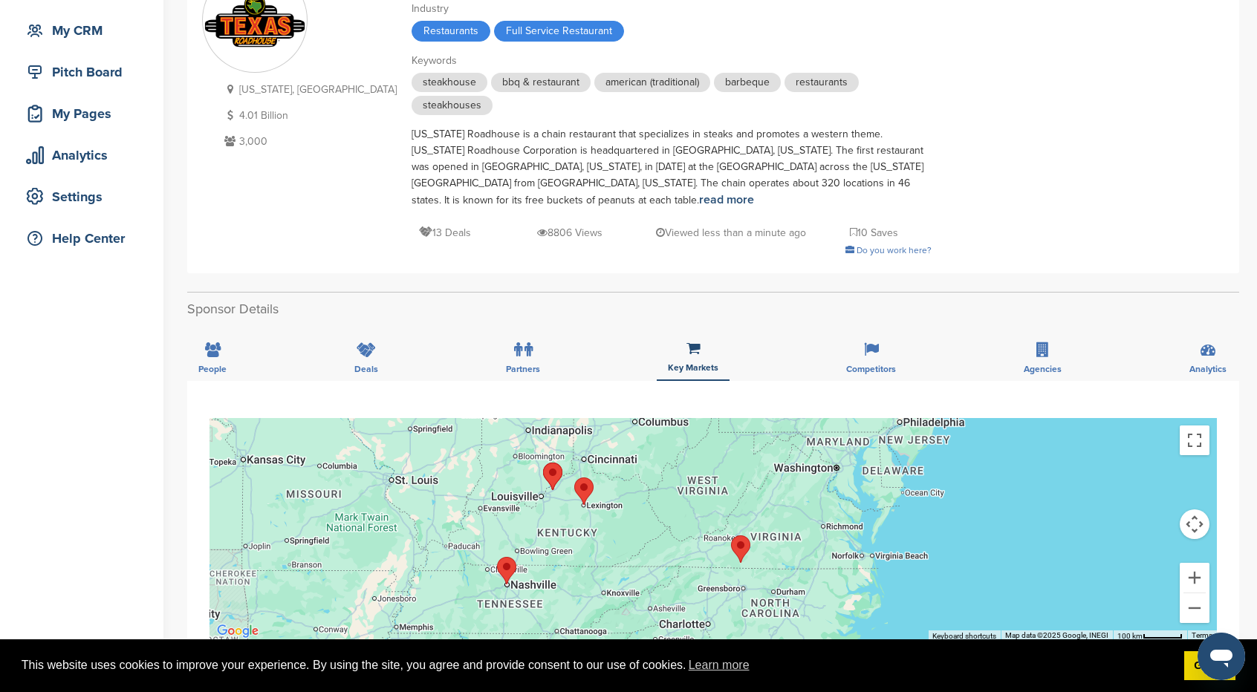
scroll to position [209, 0]
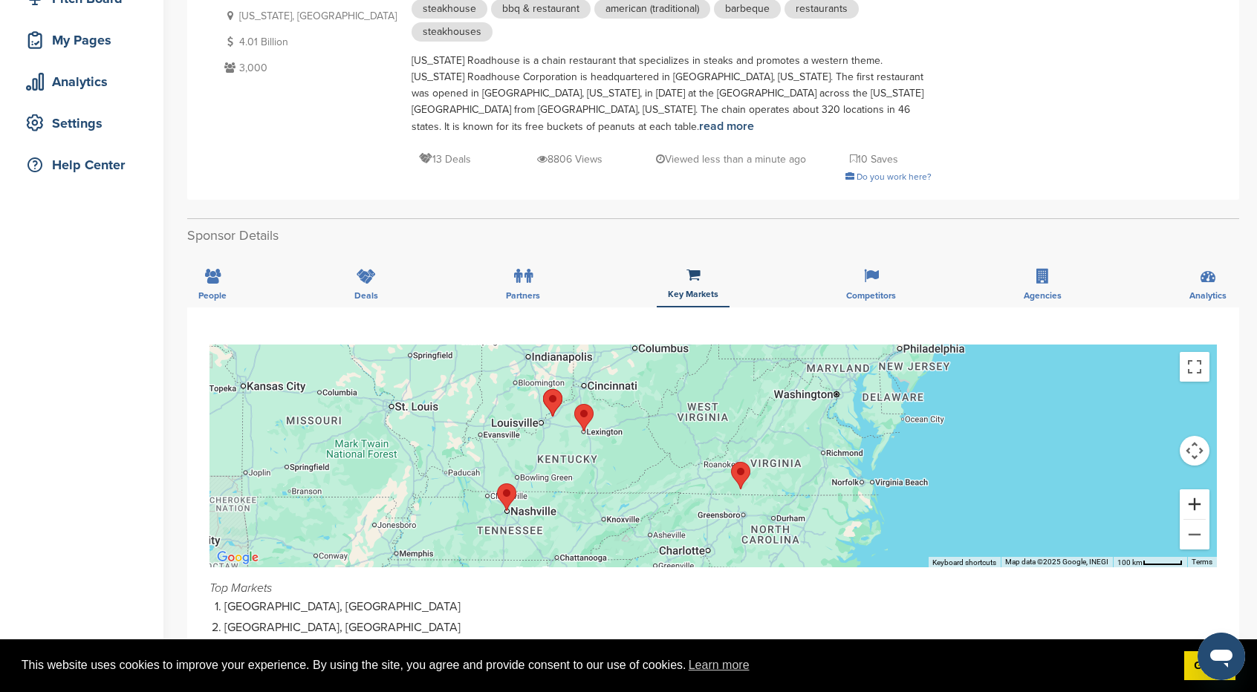
click at [1186, 495] on button "Zoom in" at bounding box center [1195, 505] width 30 height 30
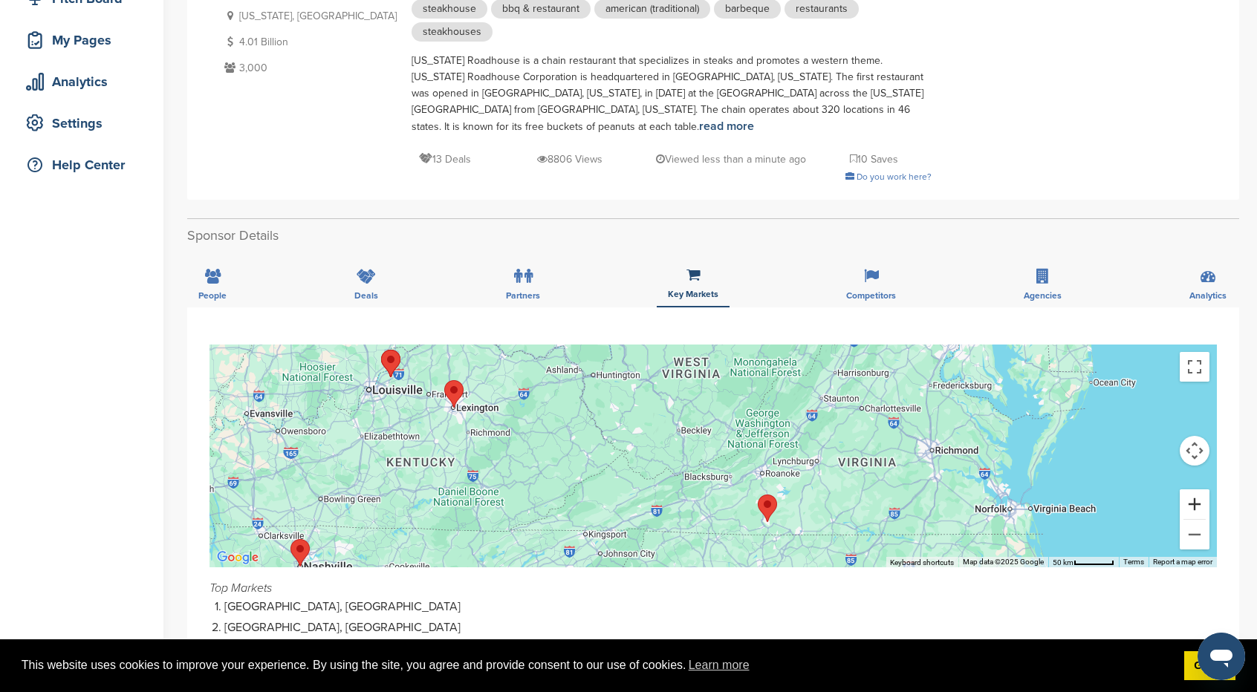
click at [1186, 495] on button "Zoom in" at bounding box center [1195, 505] width 30 height 30
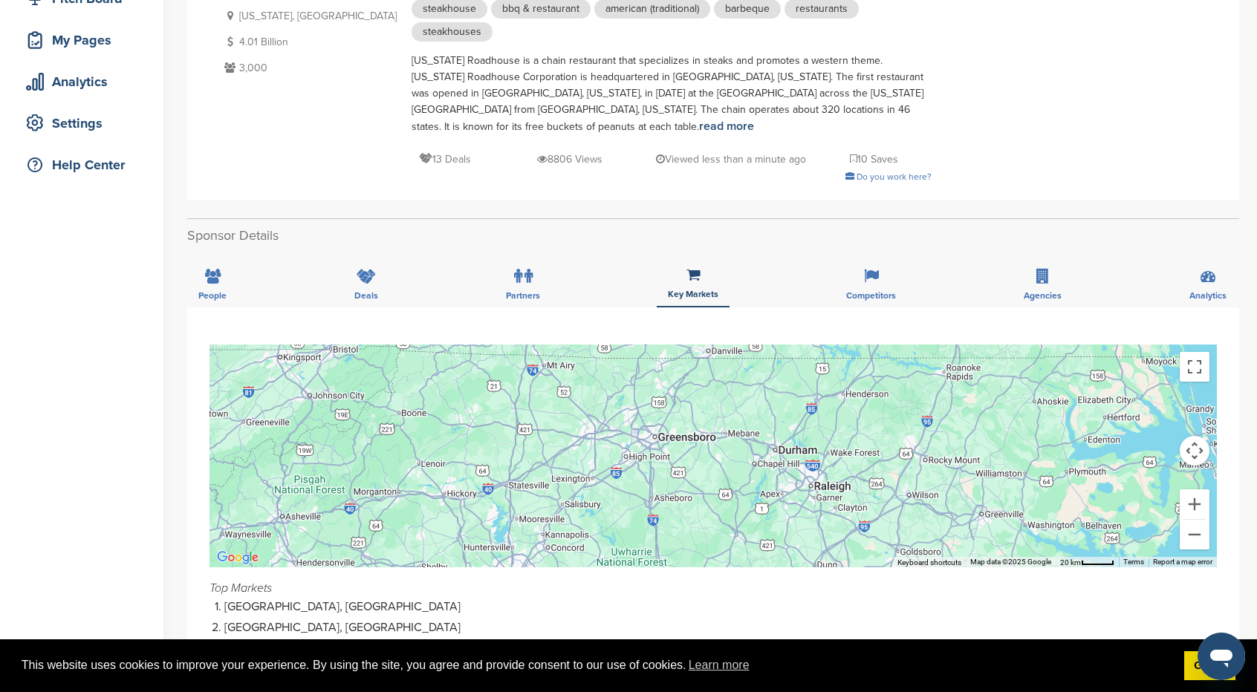
drag, startPoint x: 741, startPoint y: 443, endPoint x: 569, endPoint y: 210, distance: 290.0
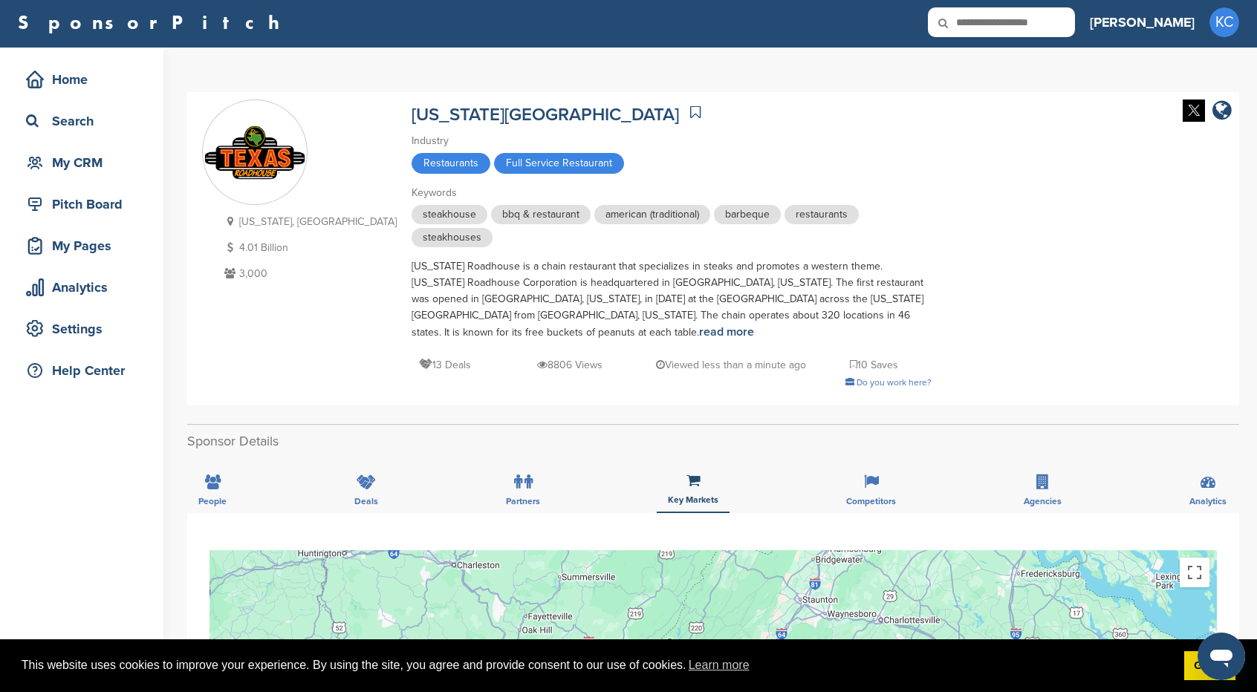
scroll to position [0, 0]
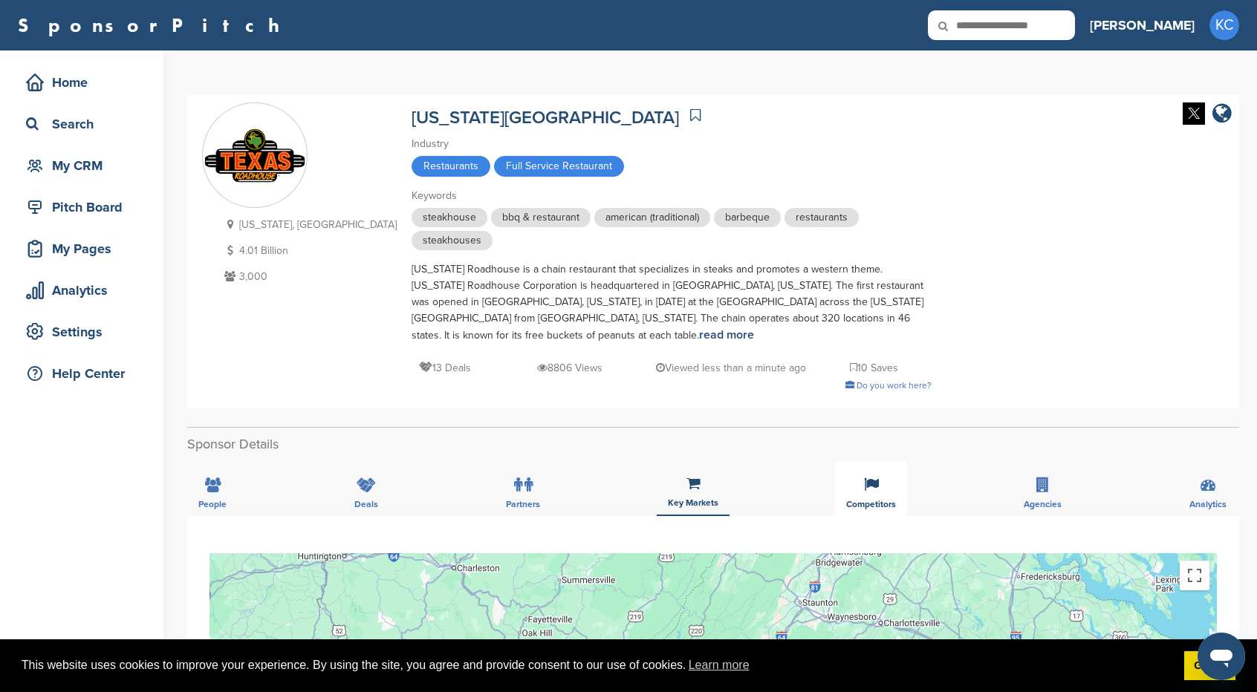
click at [871, 500] on span "Competitors" at bounding box center [871, 504] width 50 height 9
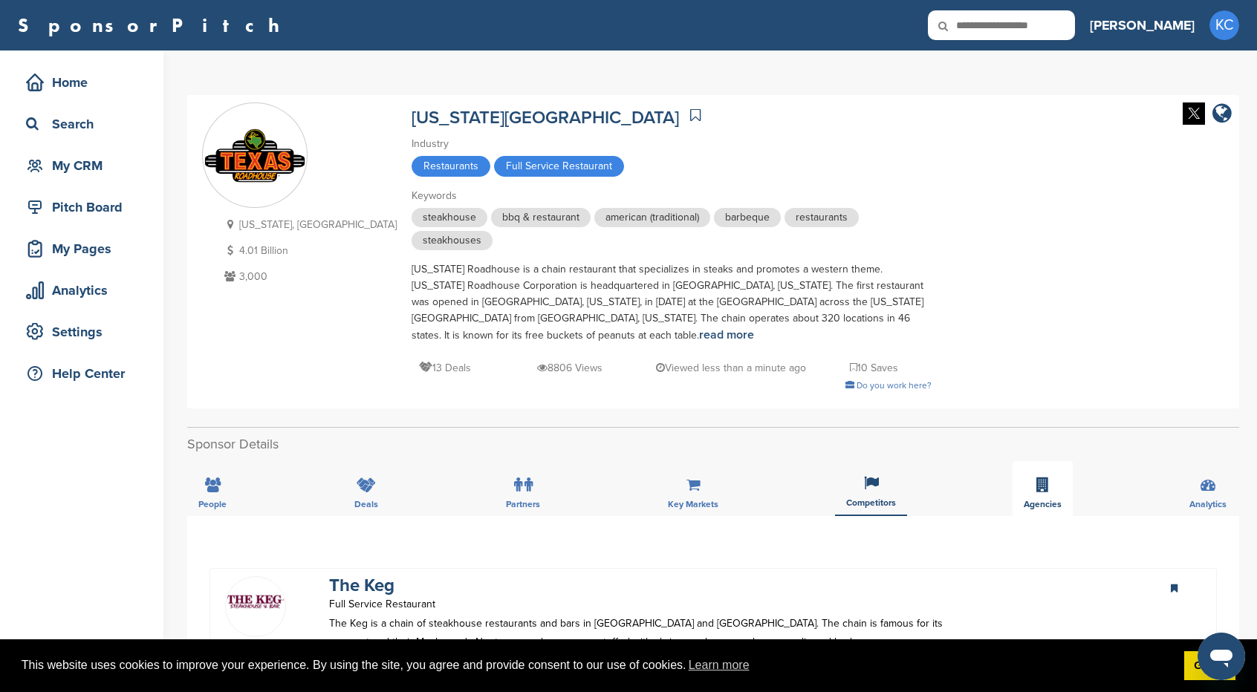
click at [1032, 481] on div "Agencies" at bounding box center [1043, 488] width 60 height 55
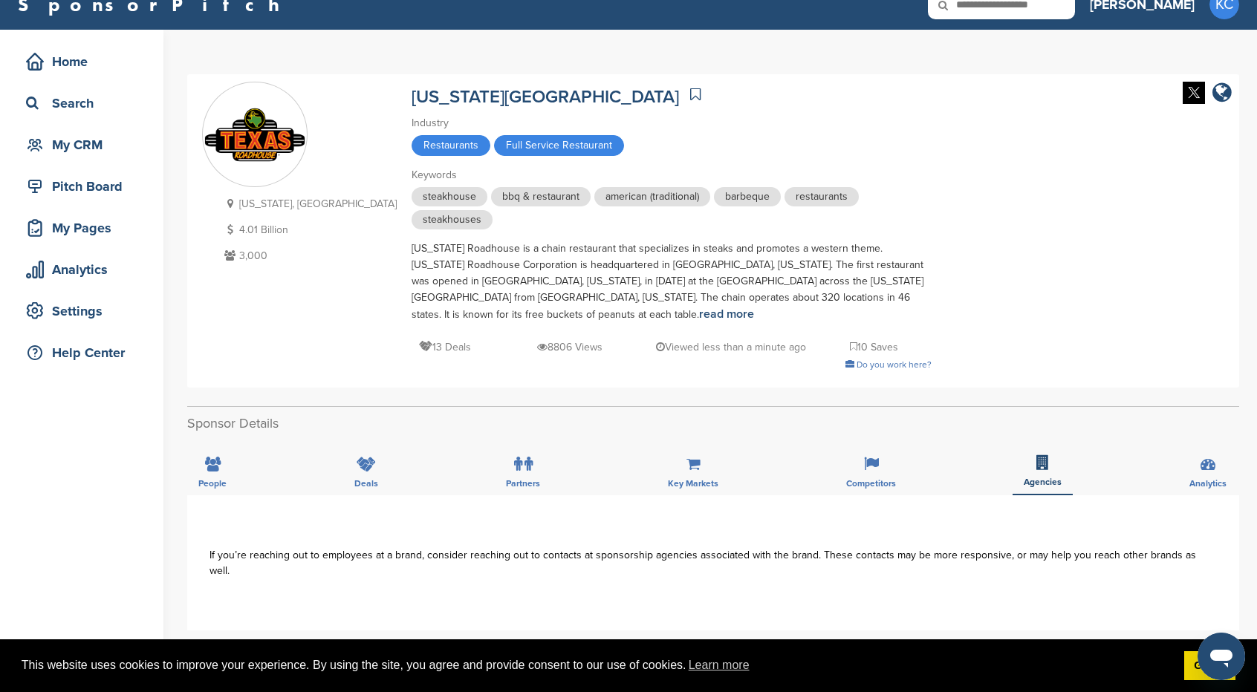
scroll to position [74, 0]
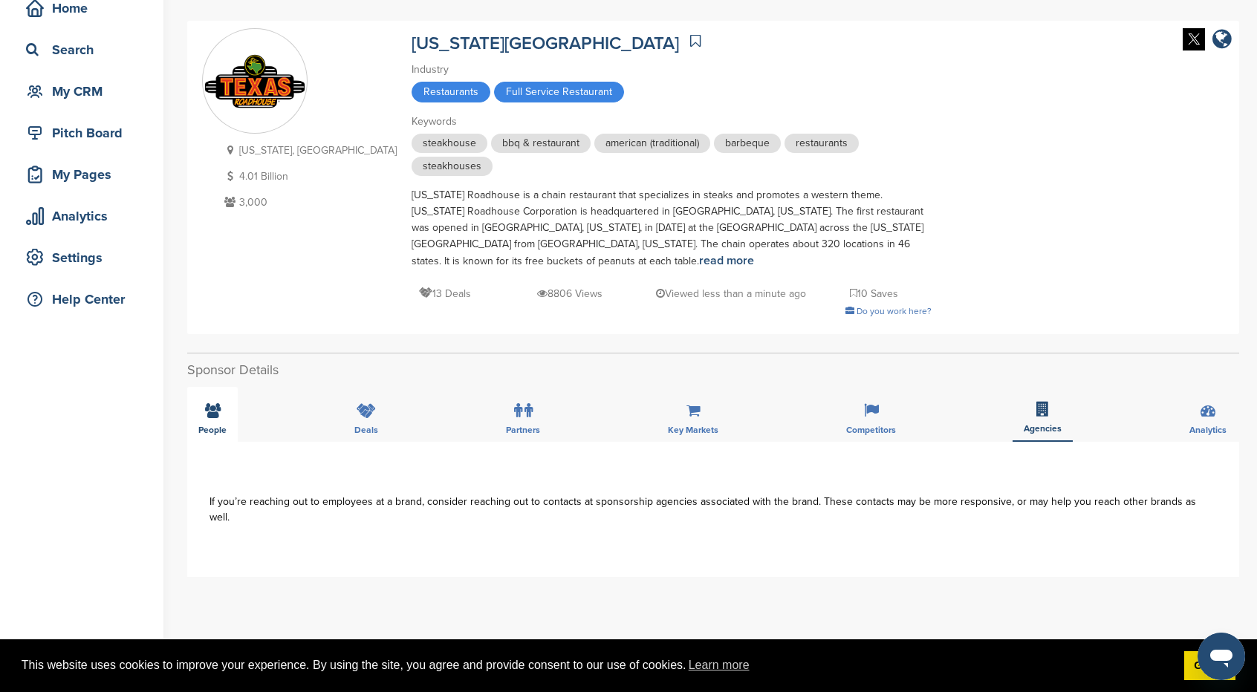
click at [204, 407] on div "People" at bounding box center [212, 414] width 51 height 55
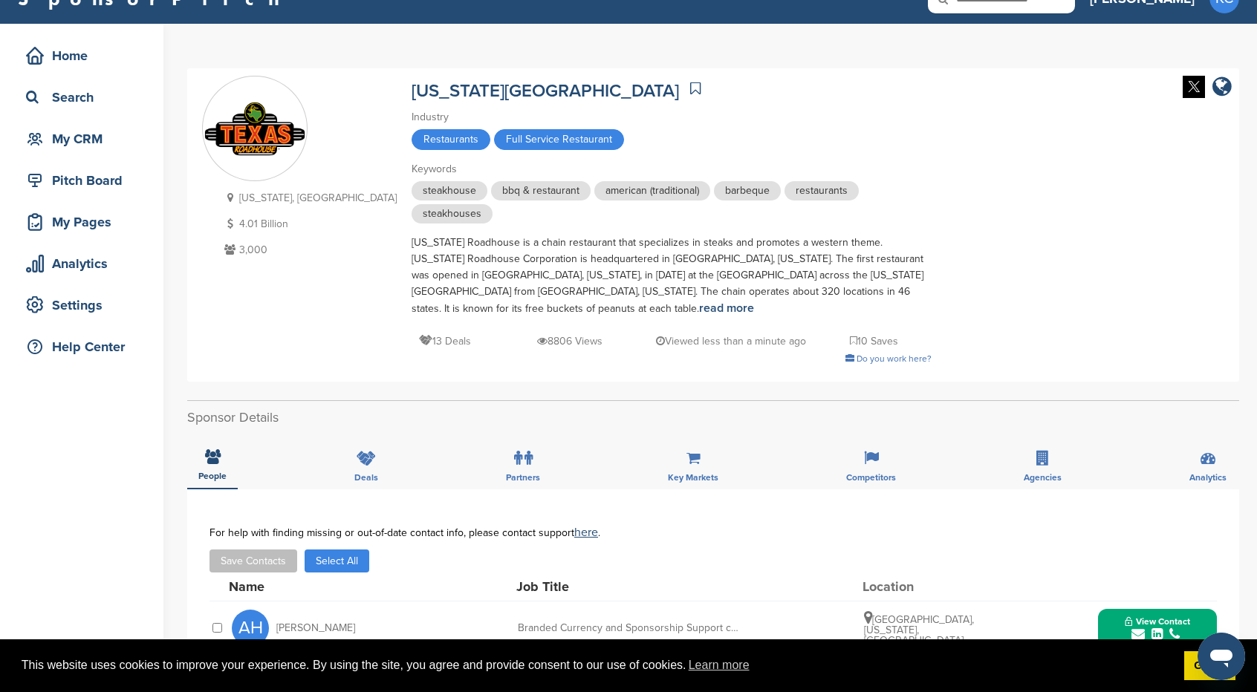
scroll to position [0, 0]
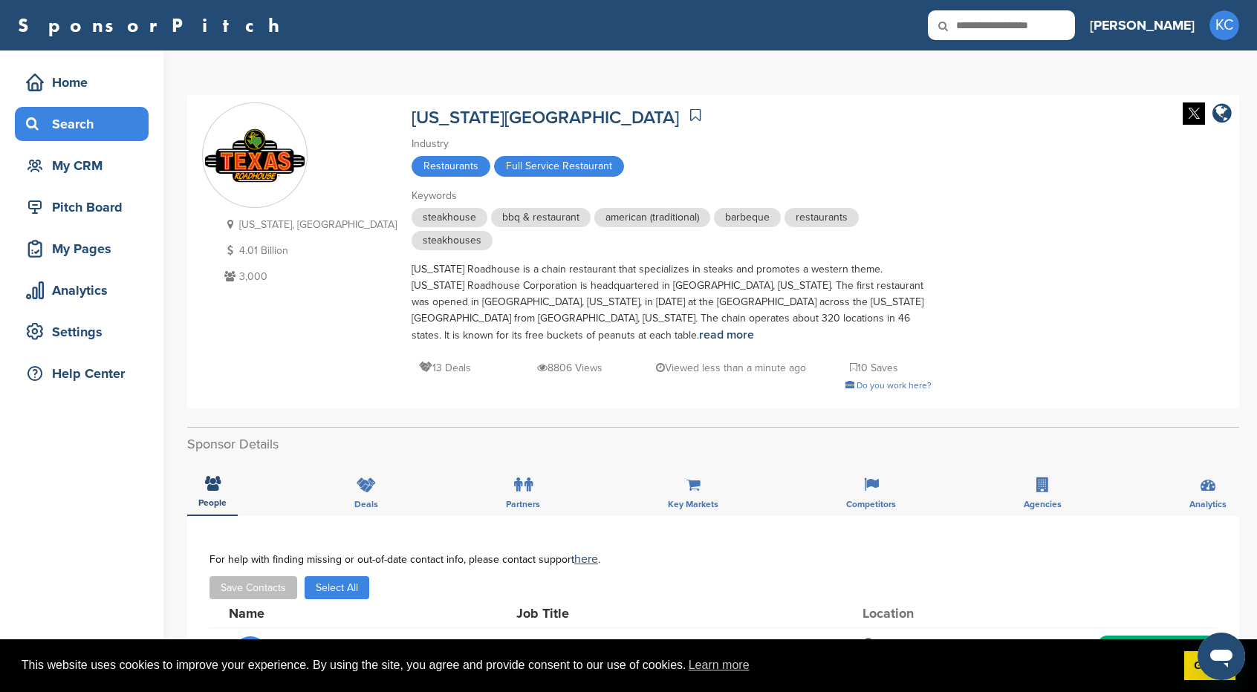
click at [119, 116] on div "Search" at bounding box center [85, 124] width 126 height 27
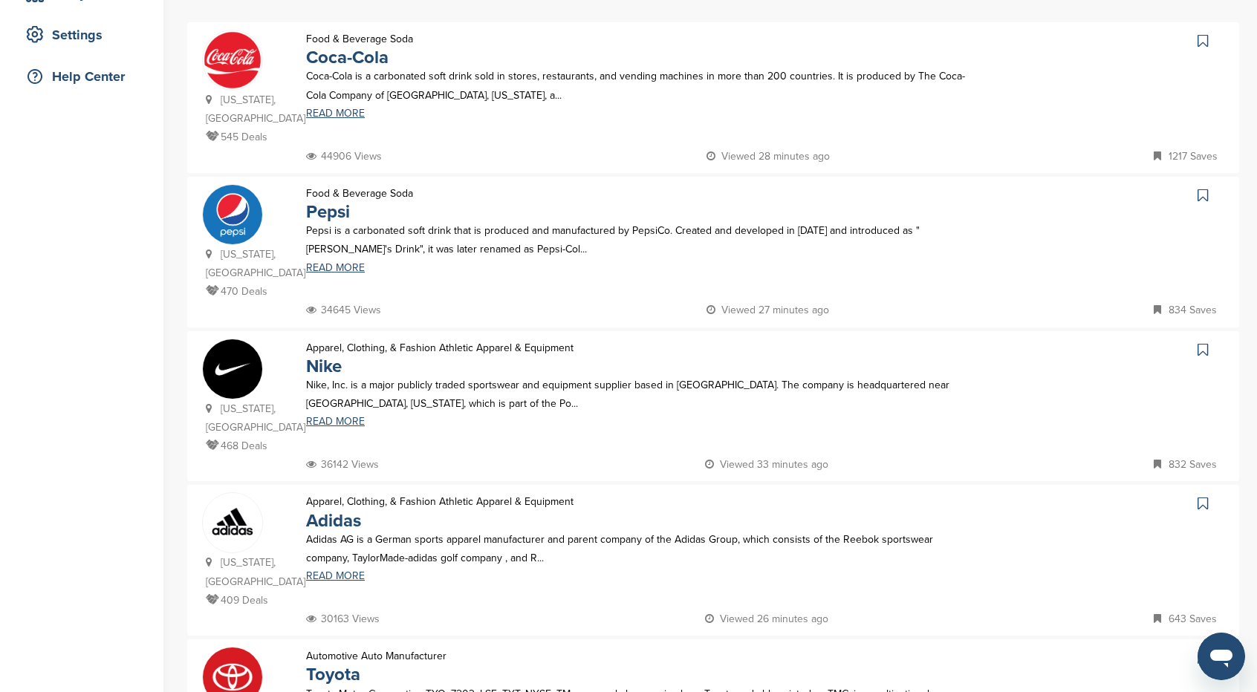
scroll to position [311, 0]
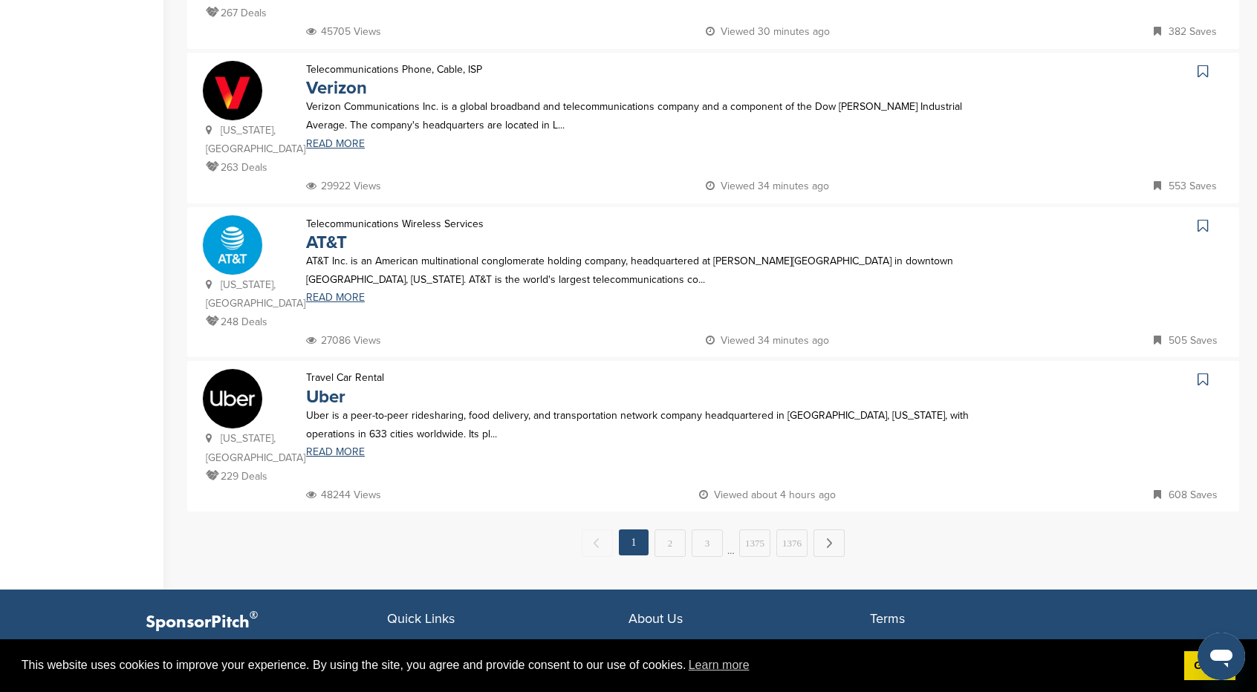
scroll to position [1337, 0]
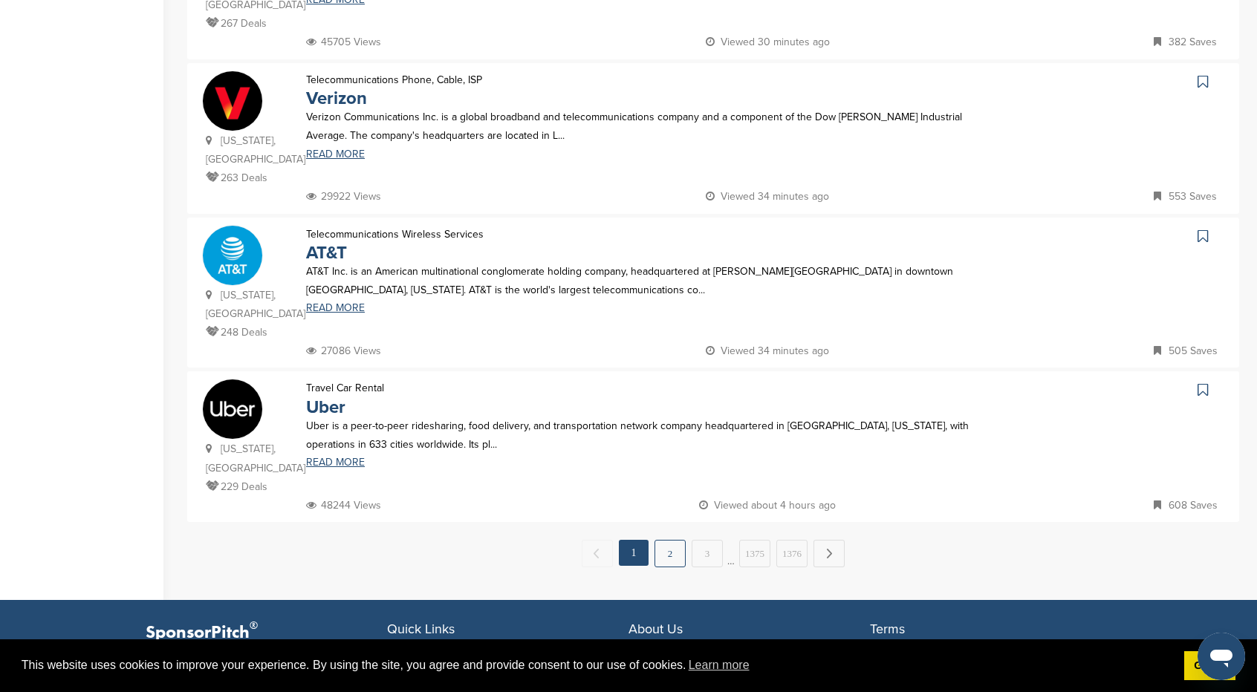
click at [669, 540] on link "2" at bounding box center [669, 553] width 31 height 27
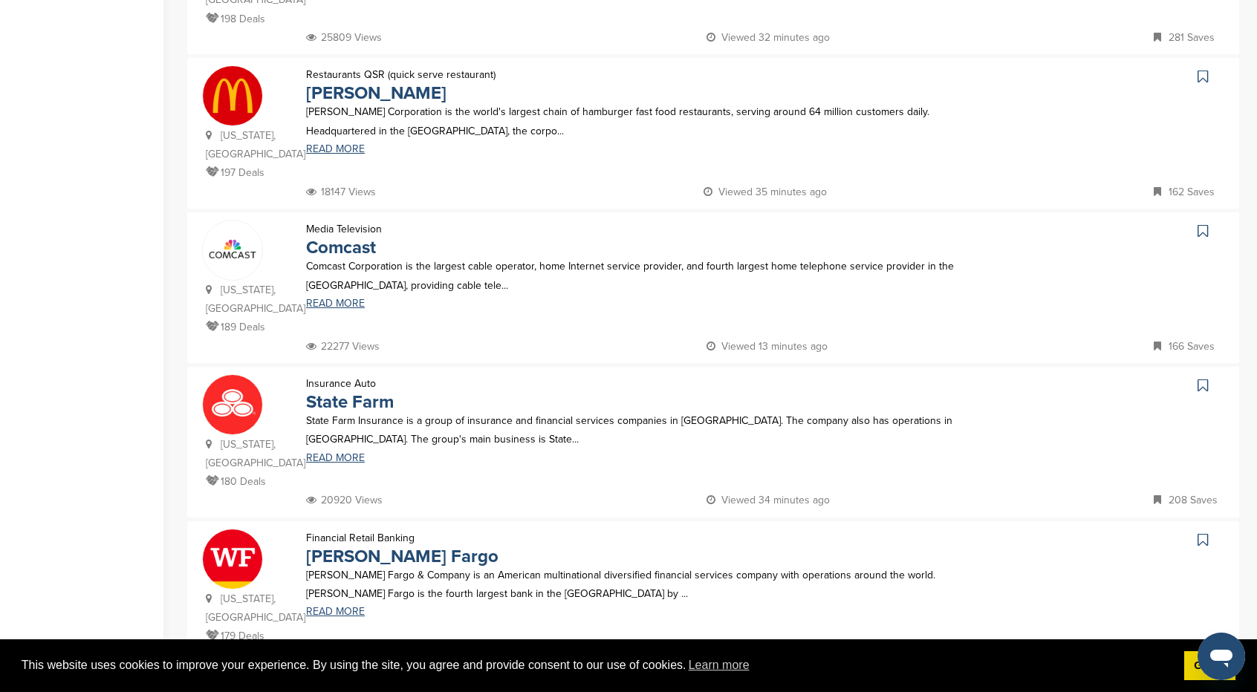
scroll to position [1263, 0]
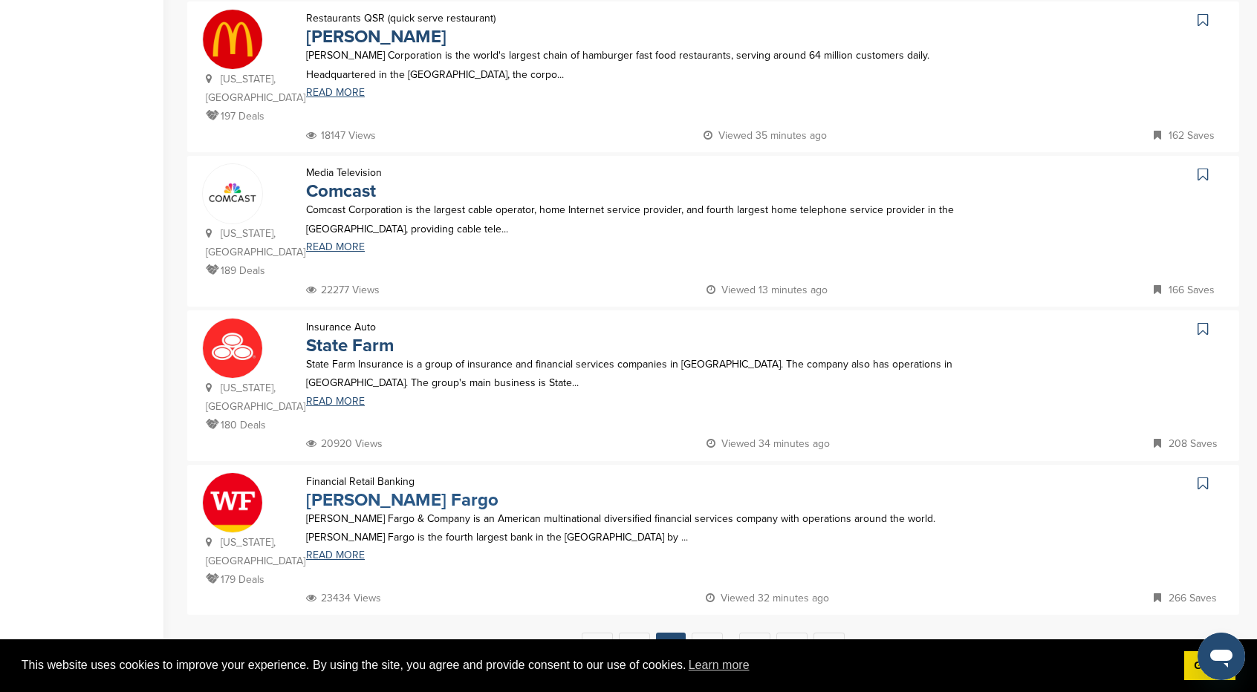
click at [361, 490] on link "[PERSON_NAME] Fargo" at bounding box center [402, 501] width 192 height 22
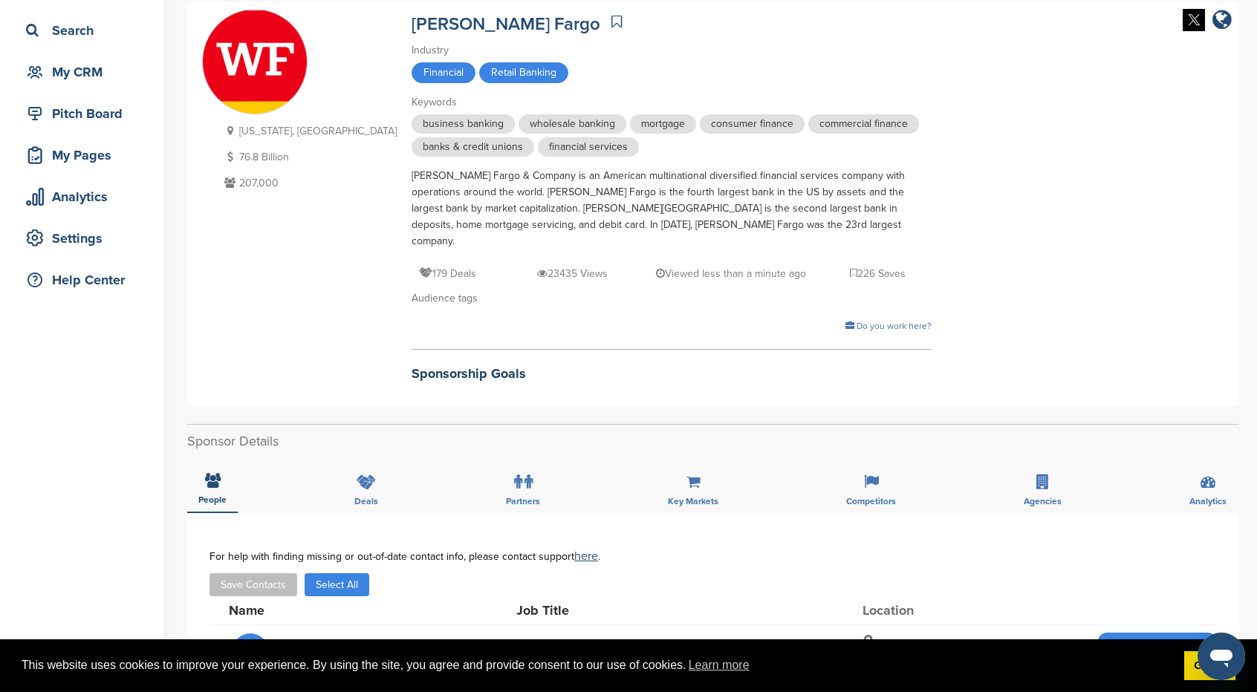
scroll to position [149, 0]
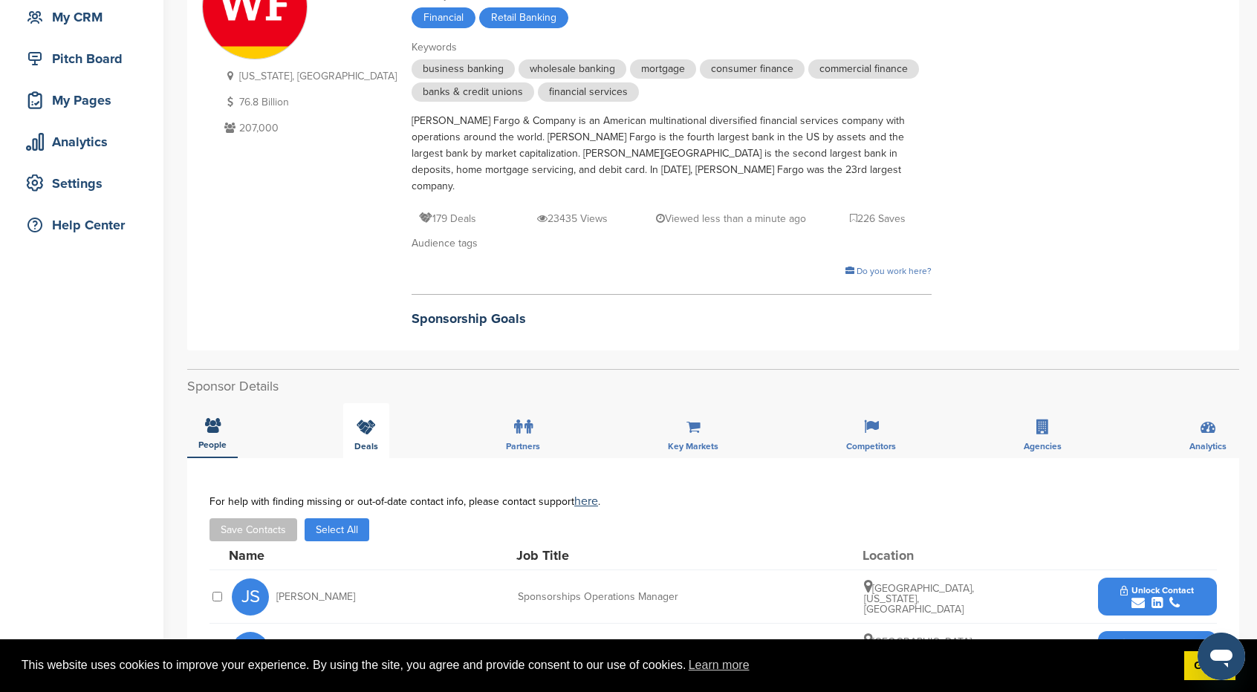
click at [363, 419] on div "Deals" at bounding box center [366, 430] width 46 height 55
click at [369, 403] on div "Deals" at bounding box center [366, 430] width 46 height 55
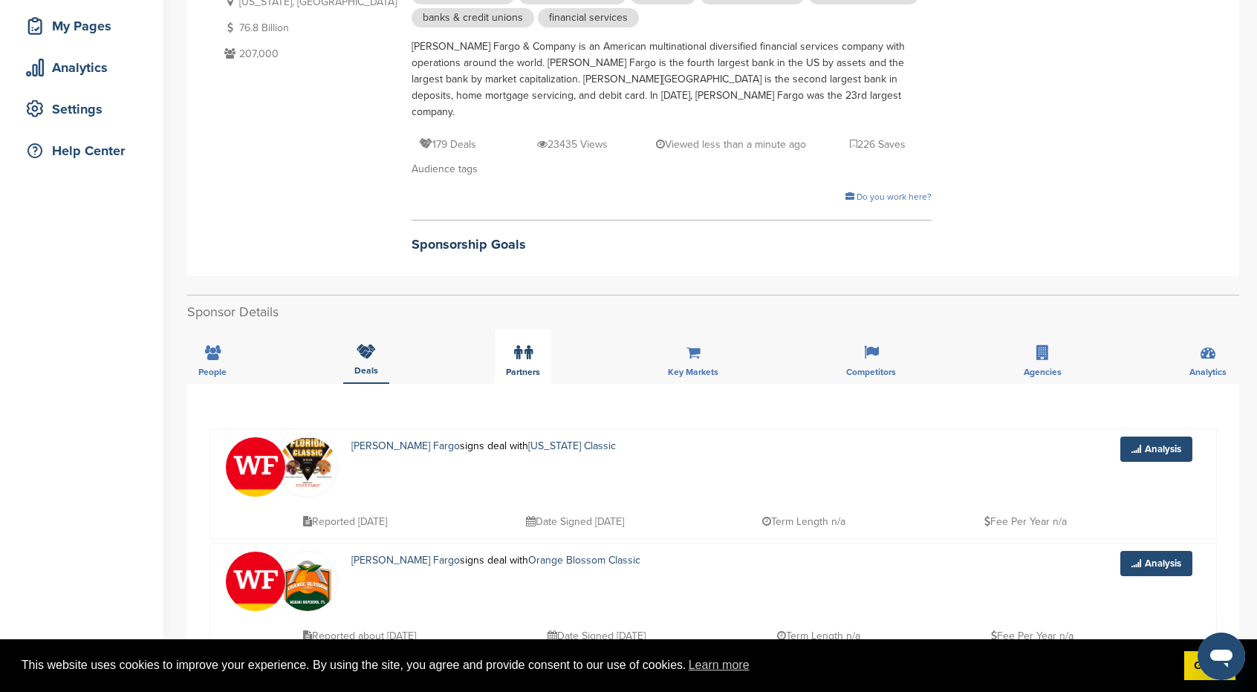
scroll to position [74, 0]
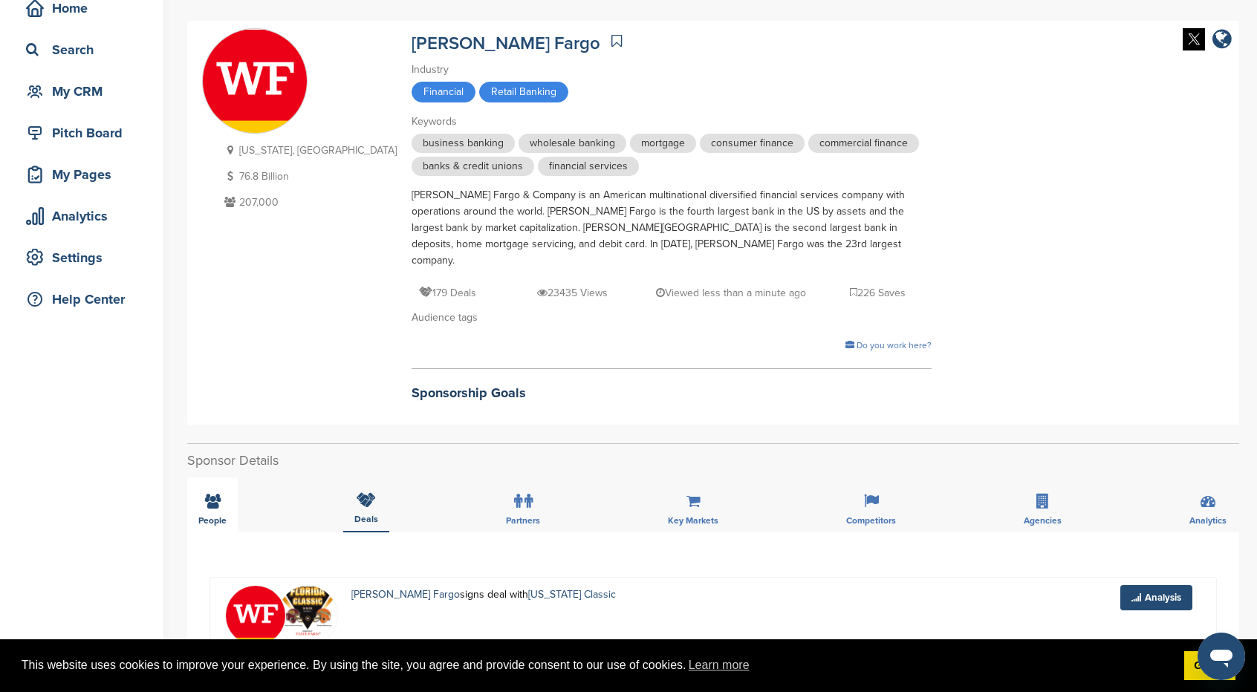
drag, startPoint x: 214, startPoint y: 491, endPoint x: 218, endPoint y: 484, distance: 8.7
click at [214, 494] on icon at bounding box center [213, 501] width 16 height 15
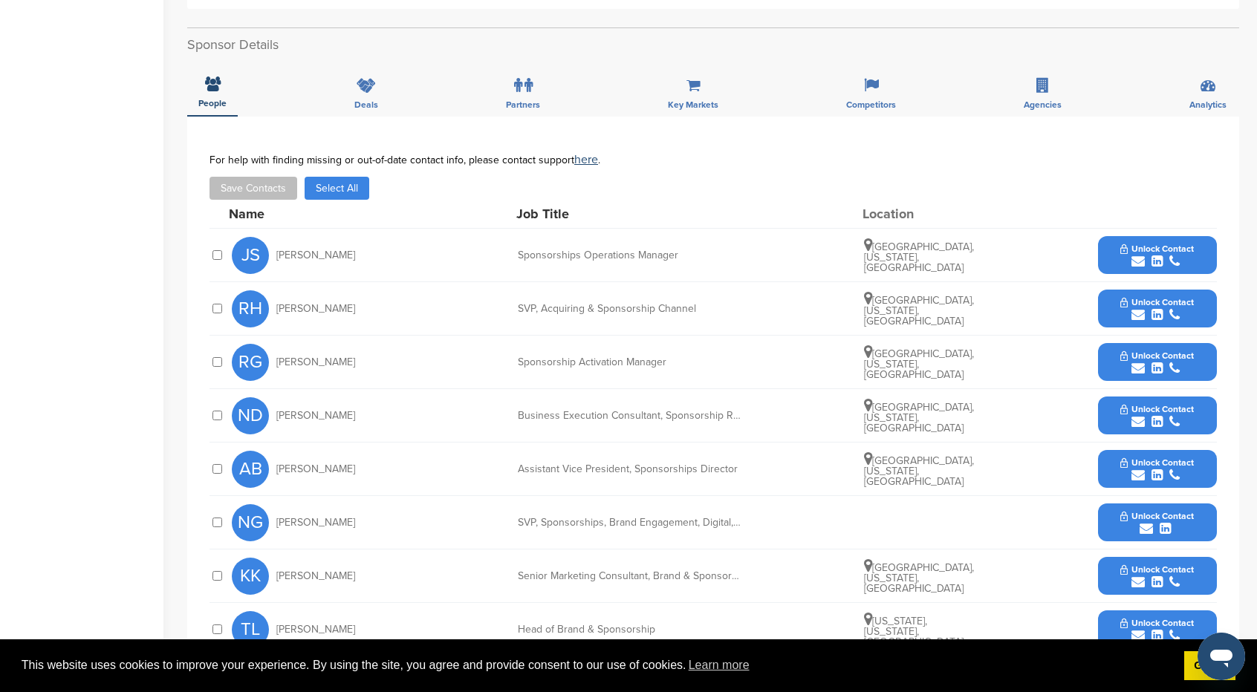
scroll to position [446, 0]
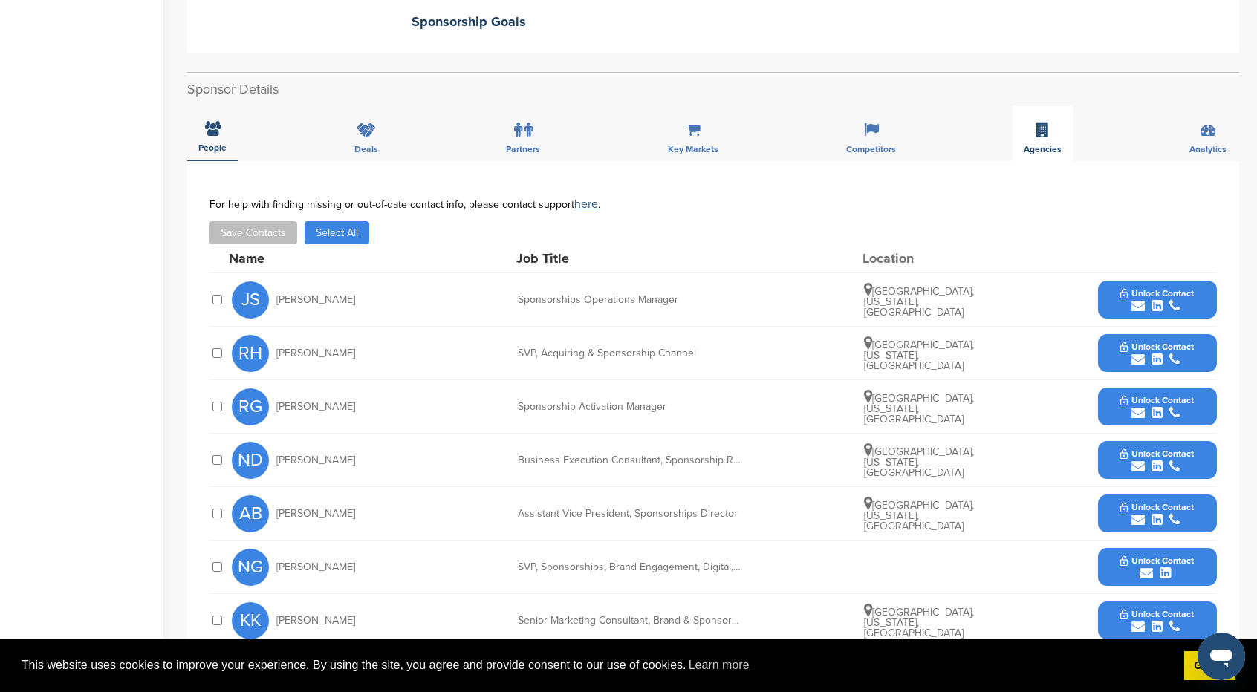
click at [1033, 121] on div "Agencies" at bounding box center [1043, 133] width 60 height 55
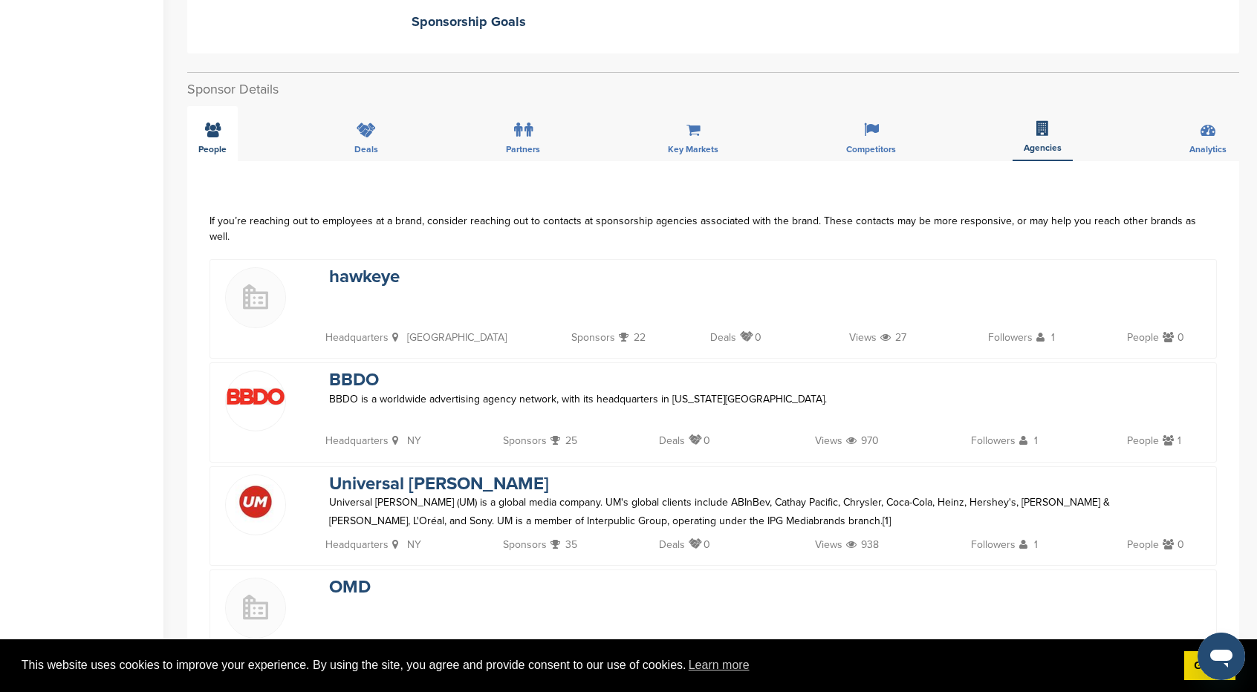
click at [233, 136] on div "People" at bounding box center [212, 133] width 51 height 55
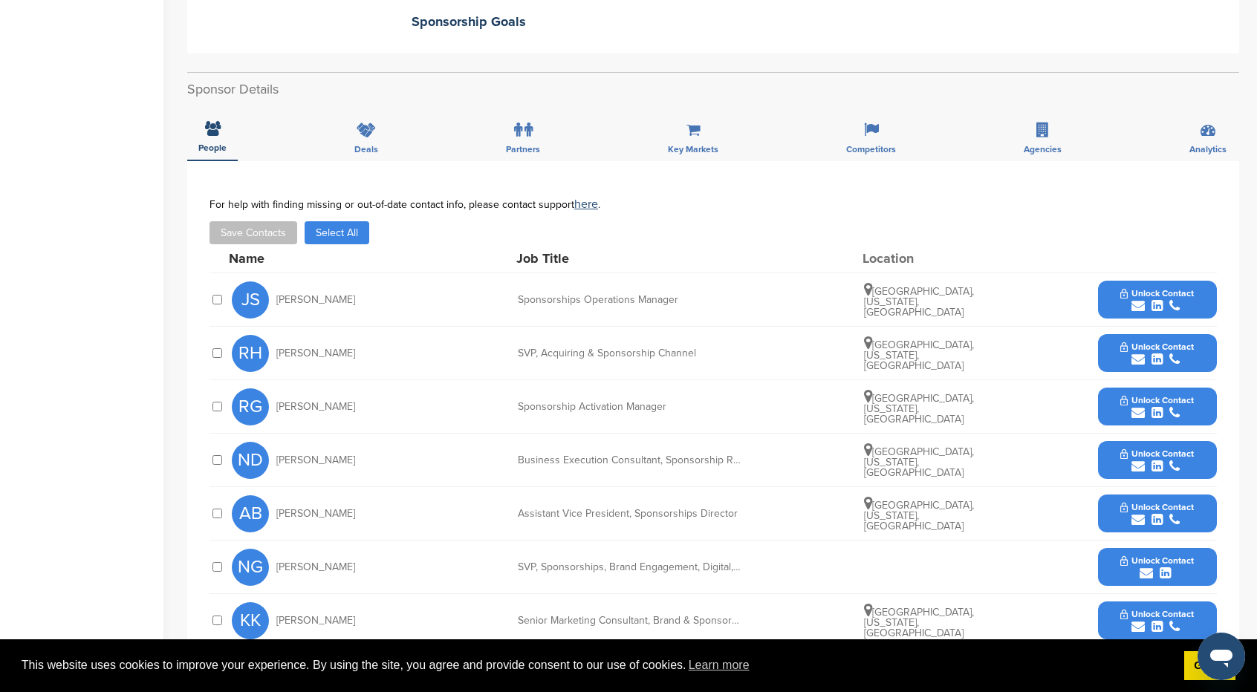
click at [355, 221] on button "Select All" at bounding box center [337, 232] width 65 height 23
click at [282, 221] on button "Save Contacts" at bounding box center [253, 232] width 88 height 23
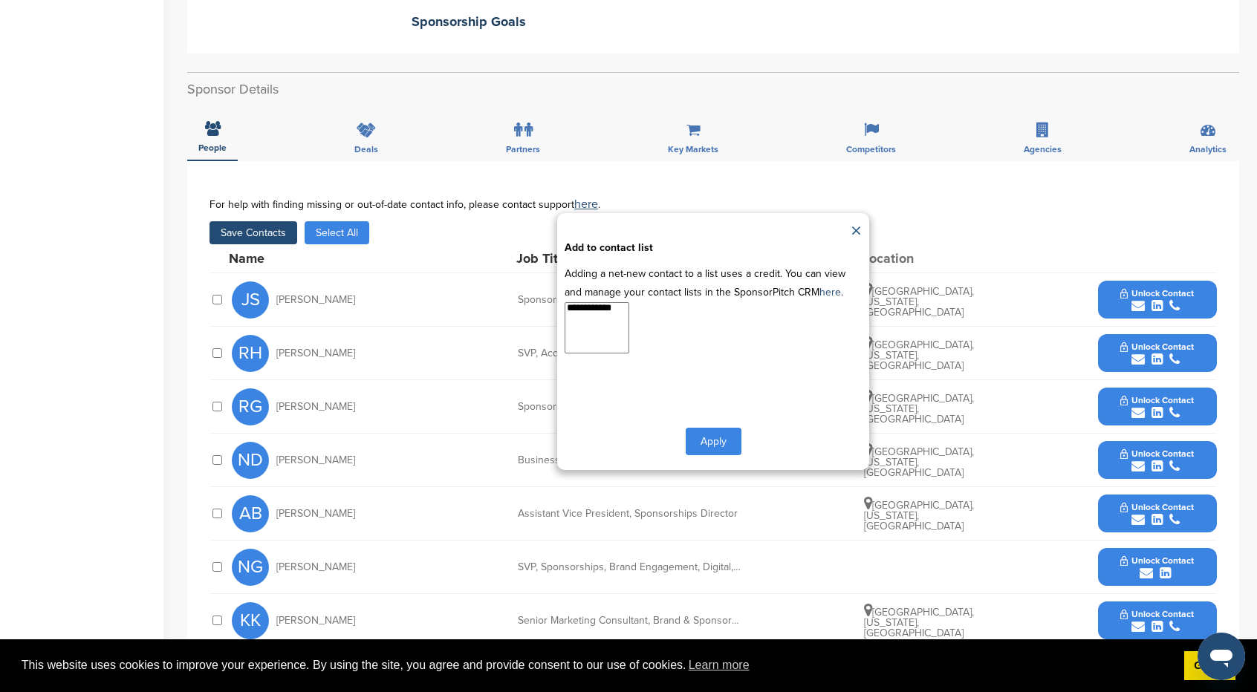
click at [859, 221] on link "×" at bounding box center [856, 232] width 11 height 22
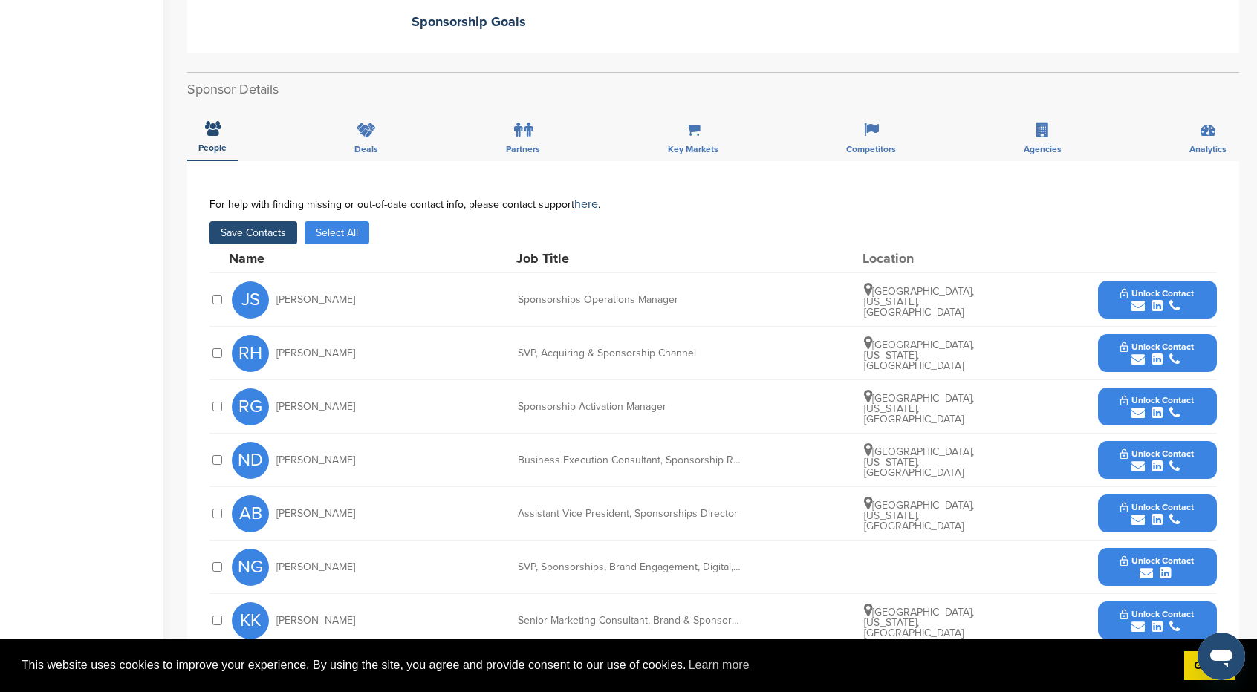
click at [1182, 288] on span "Unlock Contact" at bounding box center [1157, 293] width 74 height 10
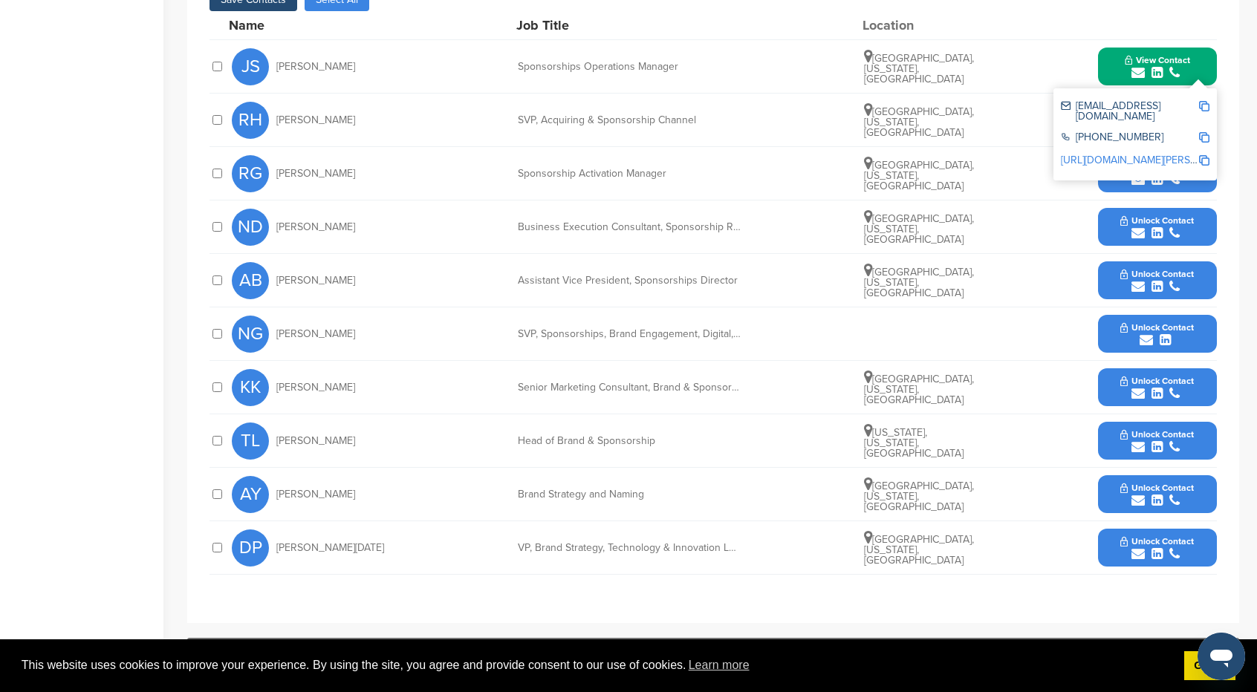
scroll to position [743, 0]
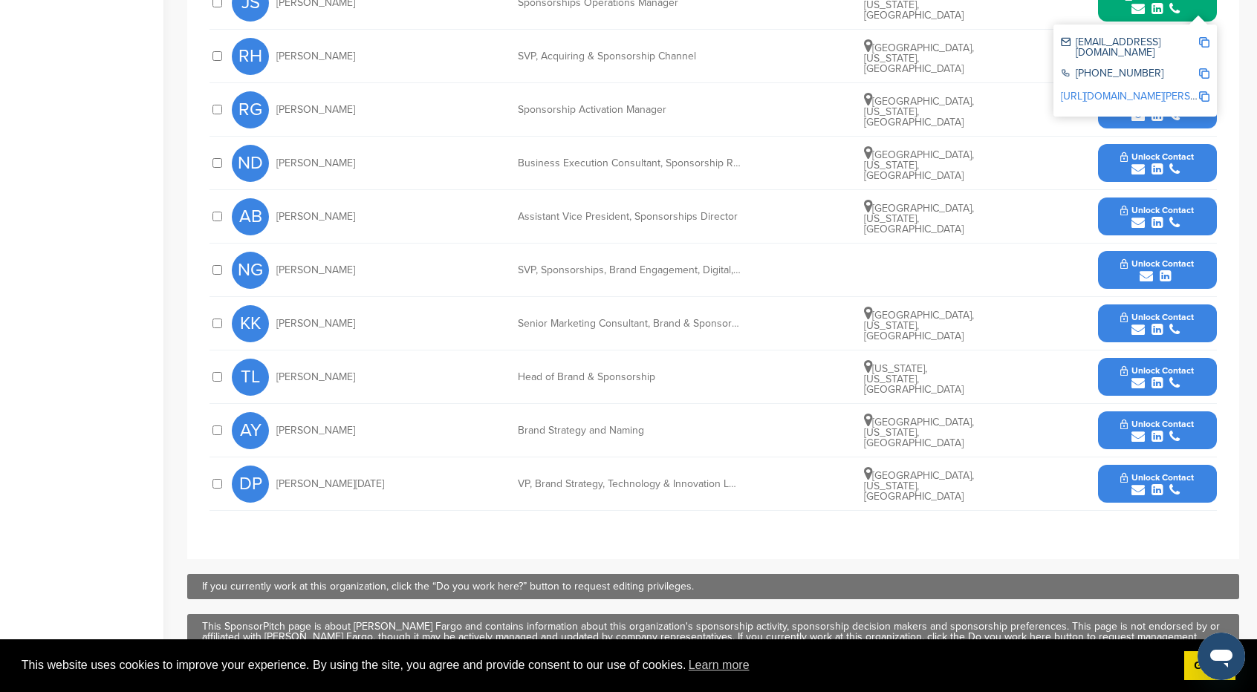
click at [1152, 472] on span "Unlock Contact" at bounding box center [1157, 477] width 74 height 10
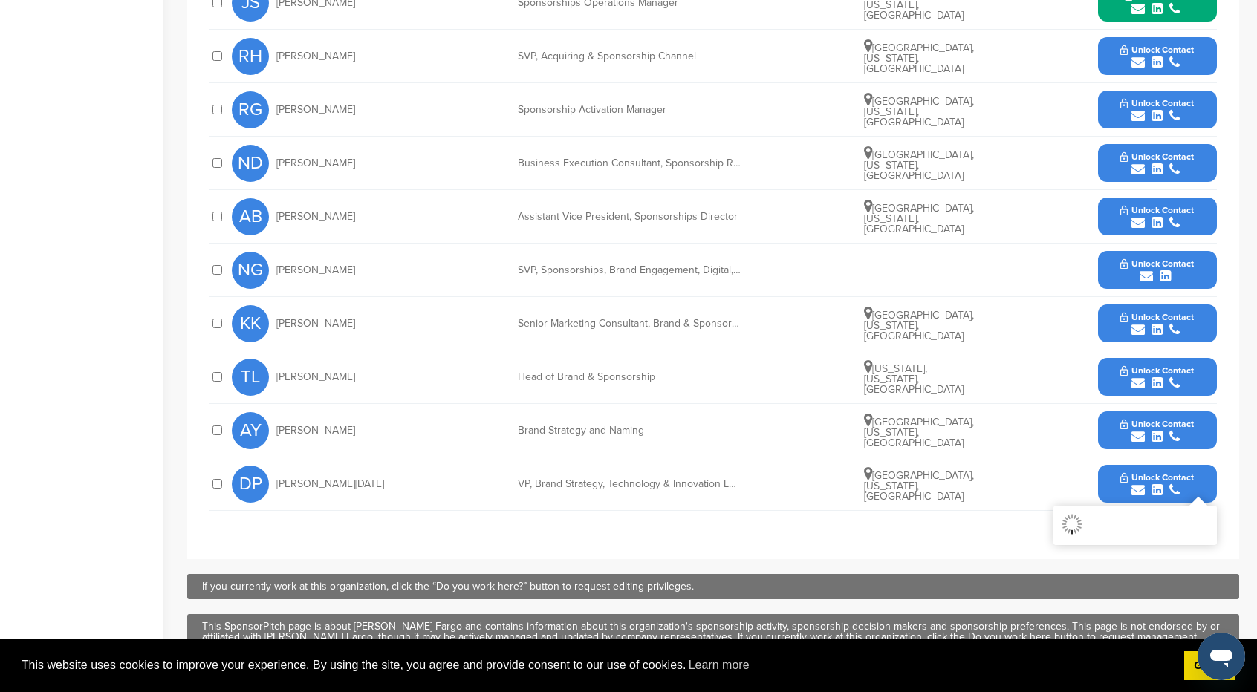
click at [1159, 430] on icon "submit" at bounding box center [1156, 436] width 11 height 13
click at [1156, 365] on span "Unlock Contact" at bounding box center [1157, 370] width 74 height 10
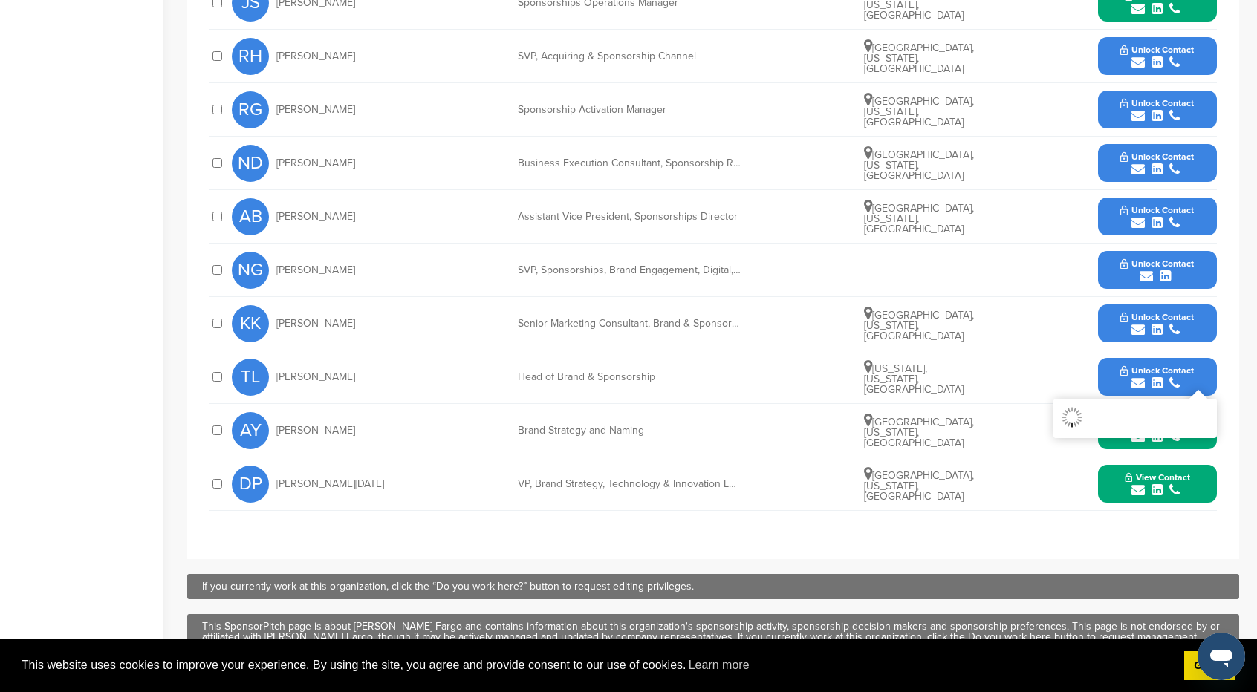
click at [1153, 323] on icon "submit" at bounding box center [1156, 329] width 11 height 13
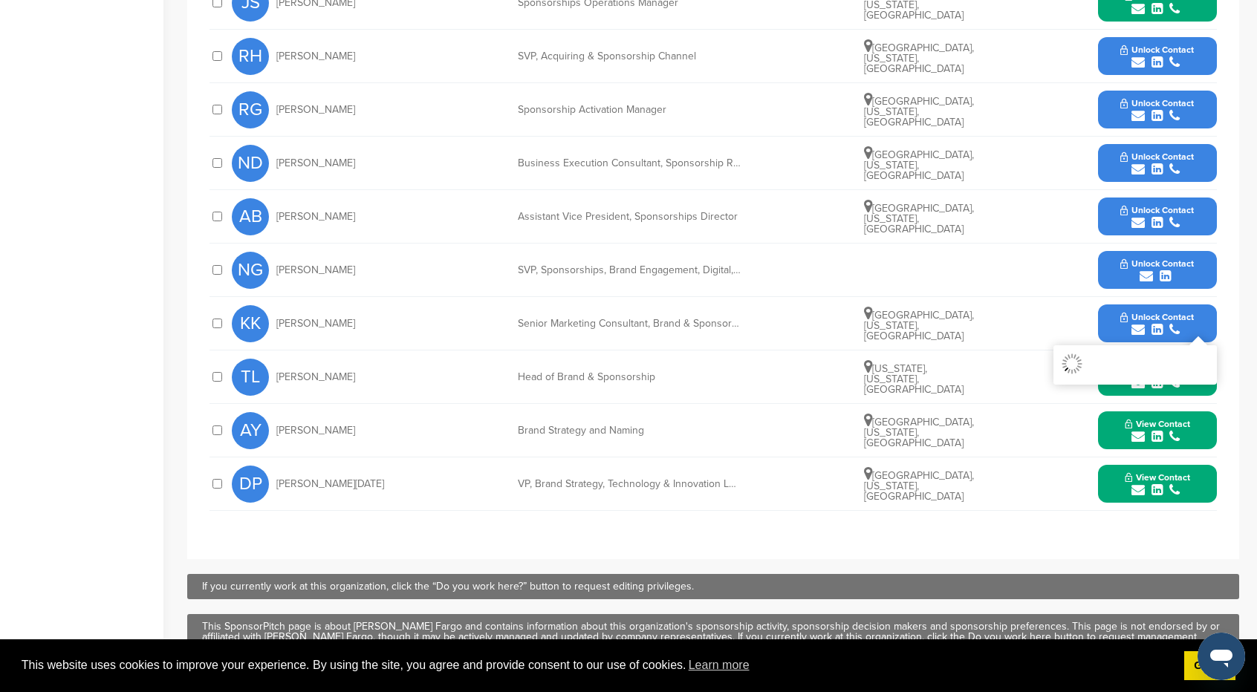
click at [1153, 259] on span "Unlock Contact" at bounding box center [1157, 264] width 74 height 10
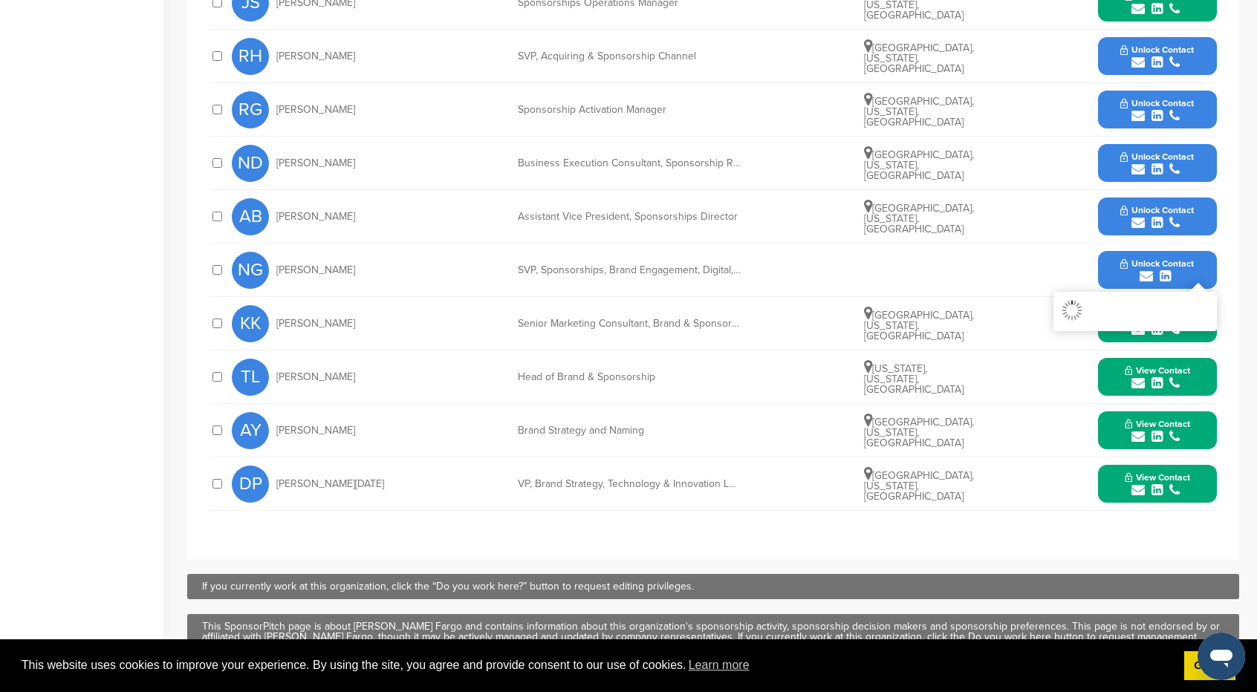
drag, startPoint x: 1159, startPoint y: 192, endPoint x: 1166, endPoint y: 174, distance: 20.0
click at [1159, 205] on span "Unlock Contact" at bounding box center [1157, 210] width 74 height 10
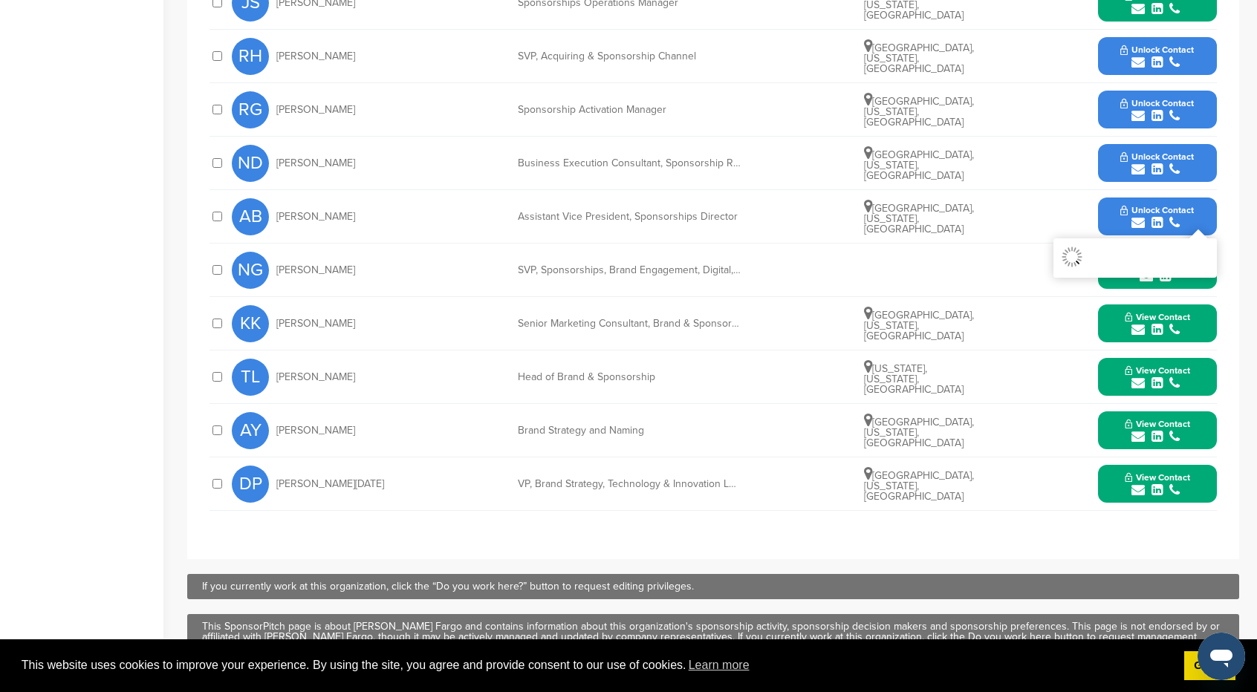
click at [1169, 161] on button "Unlock Contact" at bounding box center [1156, 163] width 109 height 45
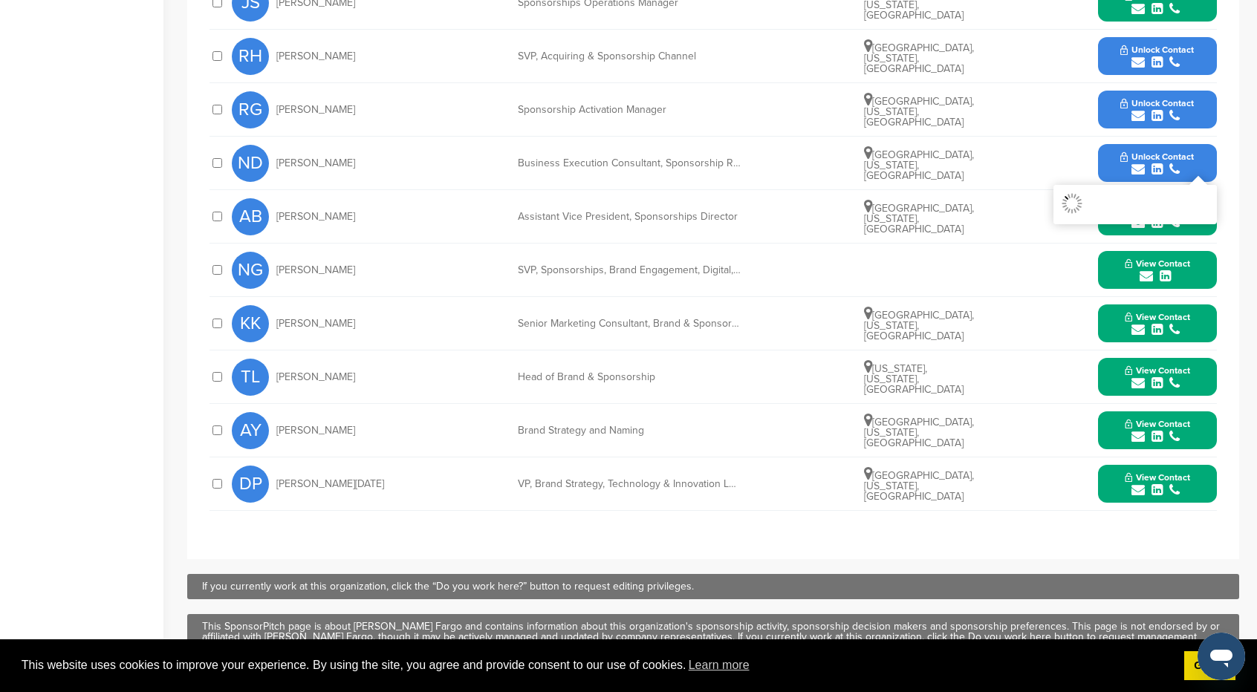
click at [1181, 88] on button "Unlock Contact" at bounding box center [1156, 110] width 109 height 45
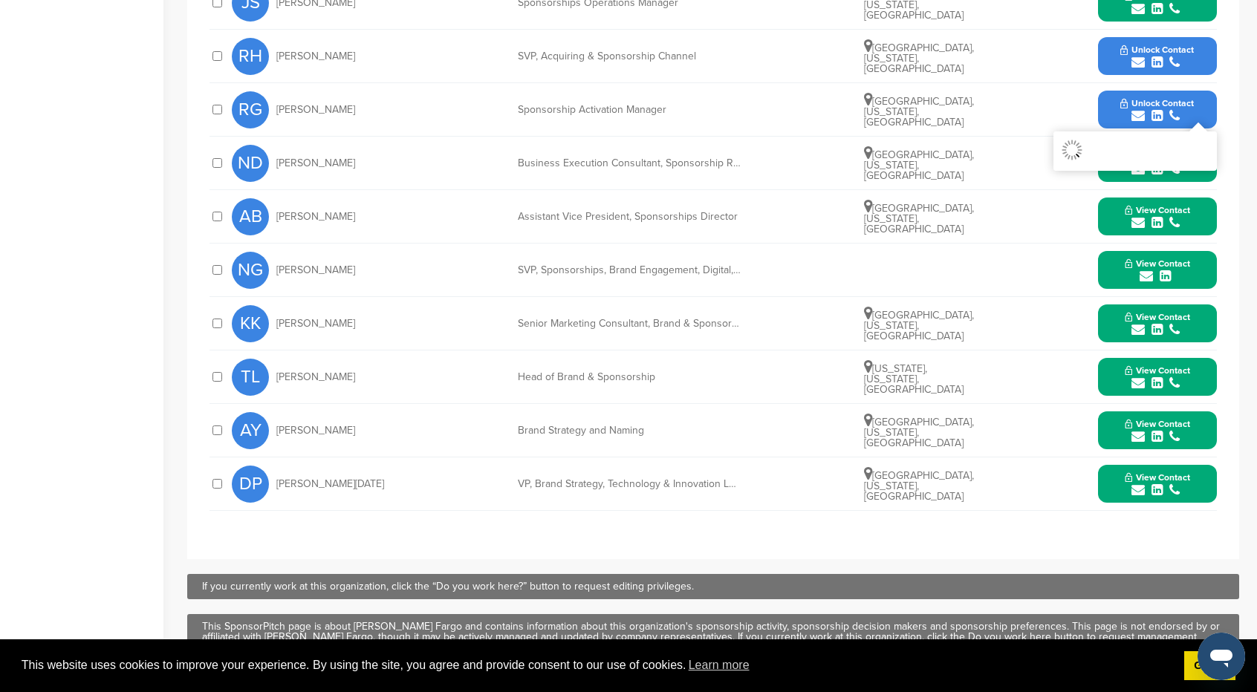
click at [1190, 34] on button "Unlock Contact" at bounding box center [1156, 56] width 109 height 45
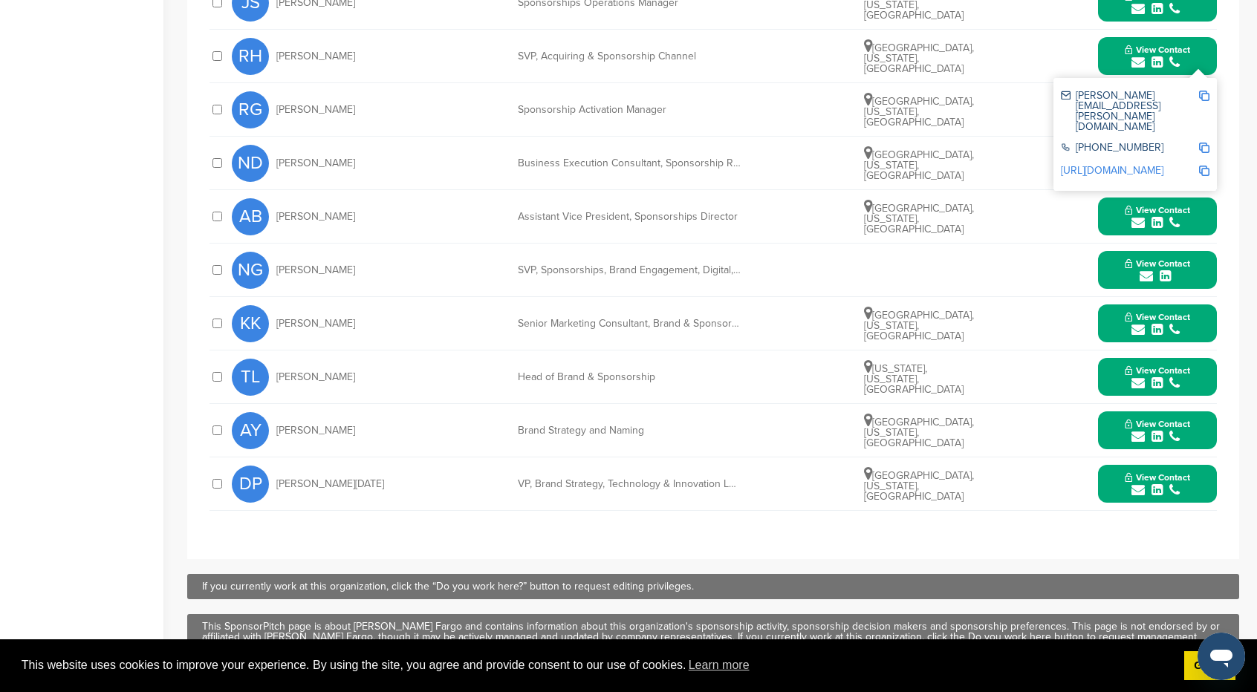
click at [1070, 574] on div "If you currently work at this organization, click the “Do you work here?” butto…" at bounding box center [713, 586] width 1052 height 25
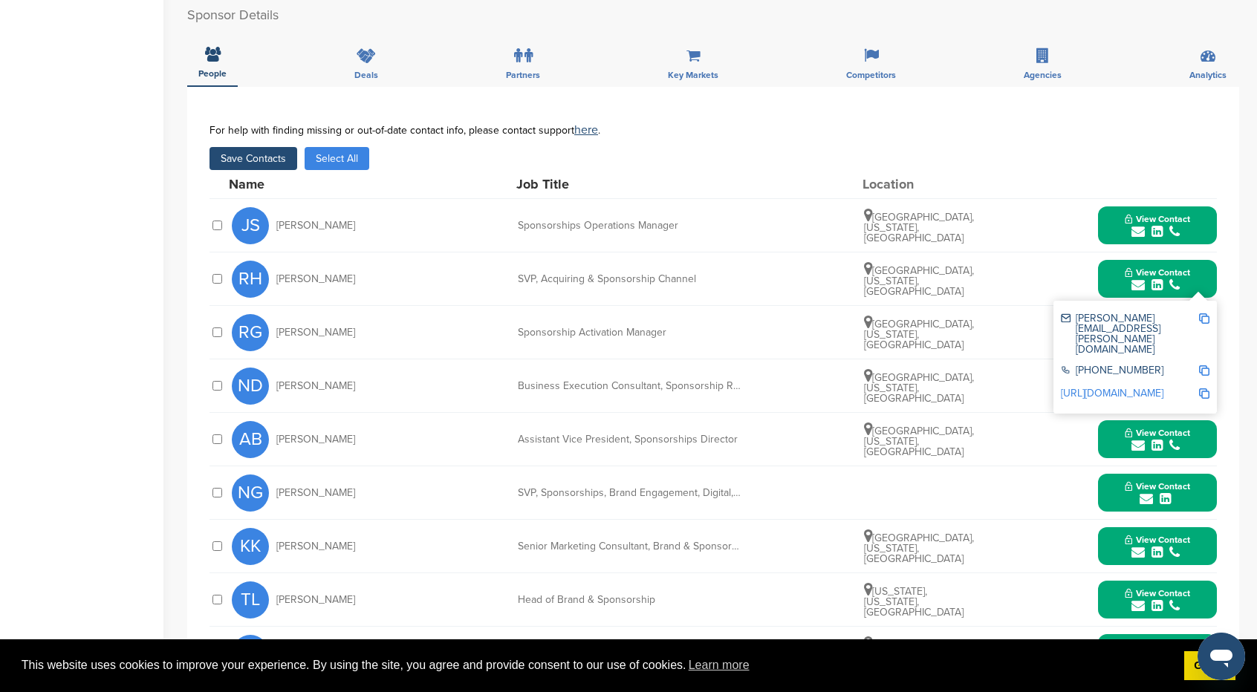
click at [981, 520] on div "KK [PERSON_NAME] Senior Marketing Consultant, Brand & Sponsorship [GEOGRAPHIC_D…" at bounding box center [724, 546] width 985 height 53
drag, startPoint x: 897, startPoint y: 409, endPoint x: 901, endPoint y: 402, distance: 8.3
click at [901, 413] on div "AB [PERSON_NAME] Assistant Vice President, Sponsorships Director [GEOGRAPHIC_DA…" at bounding box center [724, 439] width 985 height 53
click at [691, 429] on div "AB [PERSON_NAME] Assistant Vice President, Sponsorships Director [GEOGRAPHIC_DA…" at bounding box center [724, 439] width 985 height 53
click at [702, 435] on div "Assistant Vice President, Sponsorships Director" at bounding box center [629, 440] width 223 height 10
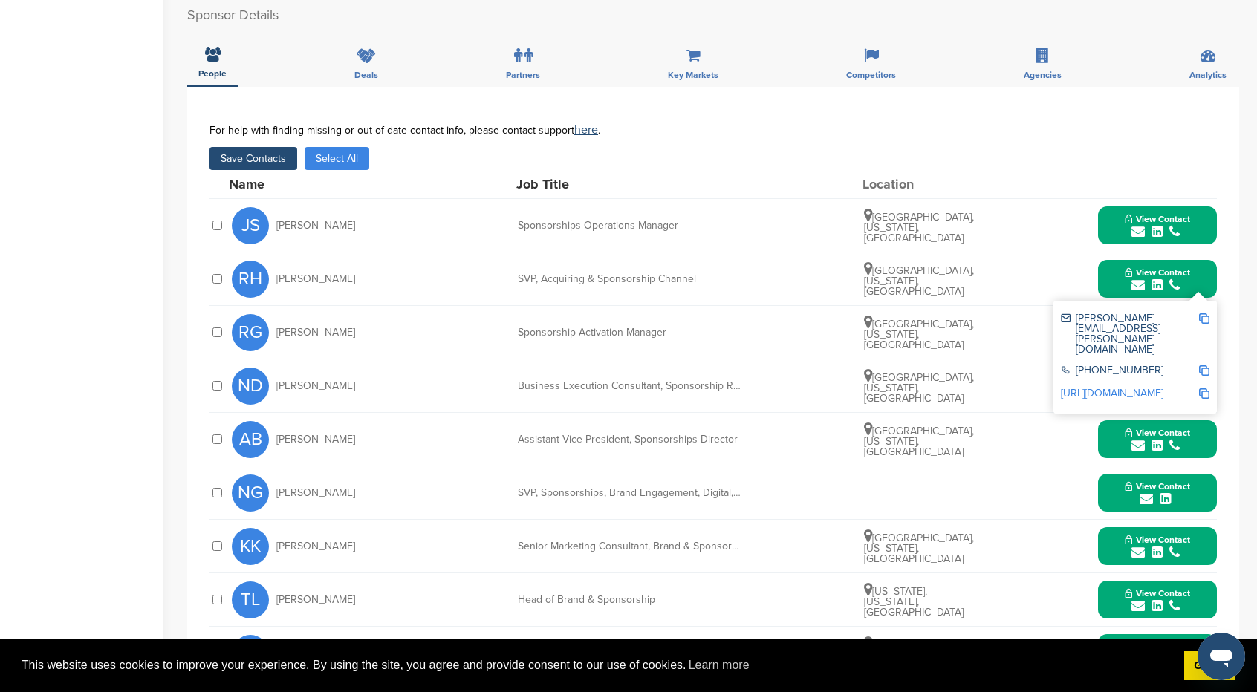
click at [1144, 214] on span "View Contact" at bounding box center [1157, 219] width 65 height 10
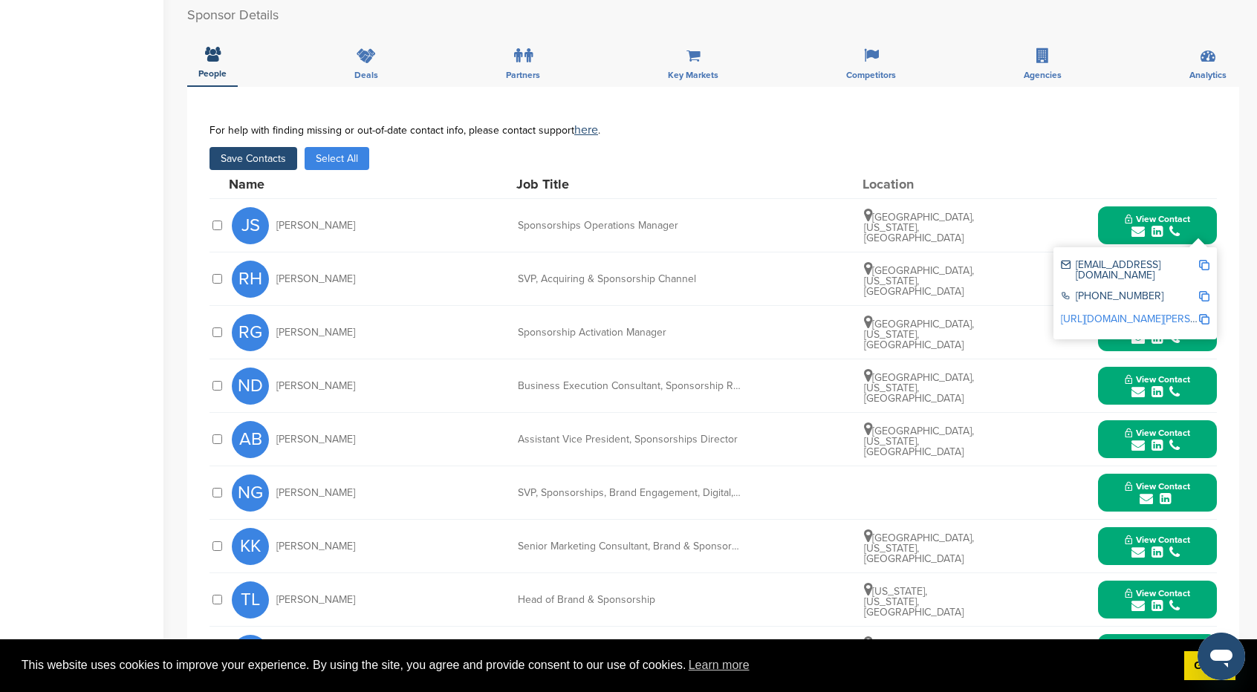
click at [1208, 260] on img at bounding box center [1204, 265] width 10 height 10
drag, startPoint x: 988, startPoint y: 264, endPoint x: 1101, endPoint y: 258, distance: 113.1
click at [990, 264] on div "RH [PERSON_NAME] SVP, Acquiring & Sponsorship Channel [GEOGRAPHIC_DATA], [US_ST…" at bounding box center [724, 279] width 985 height 53
click at [1154, 225] on icon "submit" at bounding box center [1156, 231] width 11 height 13
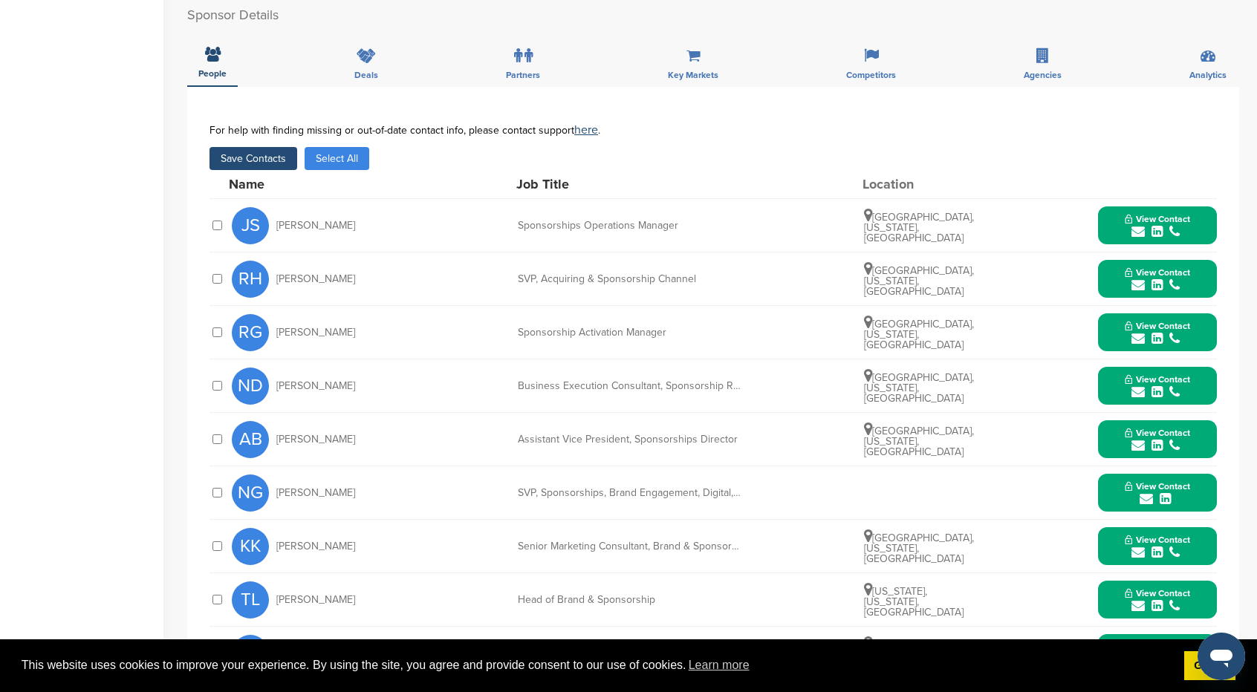
click at [1195, 261] on button "View Contact" at bounding box center [1157, 279] width 101 height 45
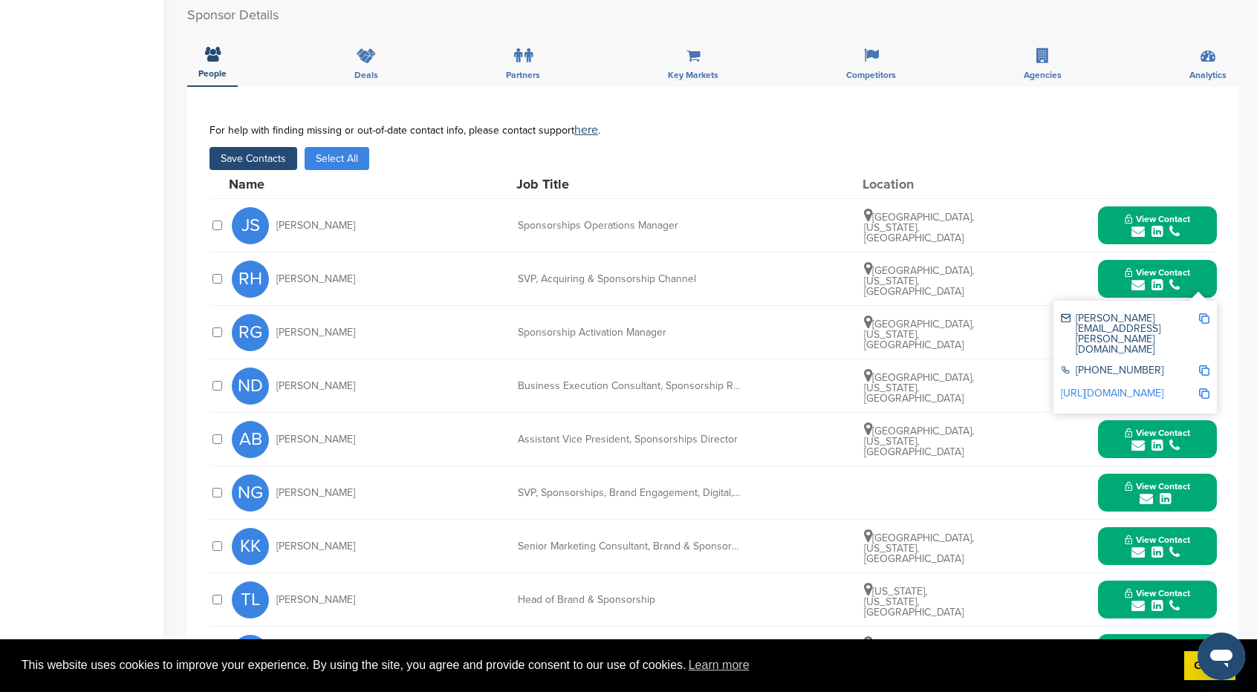
click at [1203, 313] on img at bounding box center [1204, 318] width 10 height 10
click at [1134, 257] on button "View Contact" at bounding box center [1157, 279] width 101 height 45
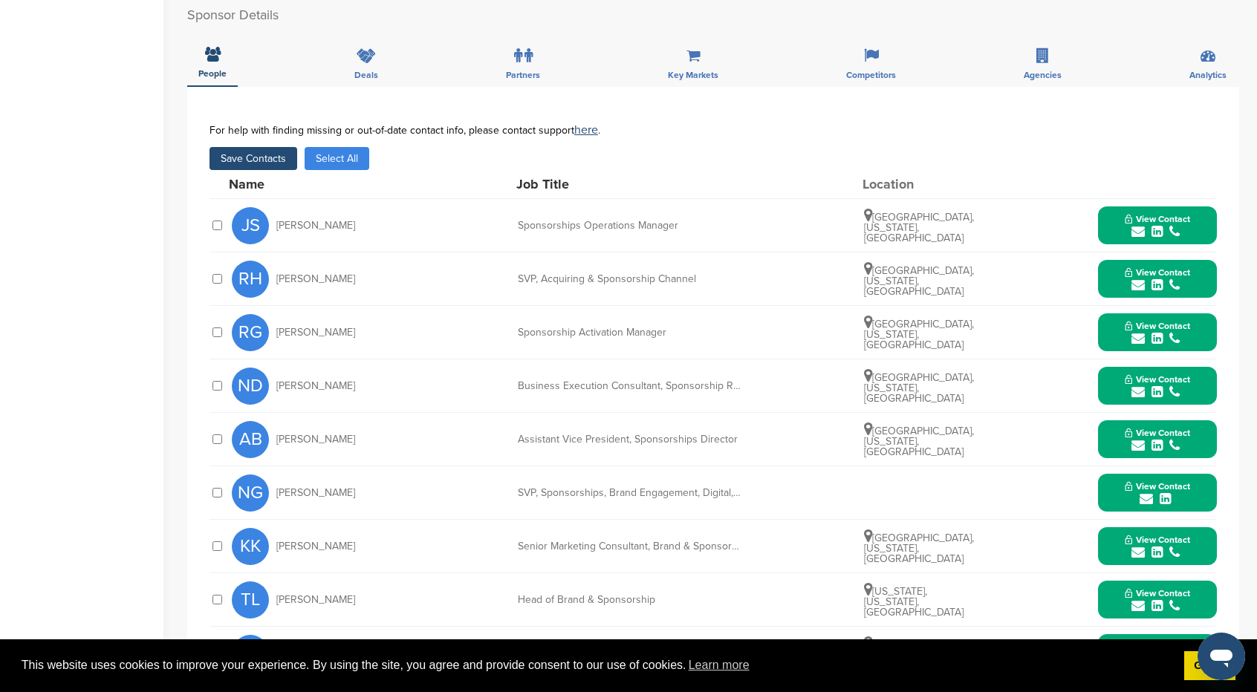
click at [1166, 321] on span "View Contact" at bounding box center [1157, 326] width 65 height 10
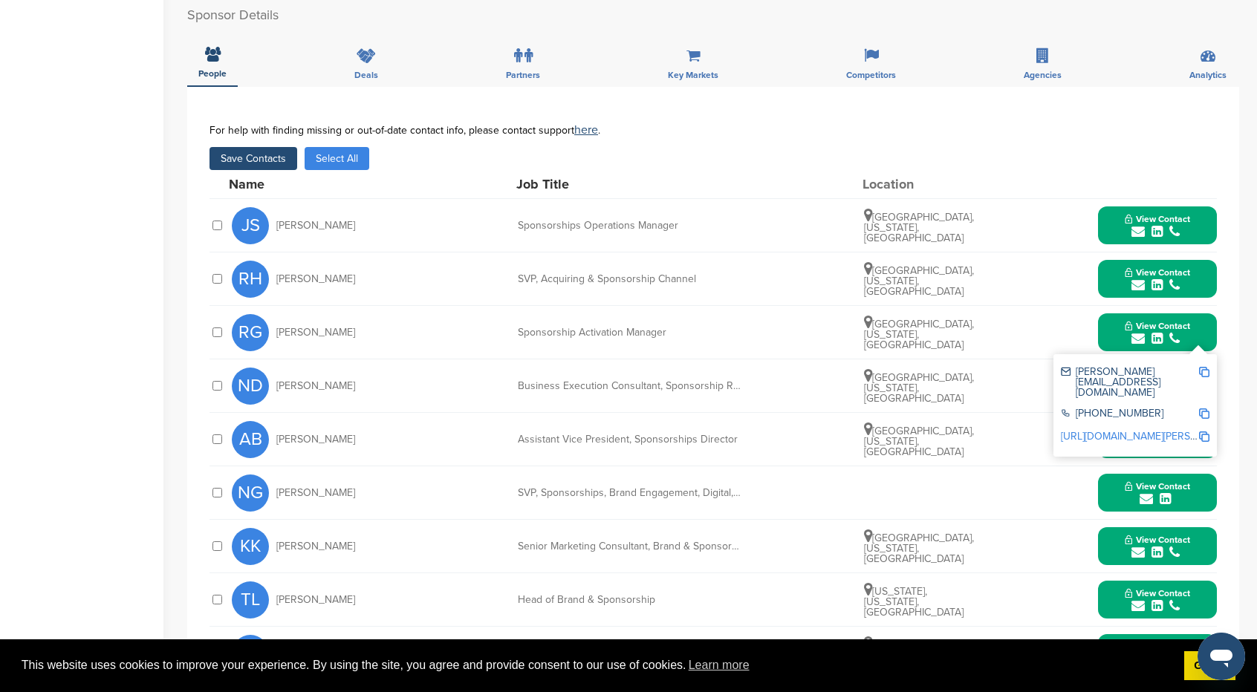
drag, startPoint x: 854, startPoint y: 391, endPoint x: 903, endPoint y: 389, distance: 48.3
click at [857, 391] on div "ND [PERSON_NAME] Business Execution Consultant, Sponsorship Risk Oversight [GEO…" at bounding box center [724, 386] width 985 height 53
click at [1172, 332] on icon "submit" at bounding box center [1174, 338] width 10 height 13
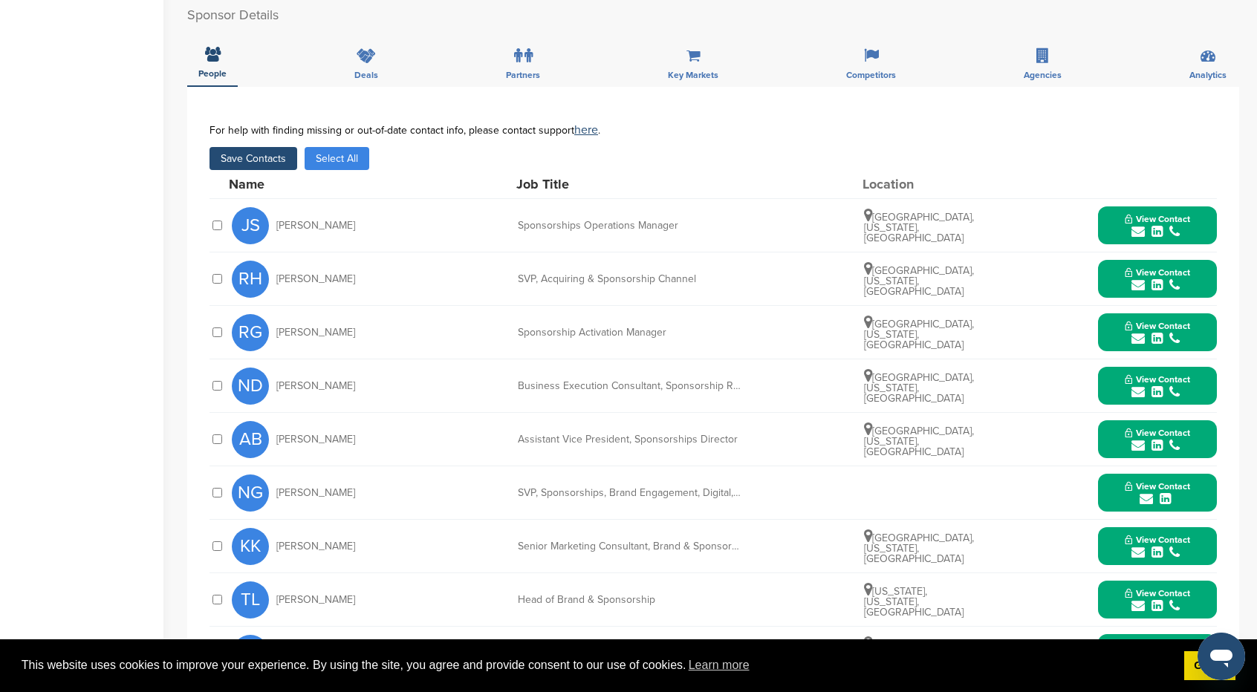
click at [1138, 386] on icon "submit" at bounding box center [1137, 392] width 13 height 13
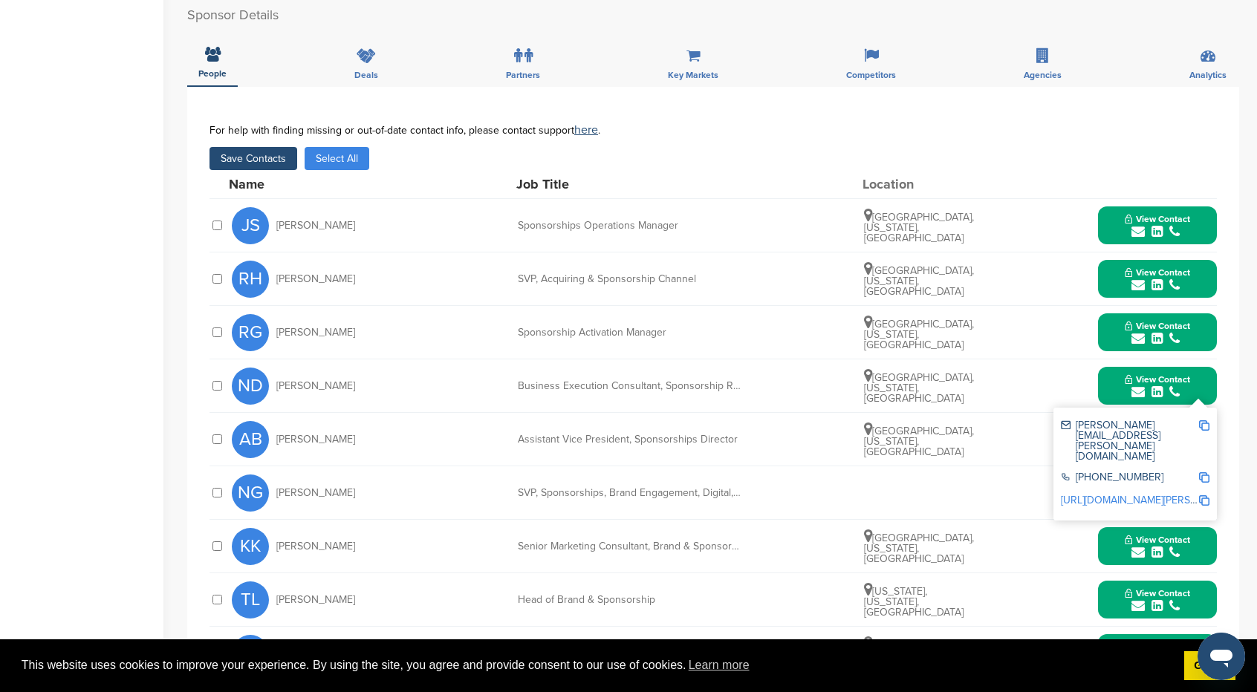
click at [1203, 420] on img at bounding box center [1204, 425] width 10 height 10
click at [1177, 386] on icon "submit" at bounding box center [1174, 392] width 10 height 13
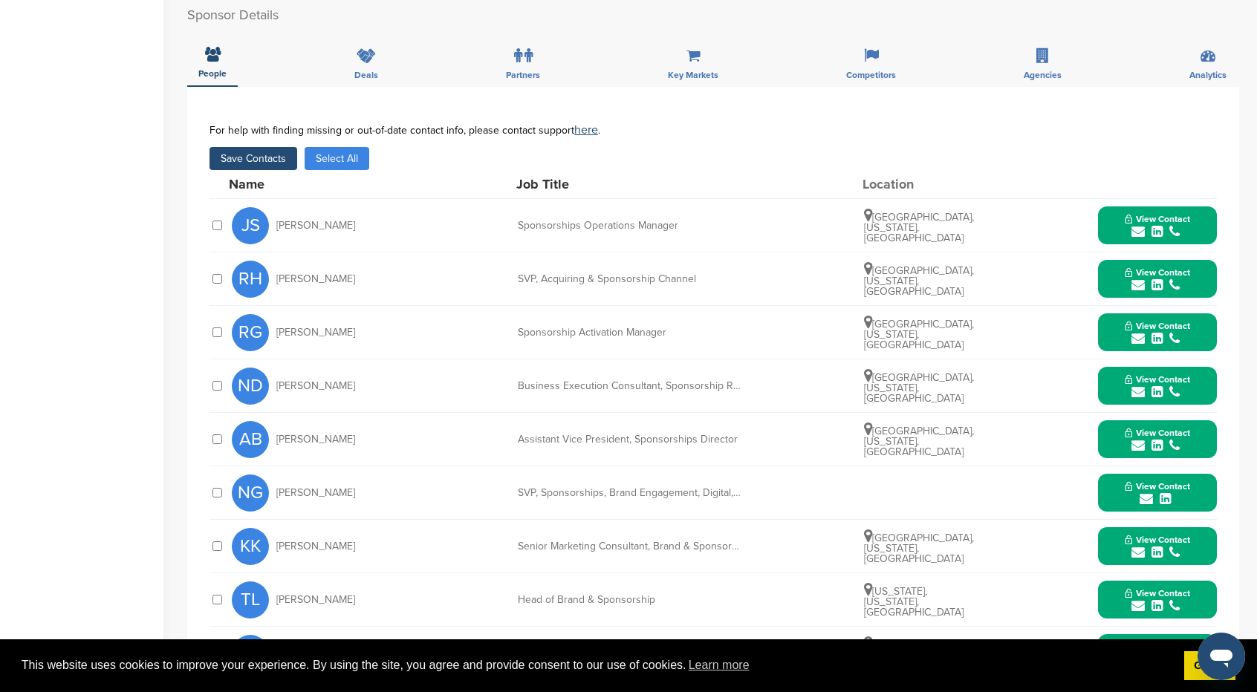
click at [1175, 428] on span "View Contact" at bounding box center [1157, 433] width 65 height 10
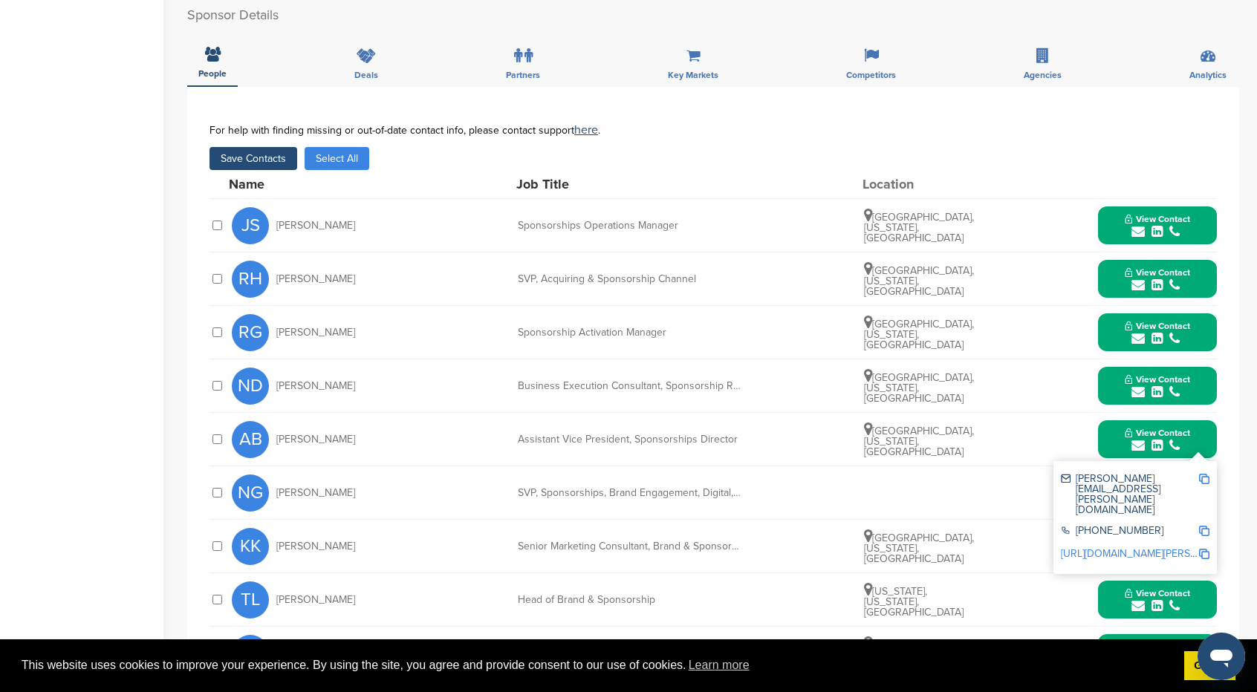
click at [1205, 474] on img at bounding box center [1204, 479] width 10 height 10
drag, startPoint x: 865, startPoint y: 469, endPoint x: 889, endPoint y: 463, distance: 25.2
click at [865, 468] on div "NG [PERSON_NAME] SVP, Sponsorships, Brand Engagement, Digital, Channel and Crea…" at bounding box center [724, 493] width 985 height 53
click at [1167, 428] on span "View Contact" at bounding box center [1157, 433] width 65 height 10
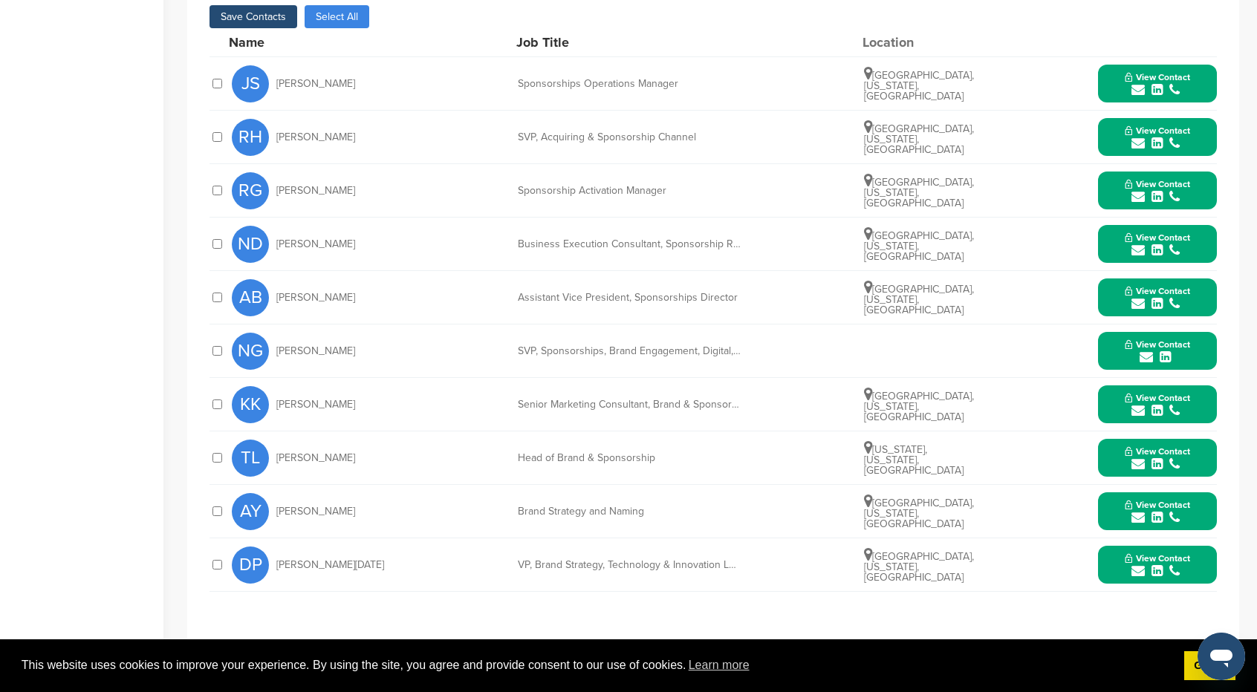
scroll to position [669, 0]
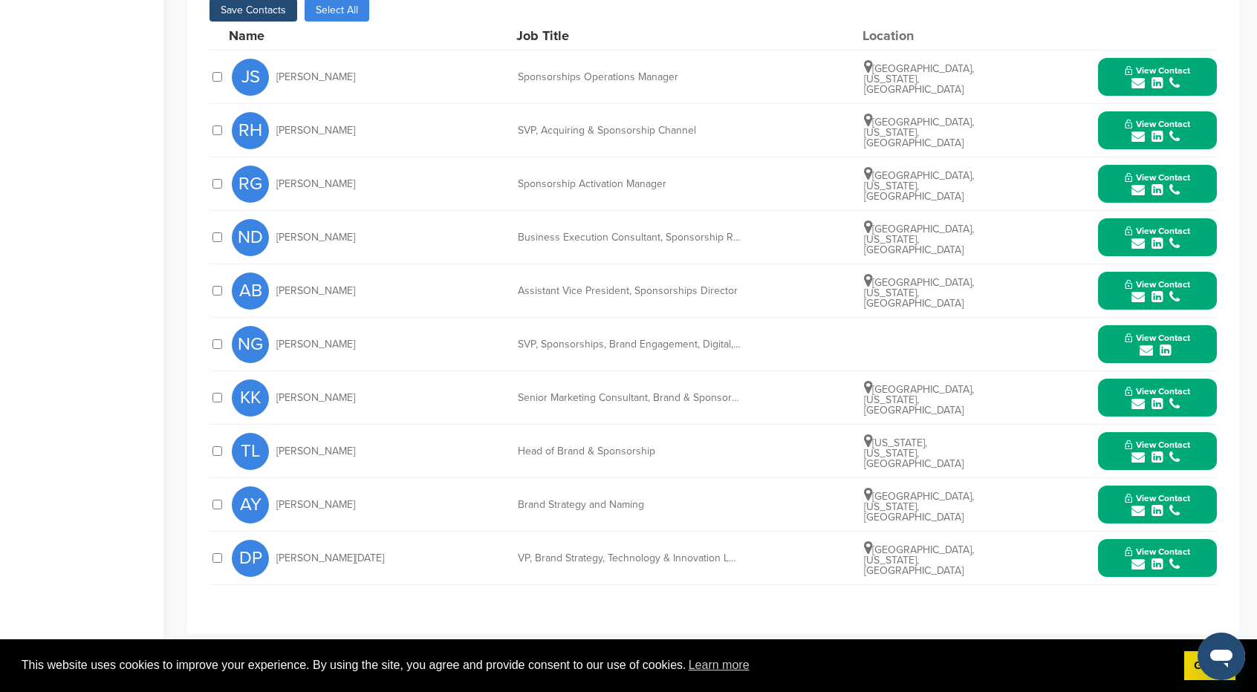
click at [299, 393] on span "[PERSON_NAME]" at bounding box center [315, 398] width 79 height 10
click at [1124, 322] on button "View Contact" at bounding box center [1157, 344] width 101 height 45
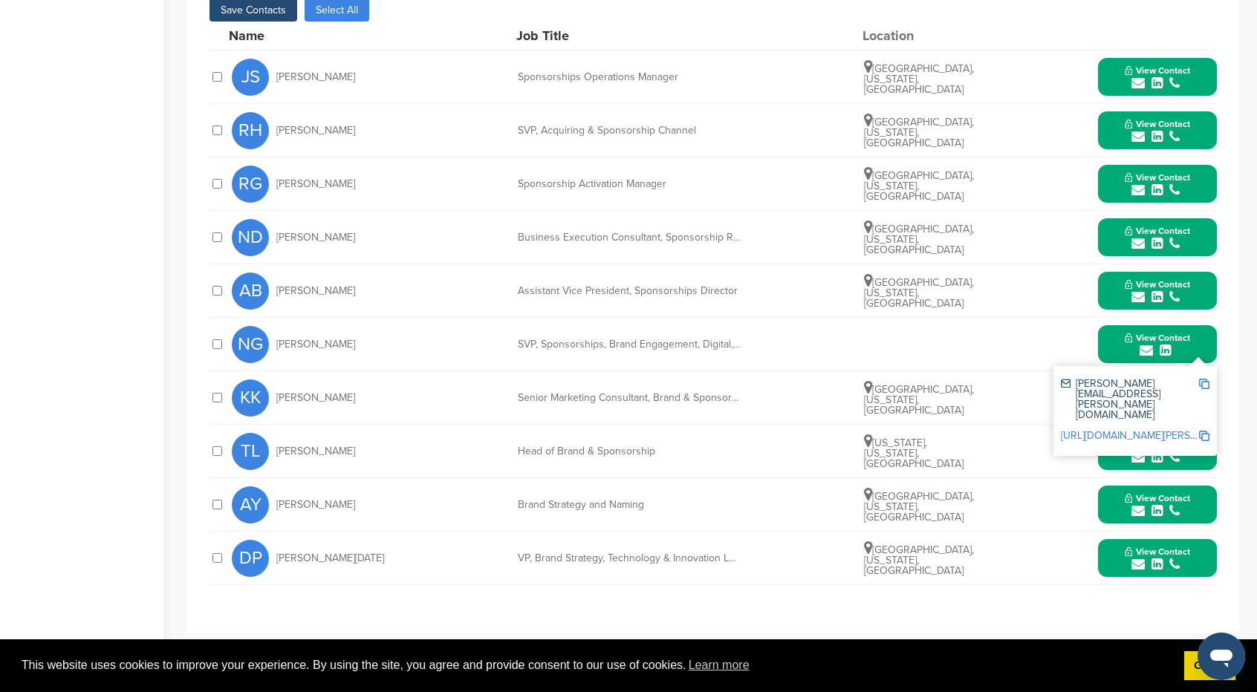
click at [1206, 379] on img at bounding box center [1204, 384] width 10 height 10
click at [1203, 379] on img at bounding box center [1204, 384] width 10 height 10
click at [1138, 333] on span "View Contact" at bounding box center [1157, 338] width 65 height 10
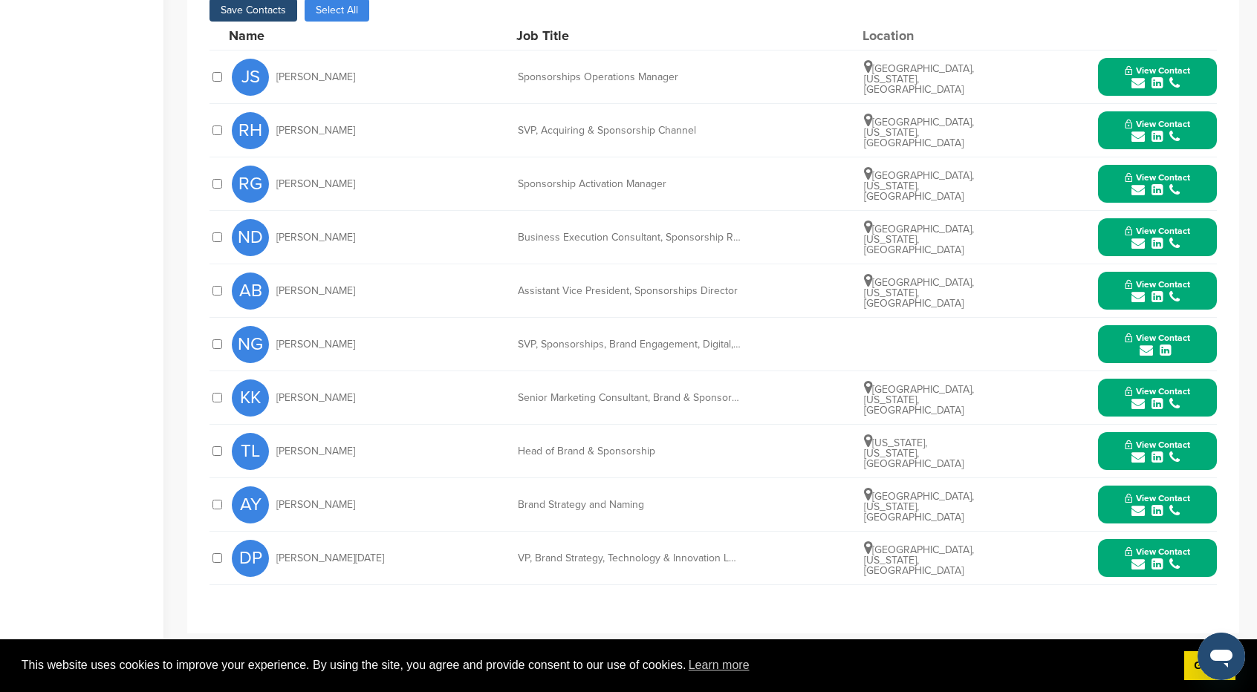
click at [1160, 397] on icon "submit" at bounding box center [1156, 403] width 11 height 13
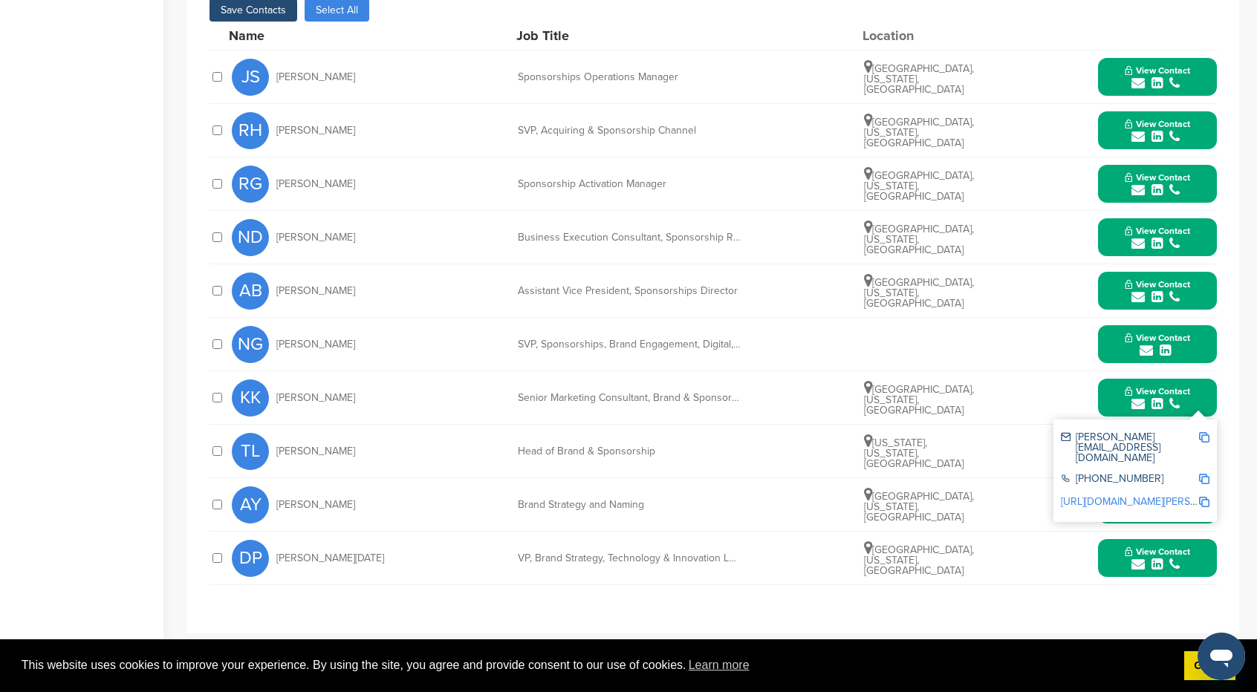
click at [1205, 432] on img at bounding box center [1204, 437] width 10 height 10
click at [1167, 386] on span "View Contact" at bounding box center [1157, 391] width 65 height 10
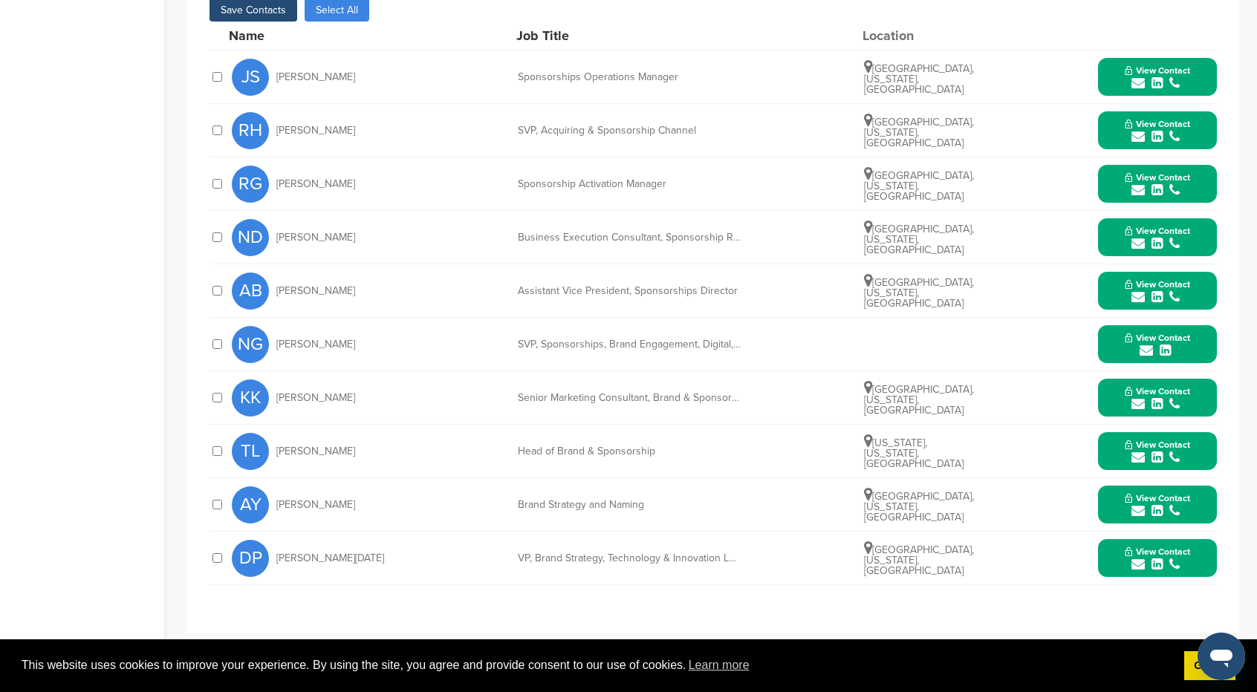
click at [1170, 440] on span "View Contact" at bounding box center [1157, 445] width 65 height 10
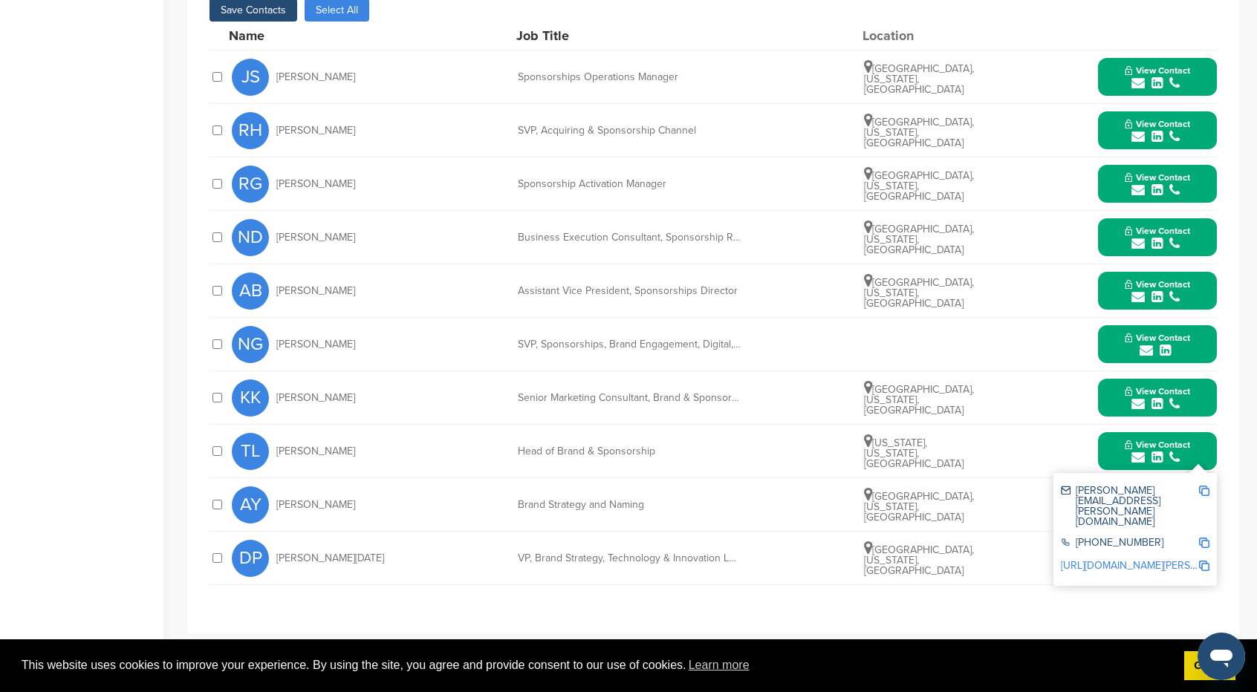
click at [1203, 486] on img at bounding box center [1204, 491] width 10 height 10
click at [1146, 440] on span "View Contact" at bounding box center [1157, 445] width 65 height 10
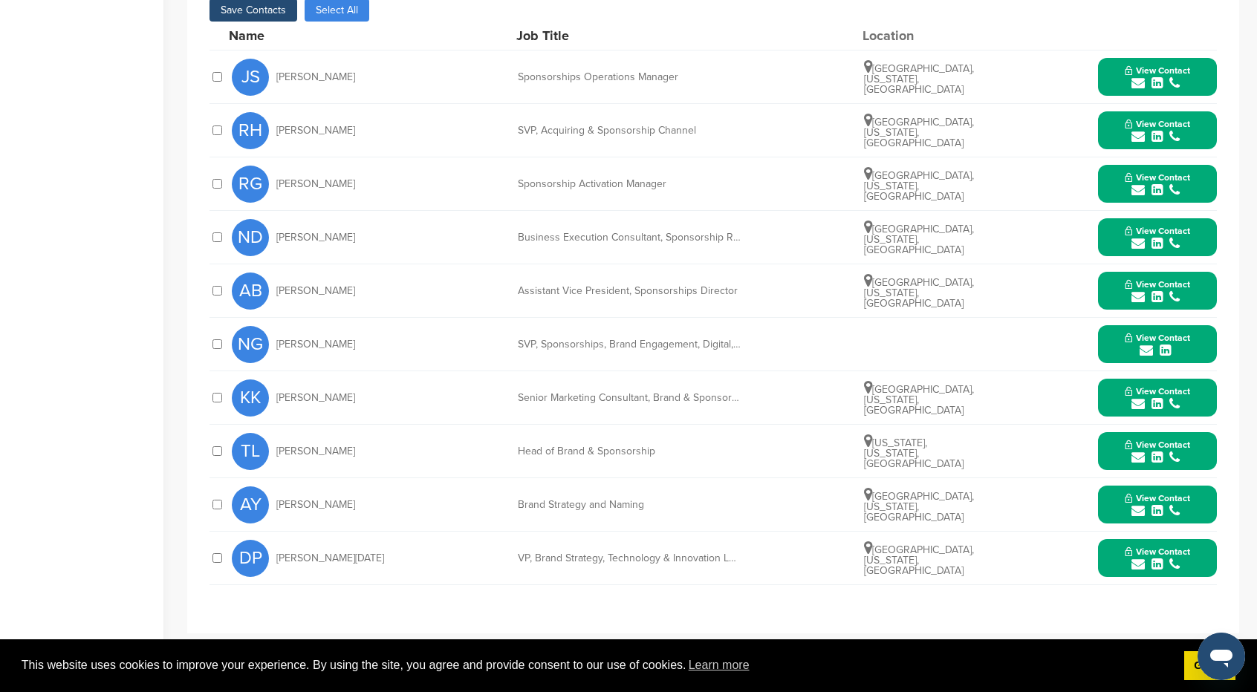
click at [1168, 451] on div "submit" at bounding box center [1157, 458] width 65 height 14
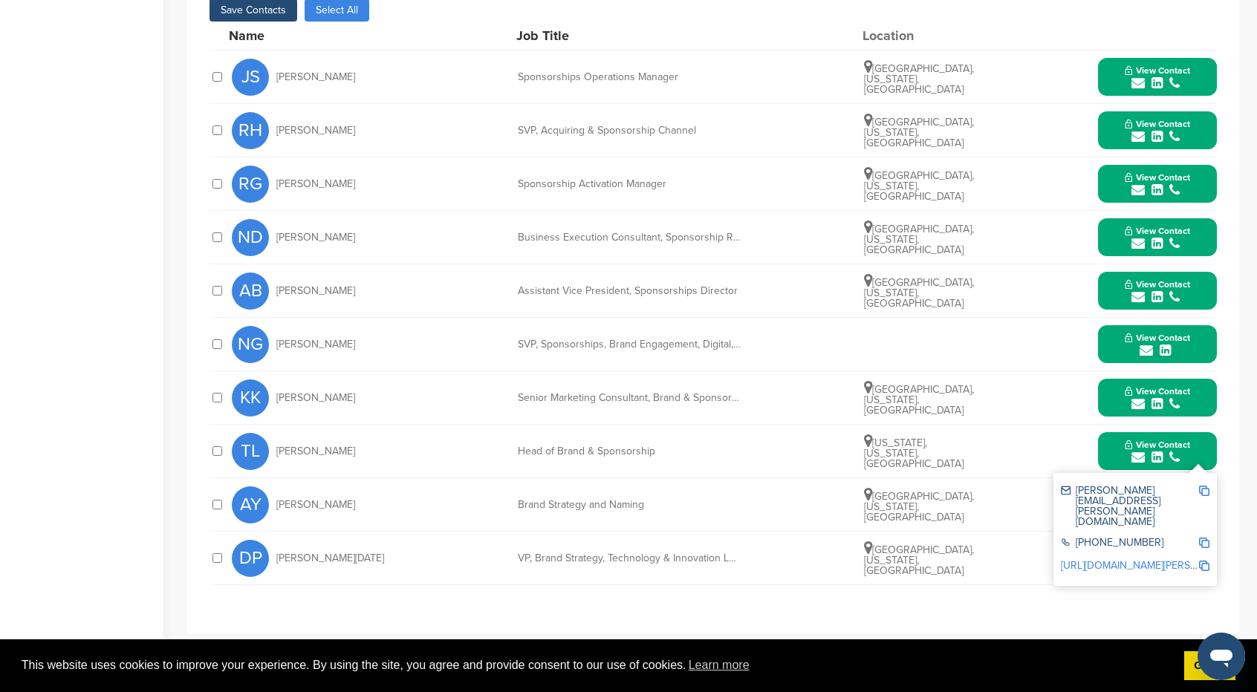
click at [1206, 486] on img at bounding box center [1204, 491] width 10 height 10
click at [1162, 451] on icon "submit" at bounding box center [1156, 457] width 11 height 13
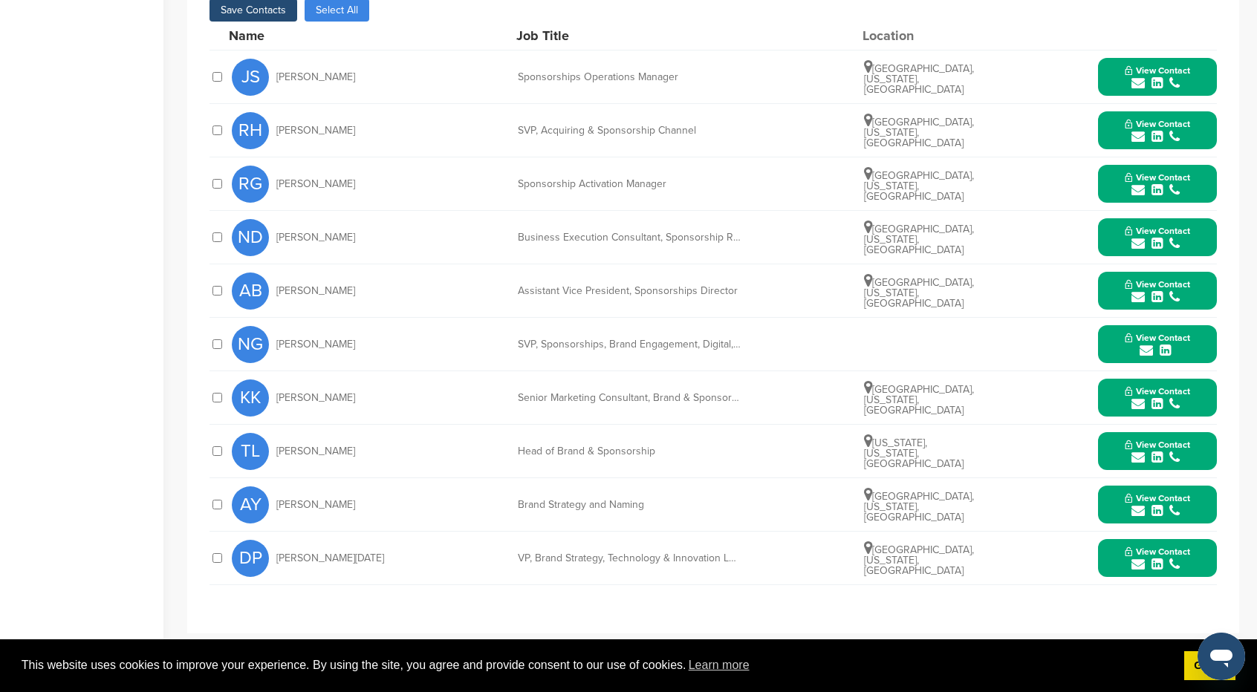
click at [1175, 504] on icon "submit" at bounding box center [1174, 510] width 10 height 13
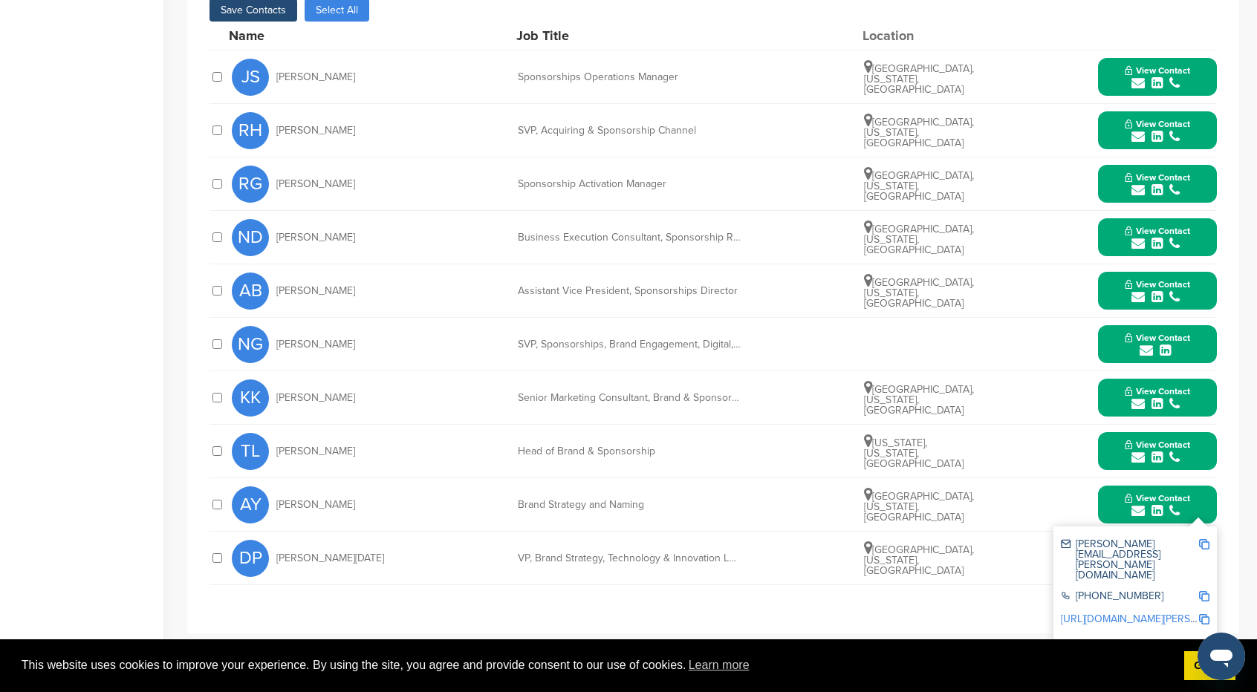
click at [1202, 539] on img at bounding box center [1204, 544] width 10 height 10
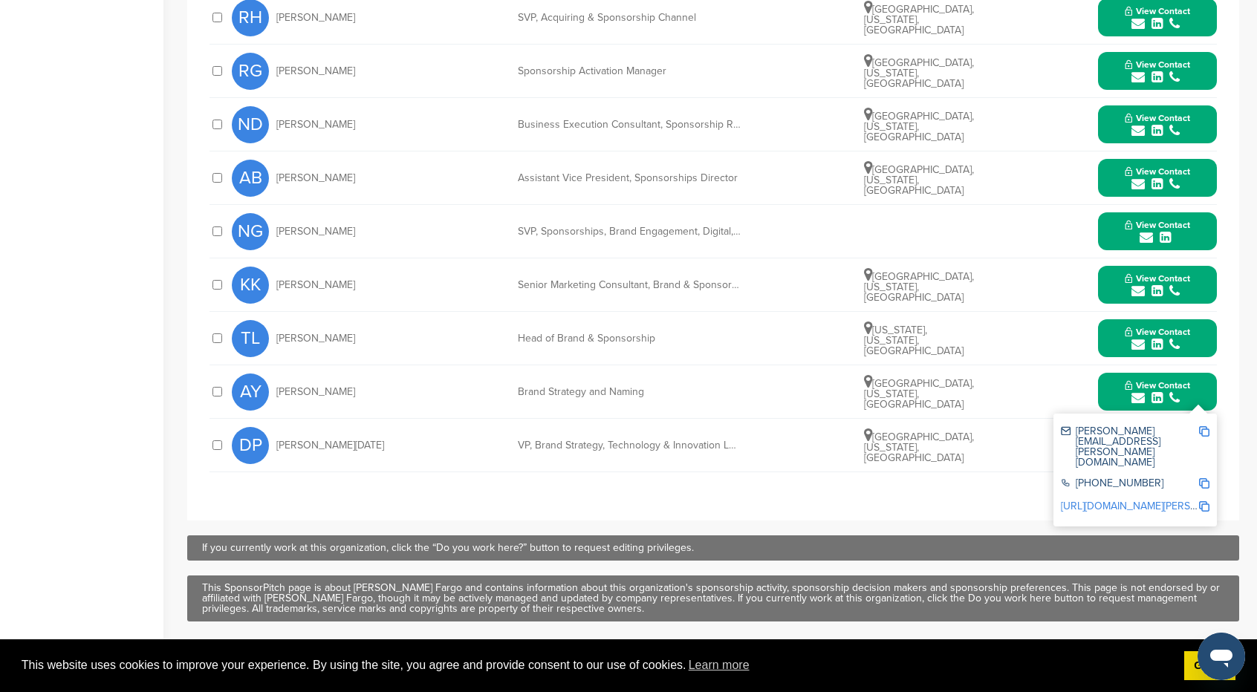
scroll to position [817, 0]
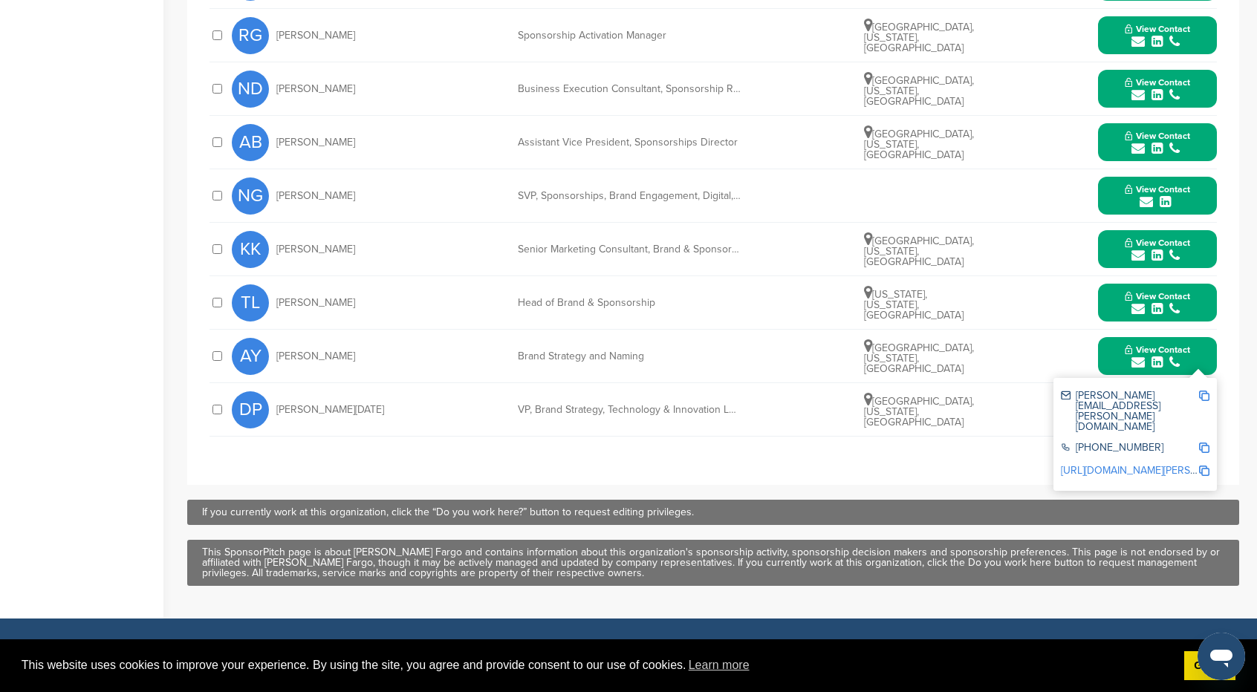
click at [1169, 356] on icon "submit" at bounding box center [1174, 362] width 10 height 13
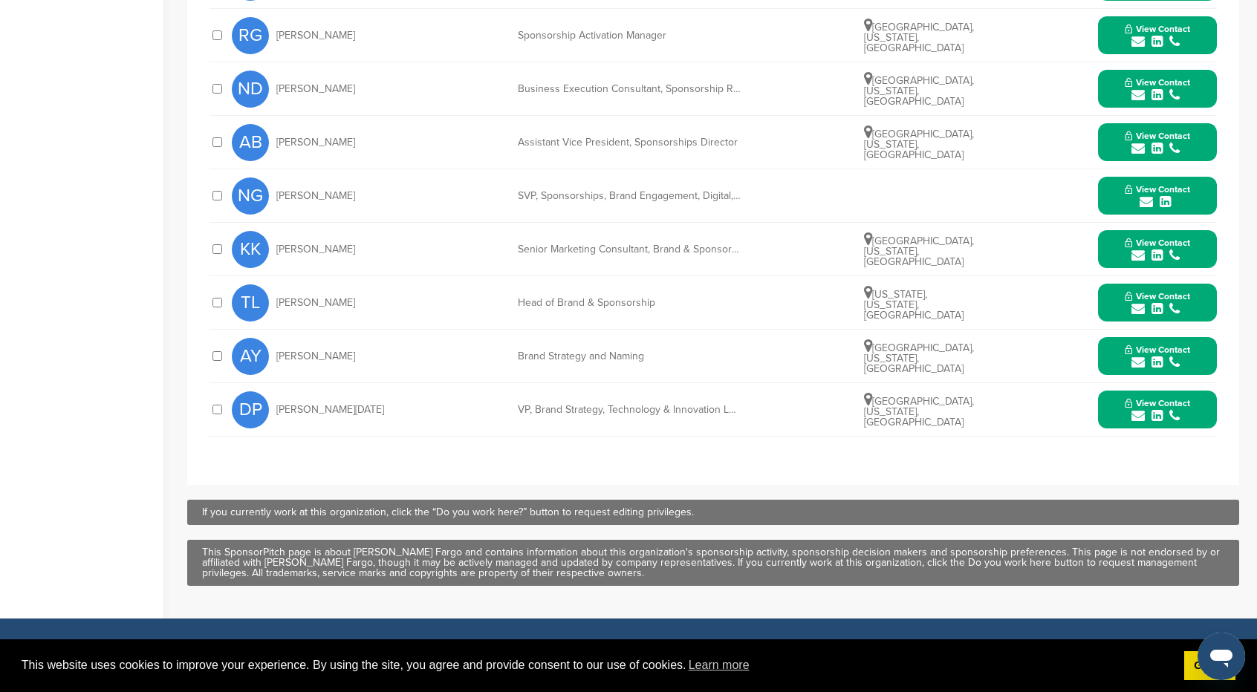
click at [1182, 388] on button "View Contact" at bounding box center [1157, 410] width 101 height 45
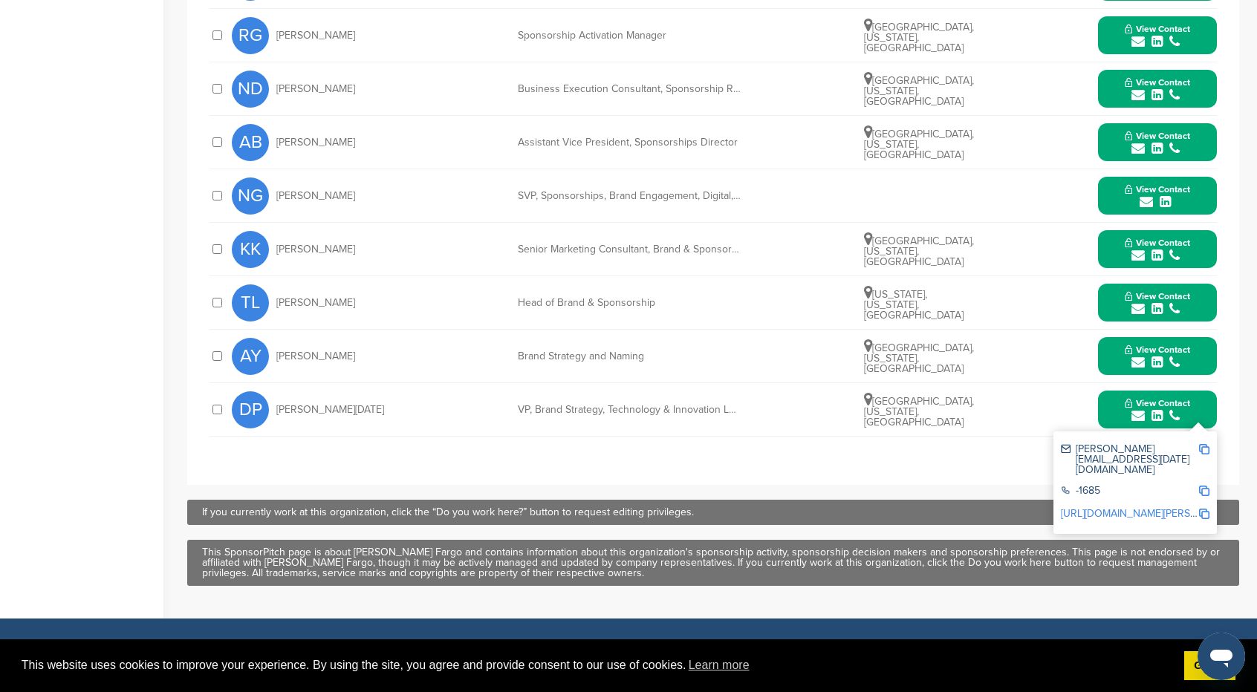
click at [1177, 507] on link "[URL][DOMAIN_NAME][PERSON_NAME][DATE]" at bounding box center [1166, 513] width 210 height 13
click at [1206, 444] on img at bounding box center [1204, 449] width 10 height 10
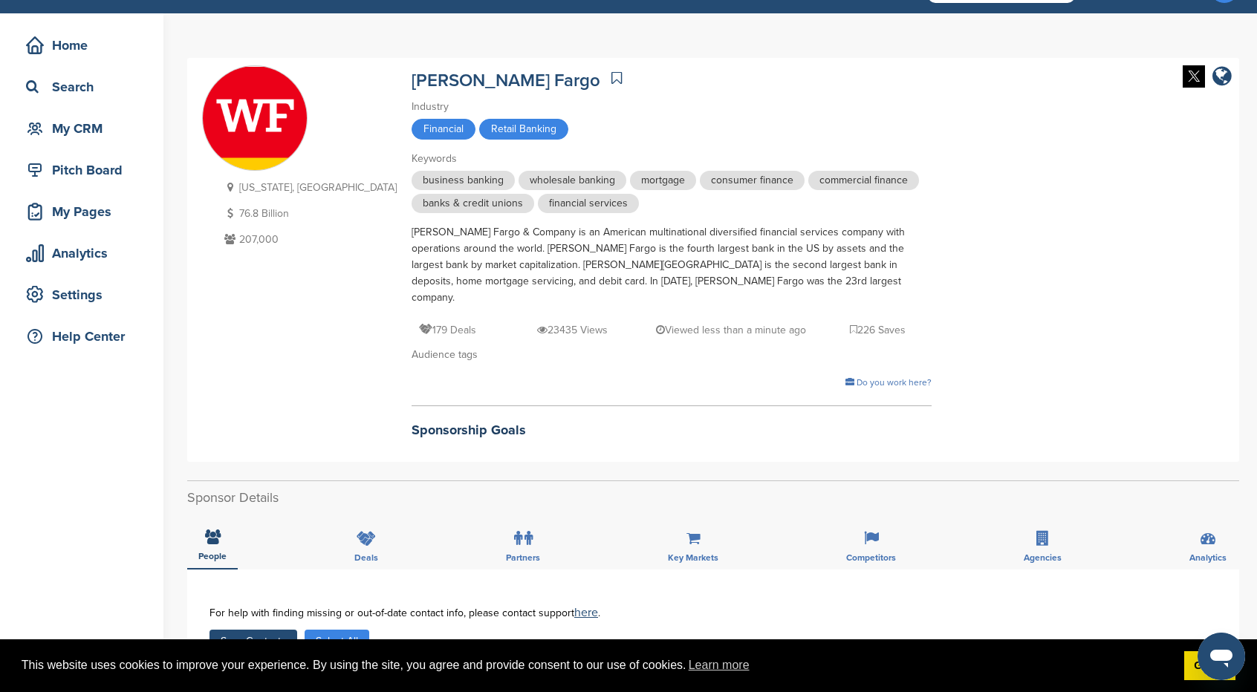
scroll to position [0, 0]
